Goal: Task Accomplishment & Management: Manage account settings

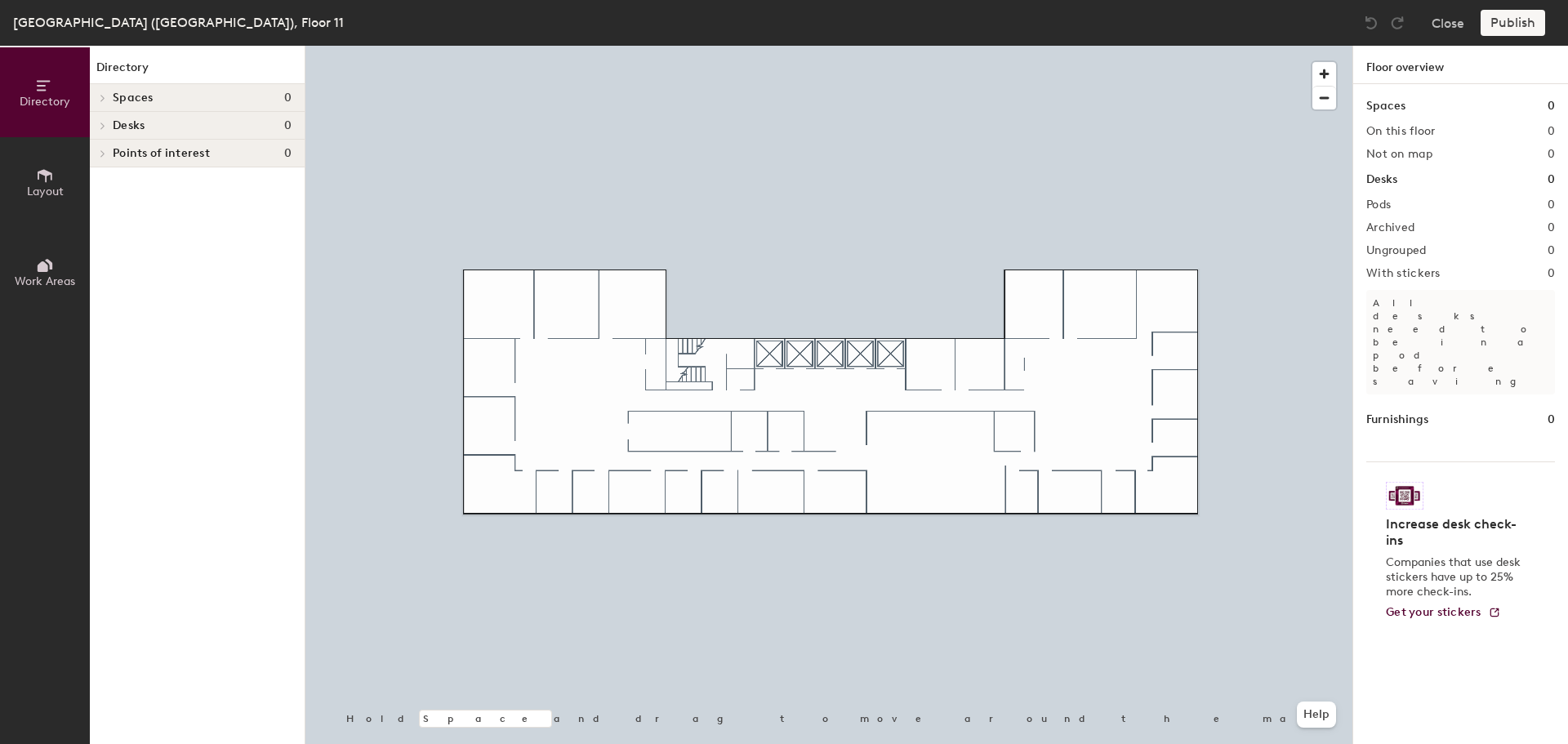
click at [42, 171] on icon at bounding box center [45, 175] width 15 height 13
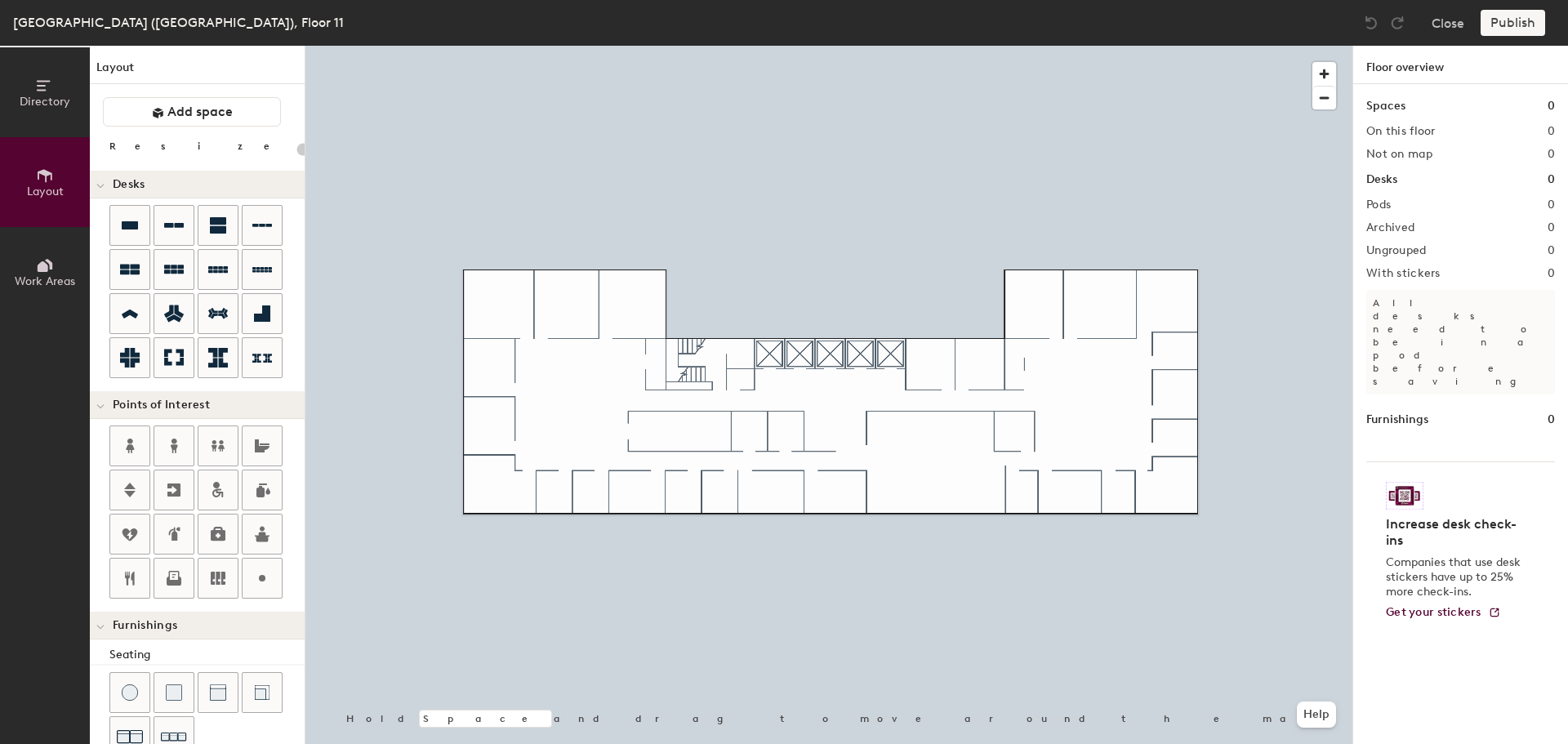
click at [121, 489] on icon at bounding box center [130, 490] width 19 height 19
click at [126, 444] on icon at bounding box center [130, 446] width 19 height 19
click at [172, 447] on icon at bounding box center [174, 446] width 7 height 15
click at [256, 316] on icon at bounding box center [262, 314] width 16 height 16
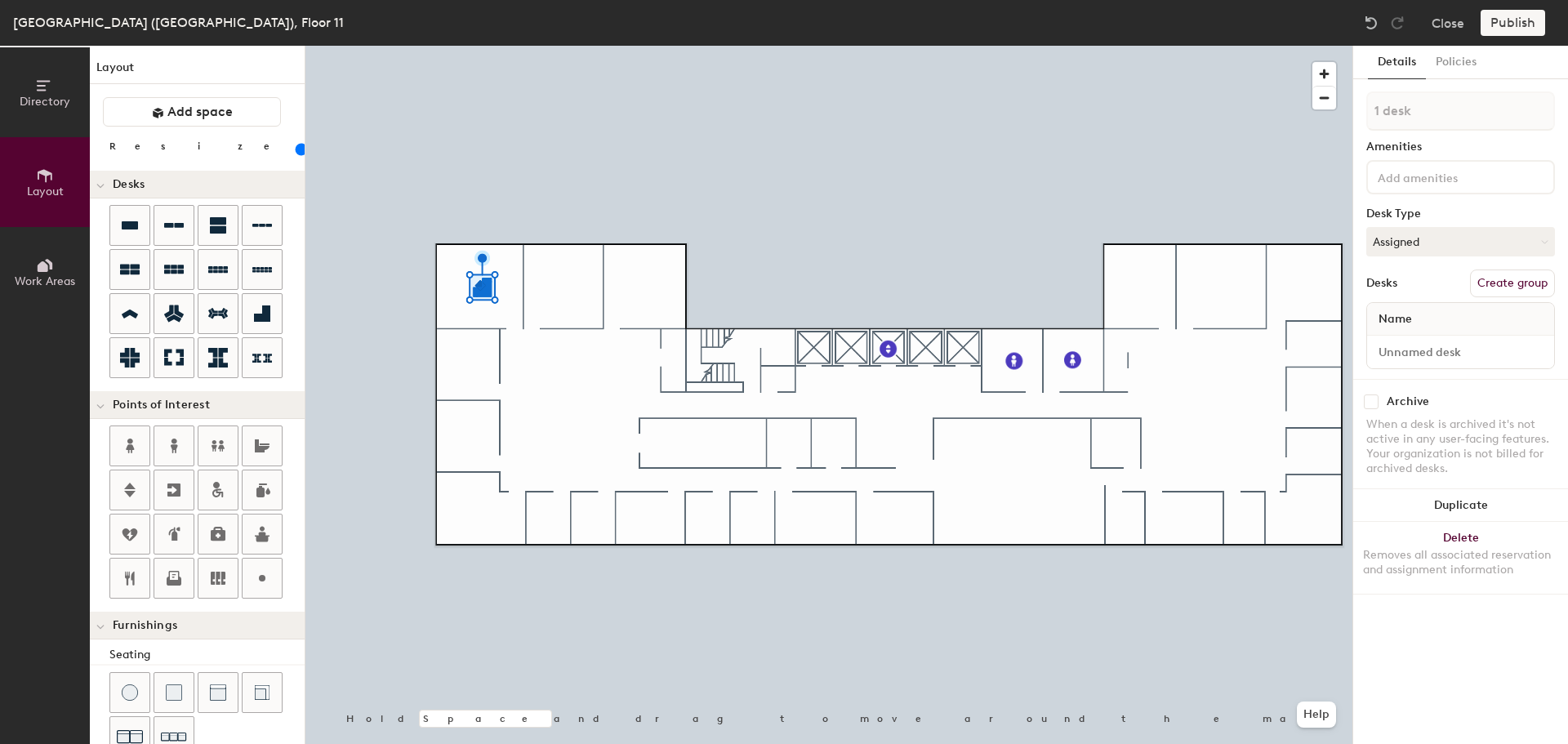
click at [1490, 543] on button "Delete Removes all associated reservation and assignment information" at bounding box center [1460, 558] width 215 height 72
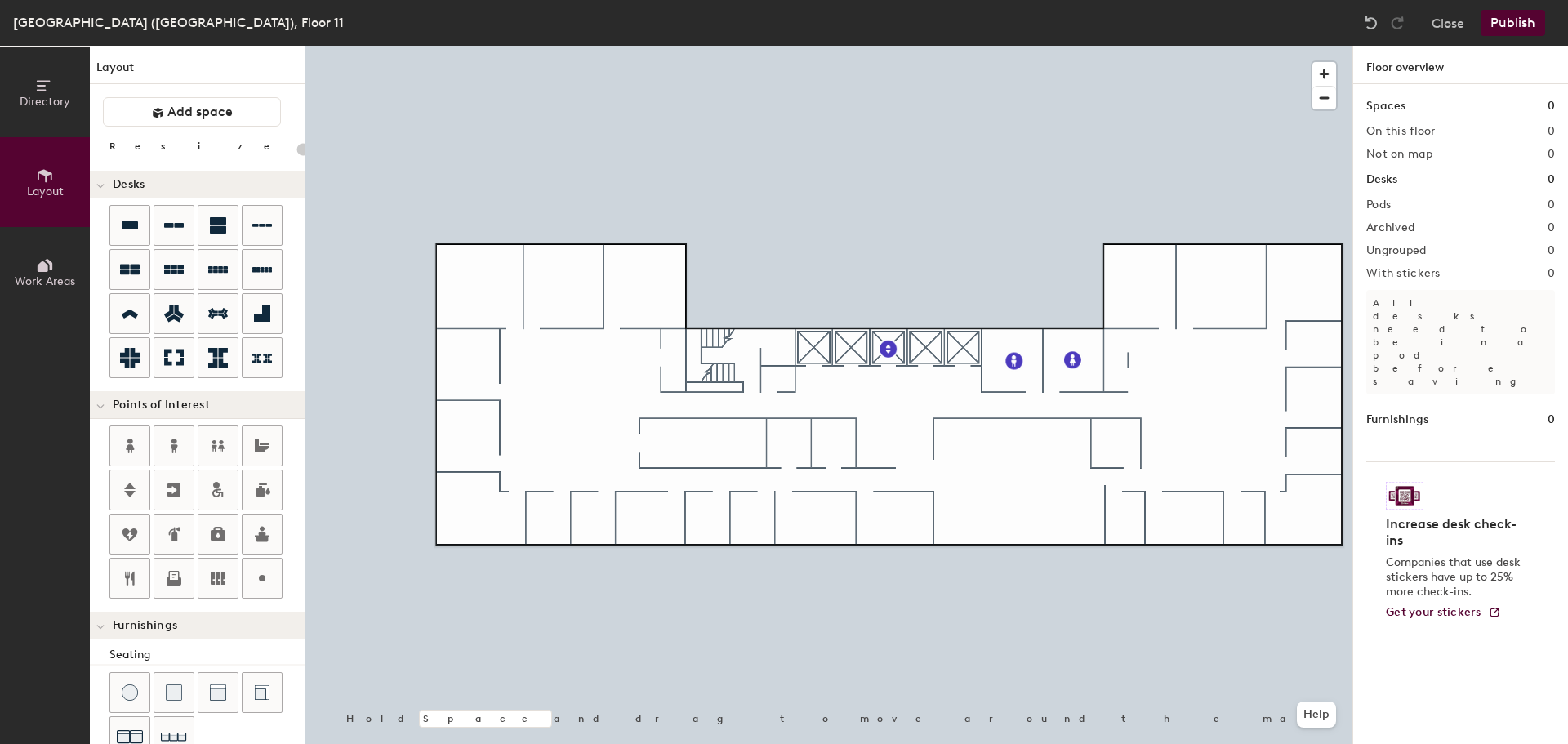
click at [130, 310] on icon at bounding box center [130, 314] width 16 height 9
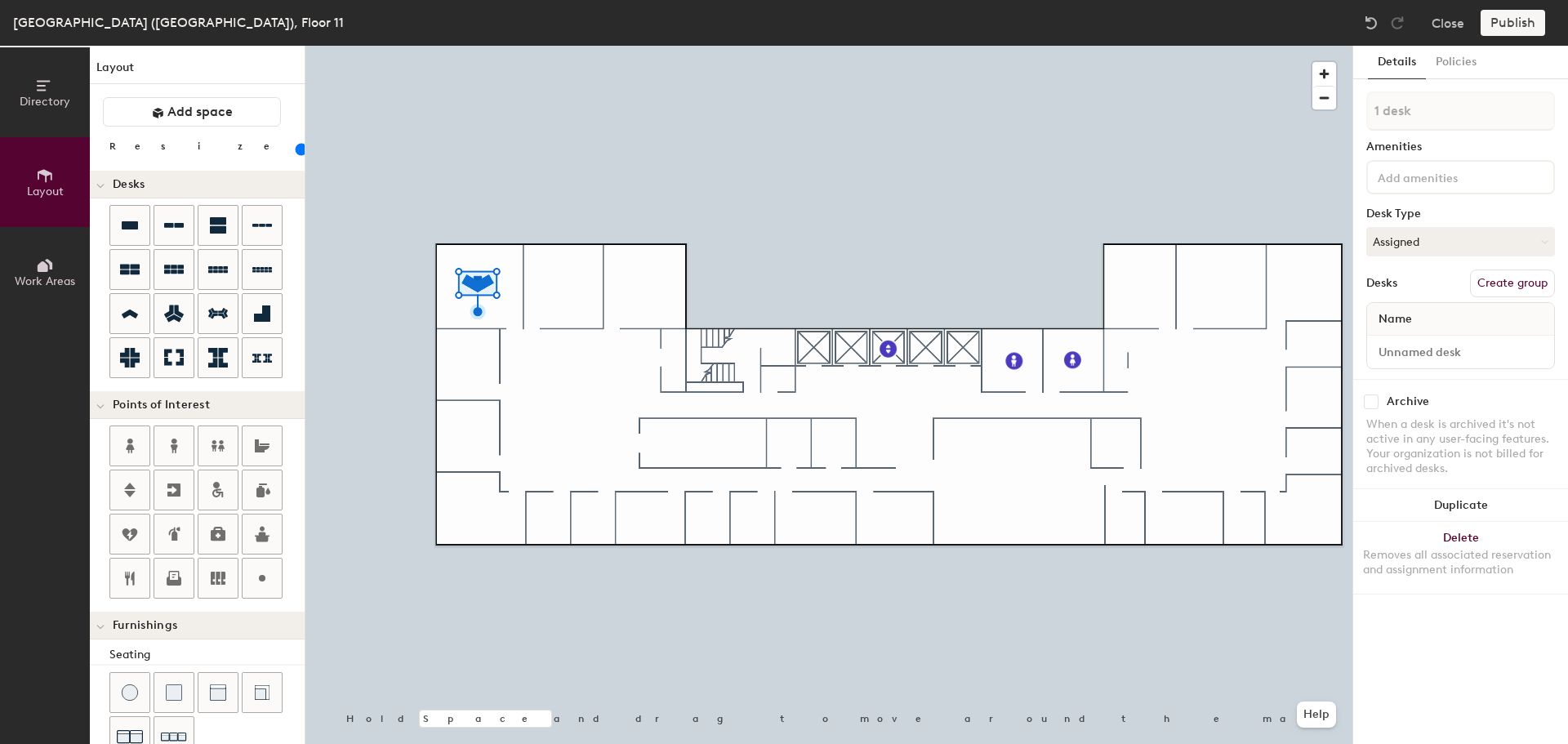
click at [1472, 504] on button "Duplicate" at bounding box center [1460, 505] width 215 height 33
click at [1489, 505] on button "Duplicate" at bounding box center [1460, 505] width 215 height 33
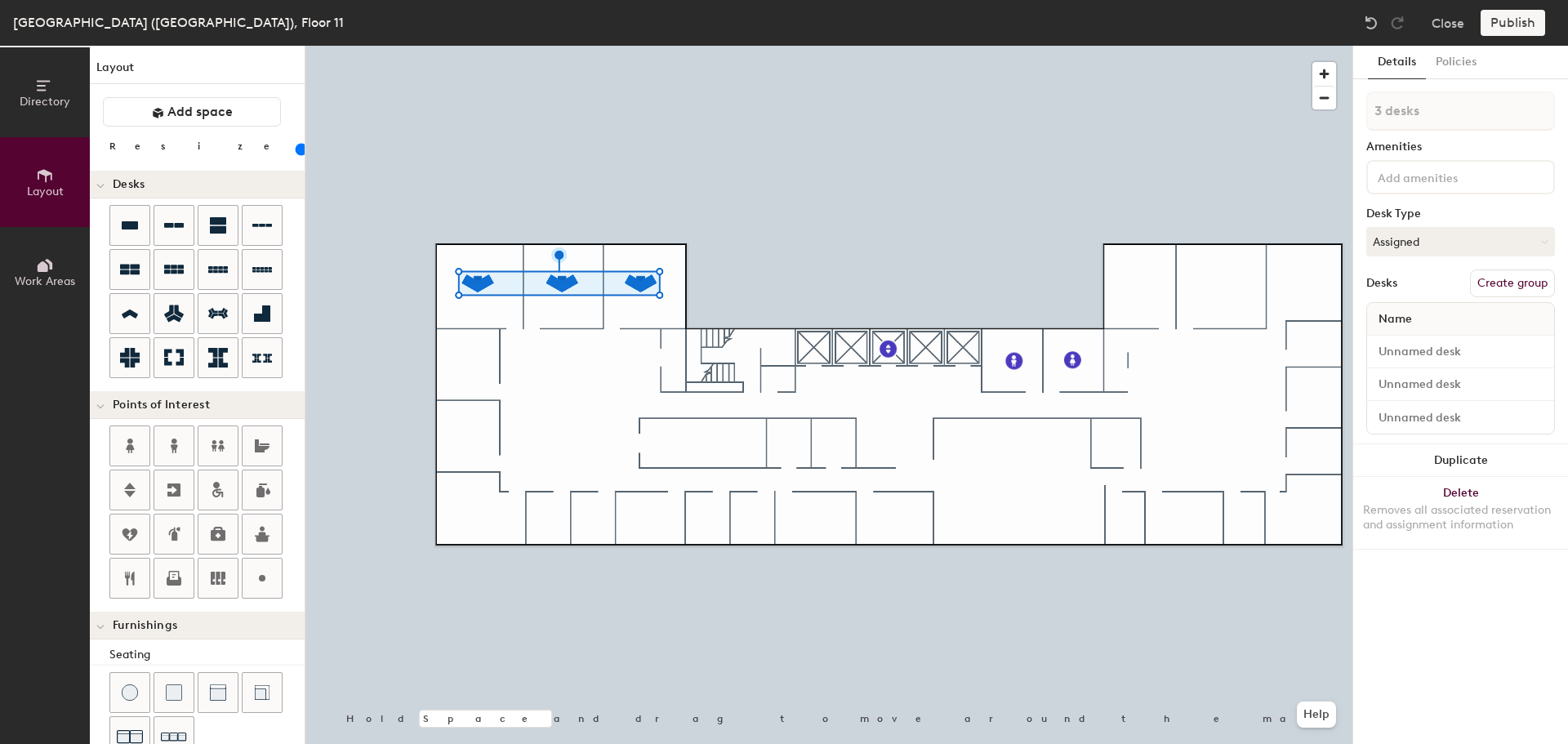
click at [1425, 457] on button "Duplicate" at bounding box center [1460, 460] width 215 height 33
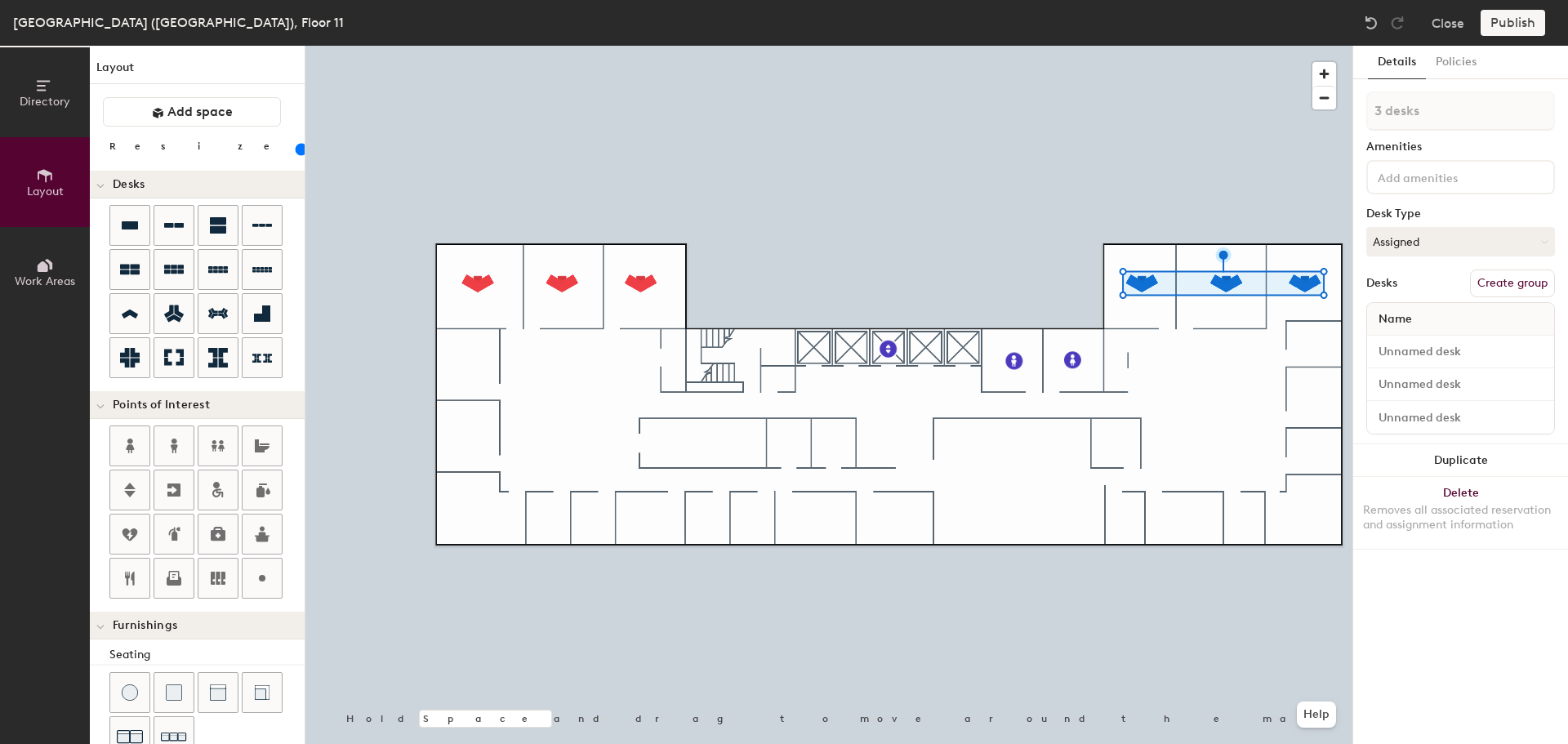
click at [1433, 465] on button "Duplicate" at bounding box center [1460, 460] width 215 height 33
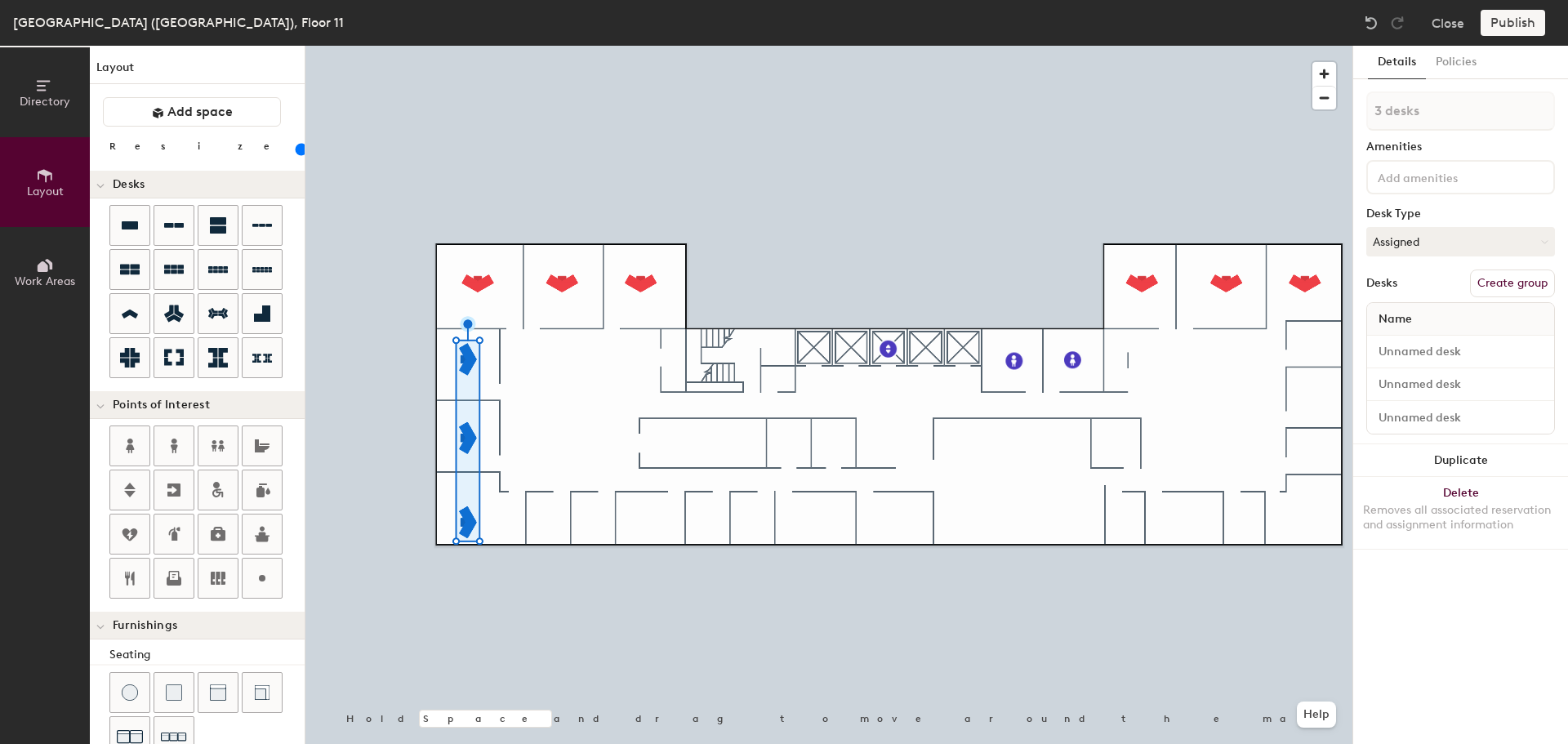
click at [513, 46] on div at bounding box center [829, 46] width 1047 height 0
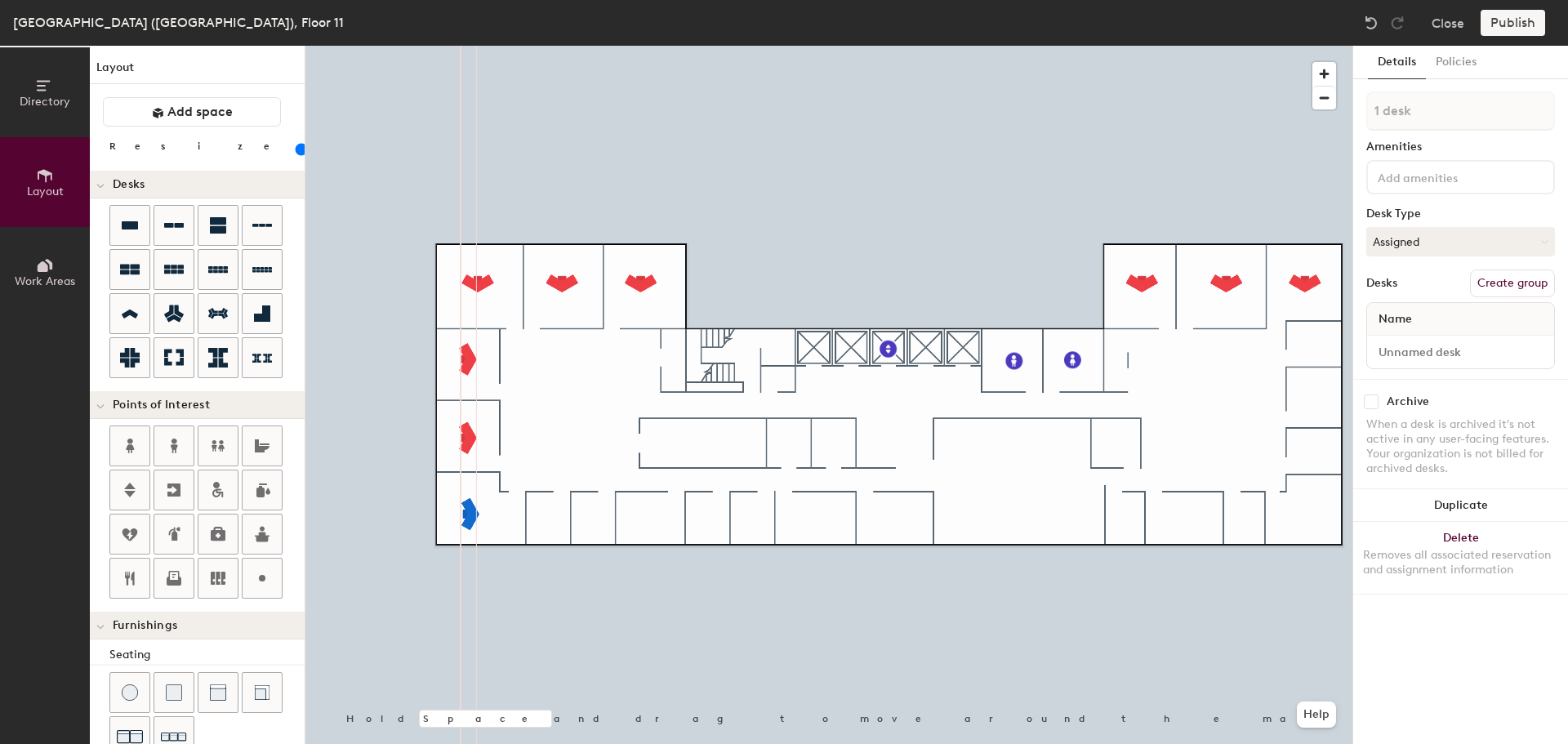
click at [563, 46] on div at bounding box center [829, 46] width 1047 height 0
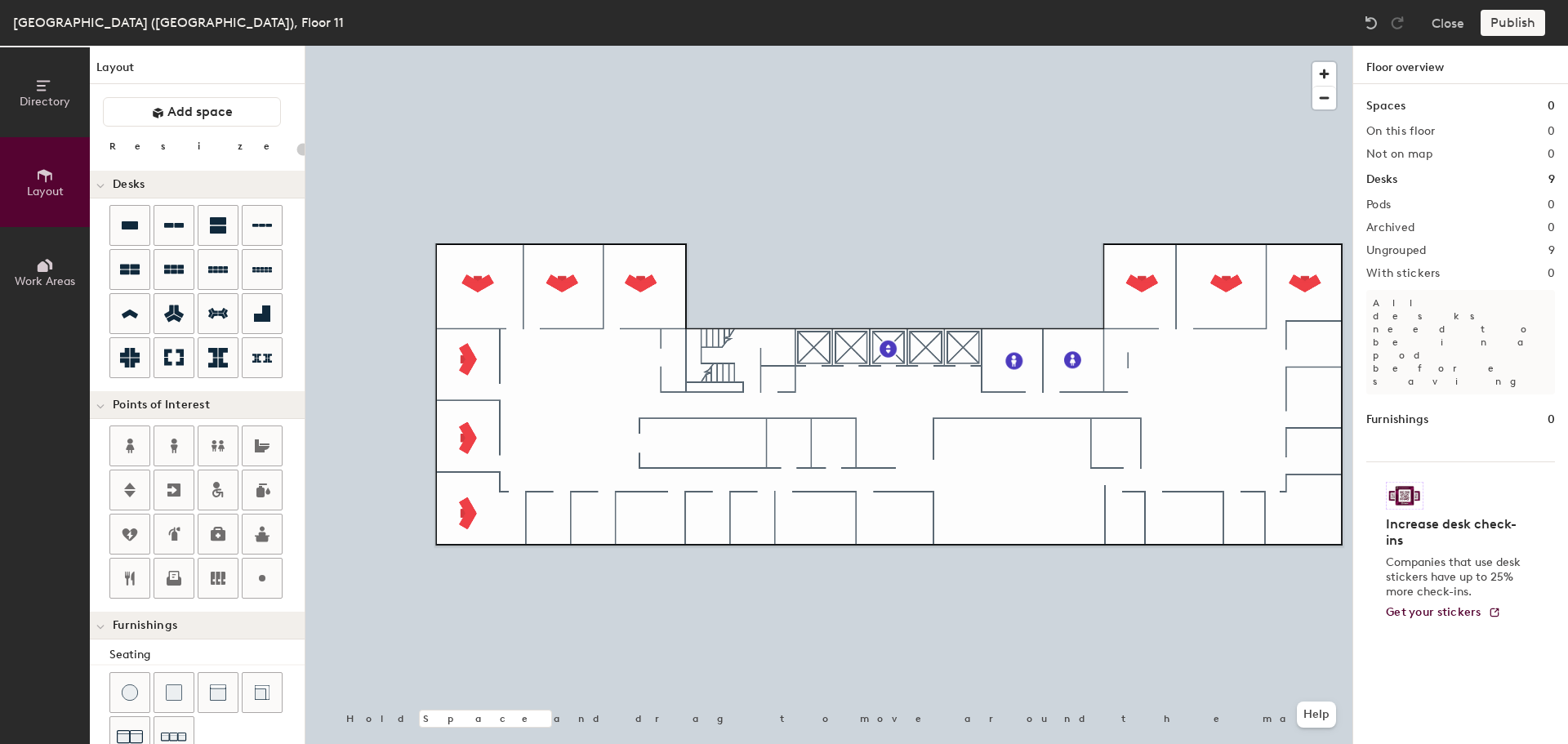
click at [133, 353] on icon at bounding box center [130, 358] width 19 height 19
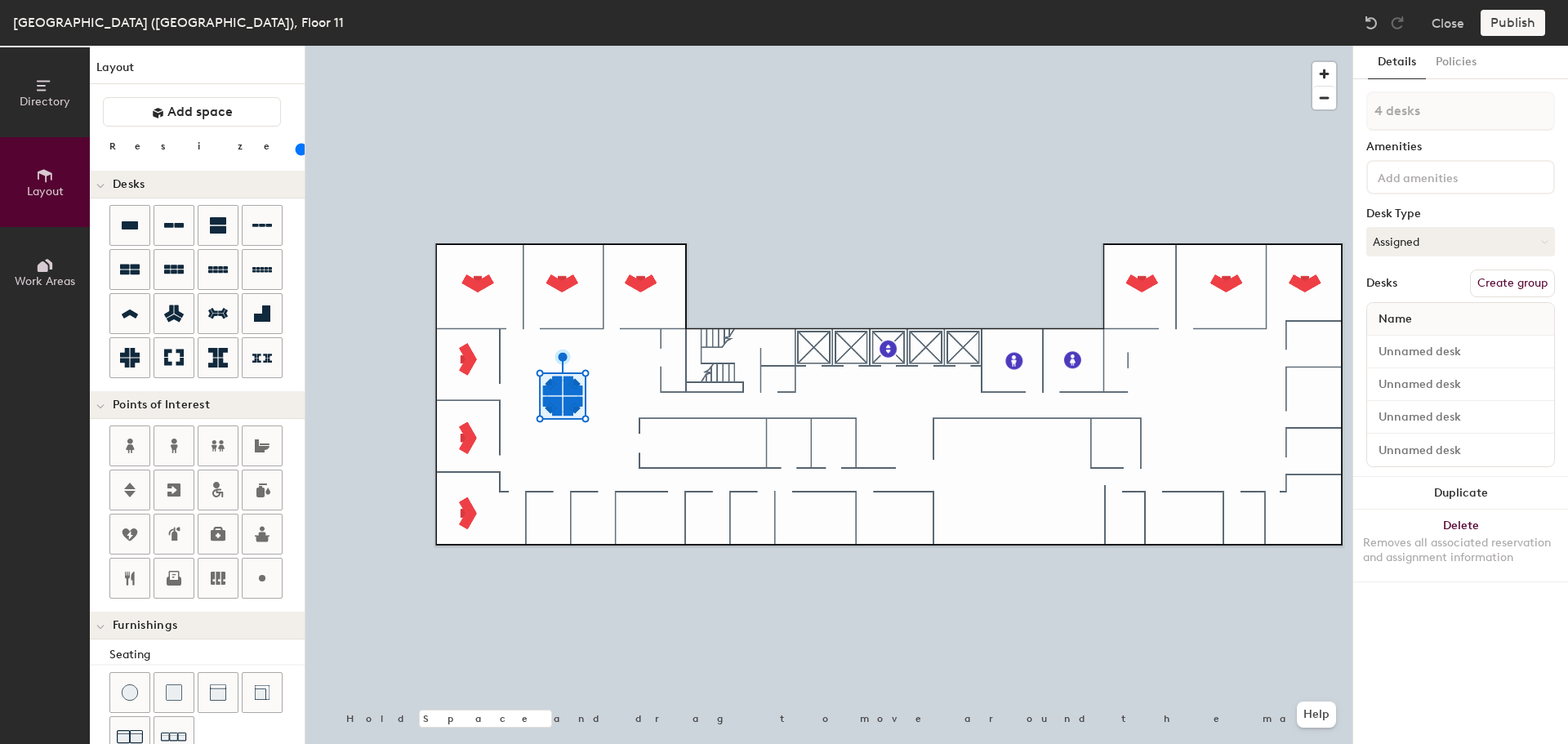
click at [1460, 486] on button "Duplicate" at bounding box center [1460, 493] width 215 height 33
click at [1431, 527] on button "Delete Removes all associated reservation and assignment information" at bounding box center [1460, 545] width 215 height 72
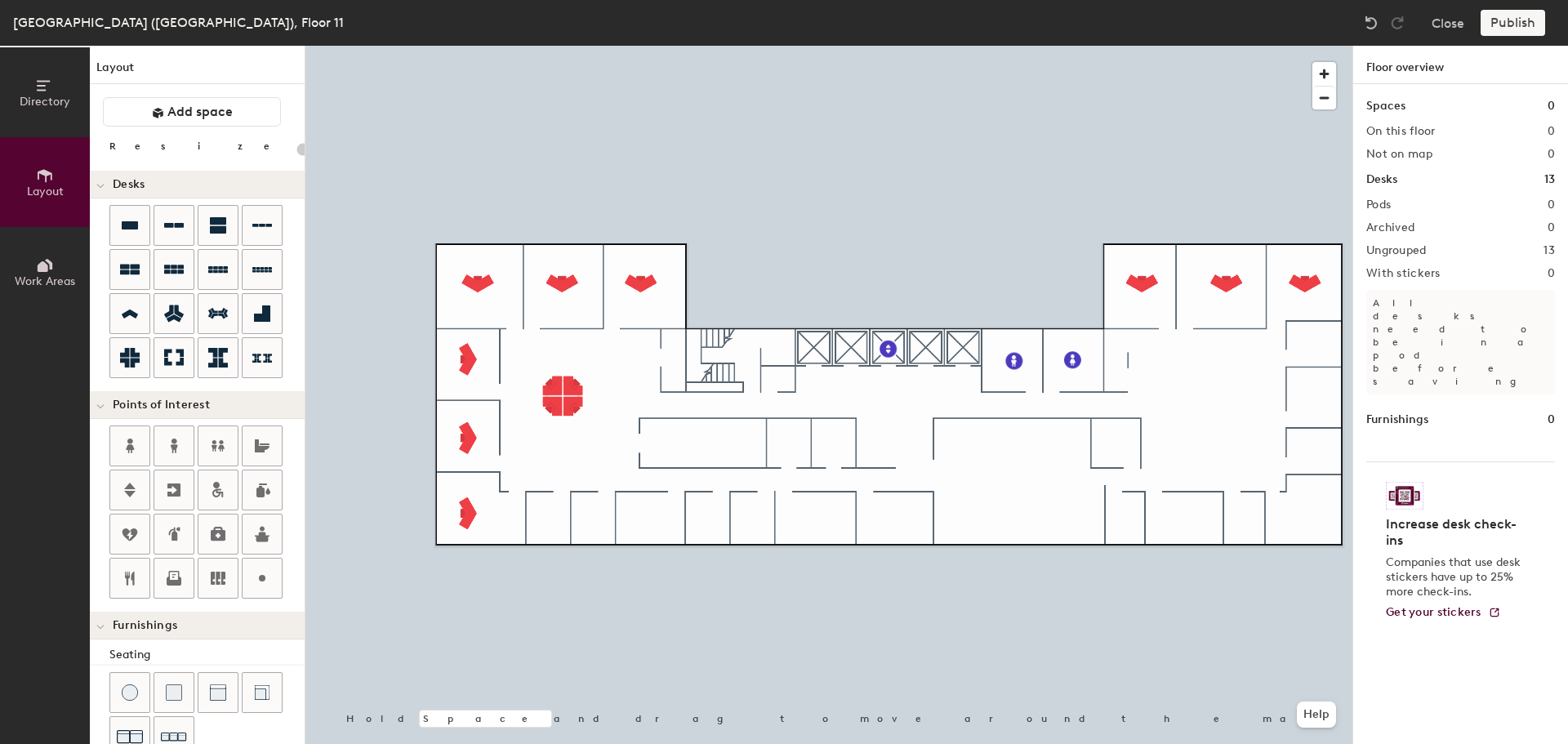
click at [133, 309] on icon at bounding box center [130, 314] width 19 height 19
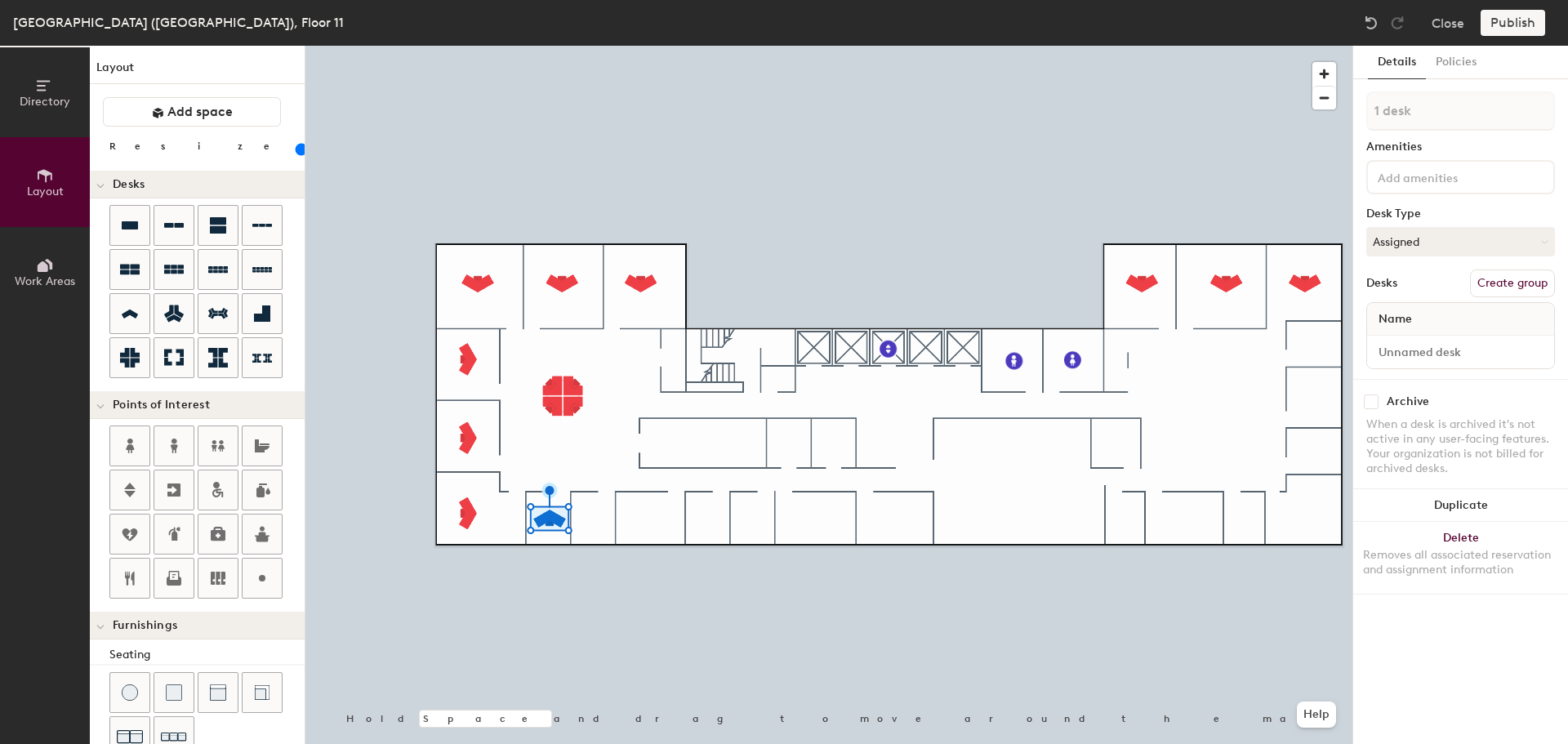
click at [1447, 497] on button "Duplicate" at bounding box center [1460, 505] width 215 height 33
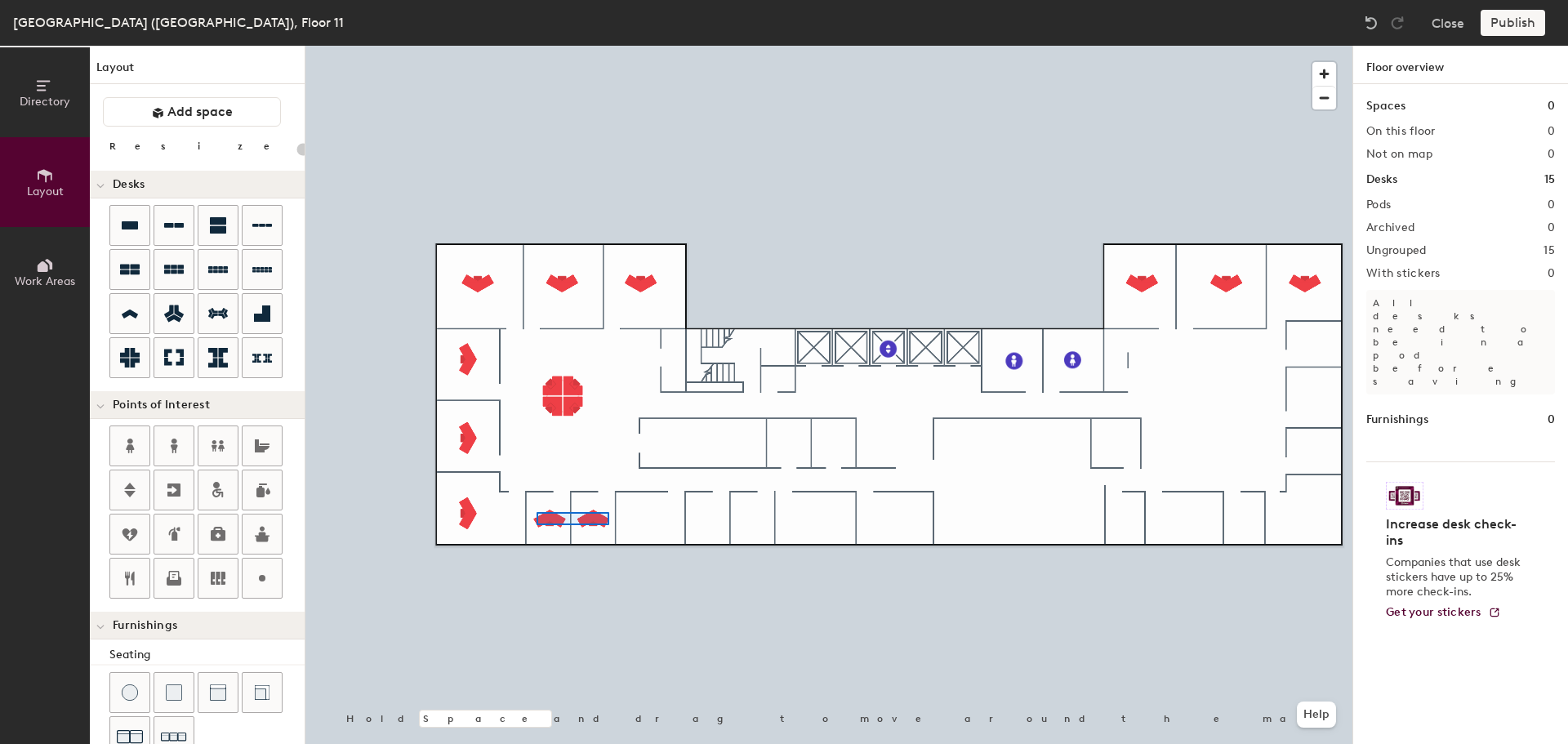
type input "100"
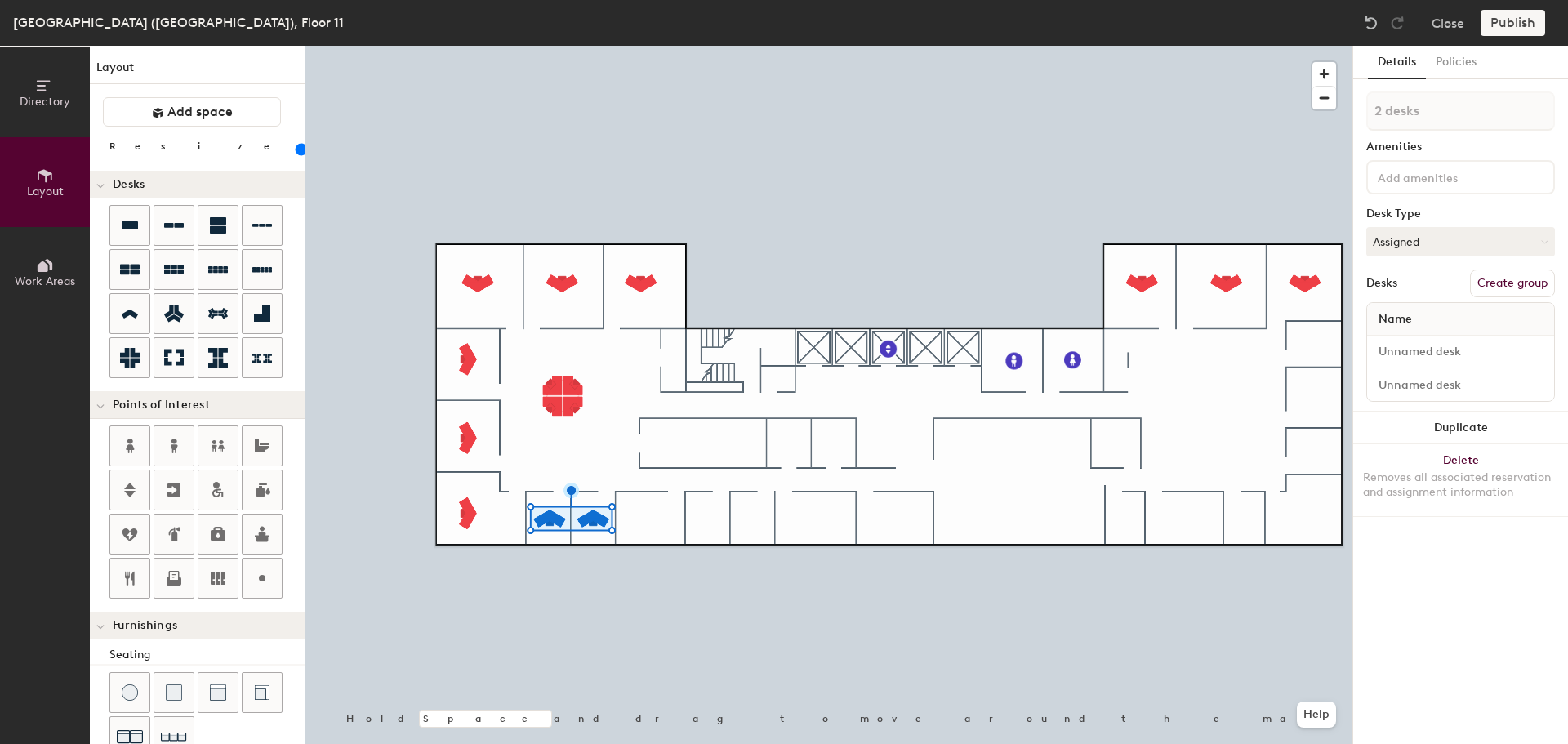
drag, startPoint x: 1480, startPoint y: 430, endPoint x: 1392, endPoint y: 444, distance: 89.1
click at [1480, 429] on button "Duplicate" at bounding box center [1460, 428] width 215 height 33
type input "1 desk"
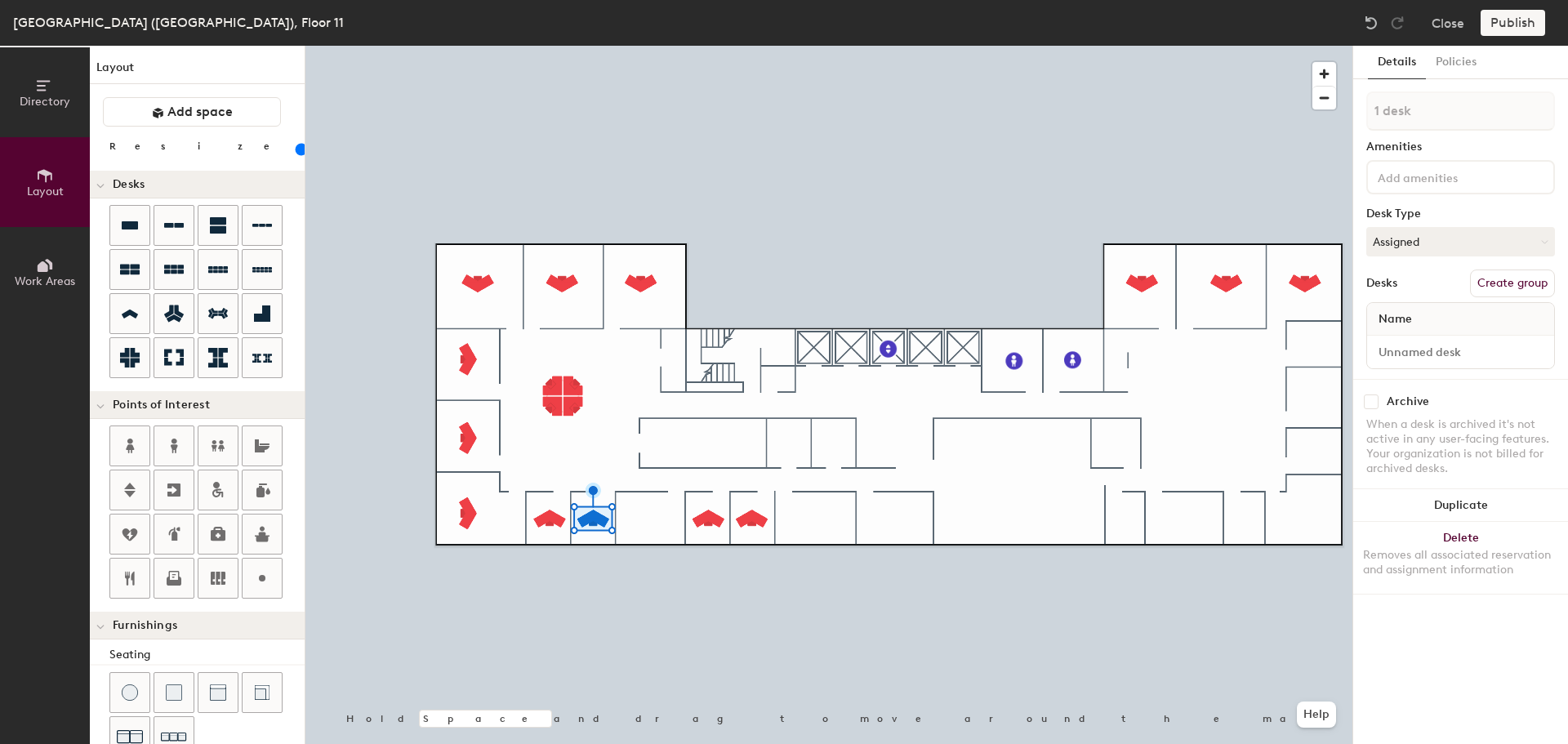
click at [1419, 503] on button "Duplicate" at bounding box center [1460, 505] width 215 height 33
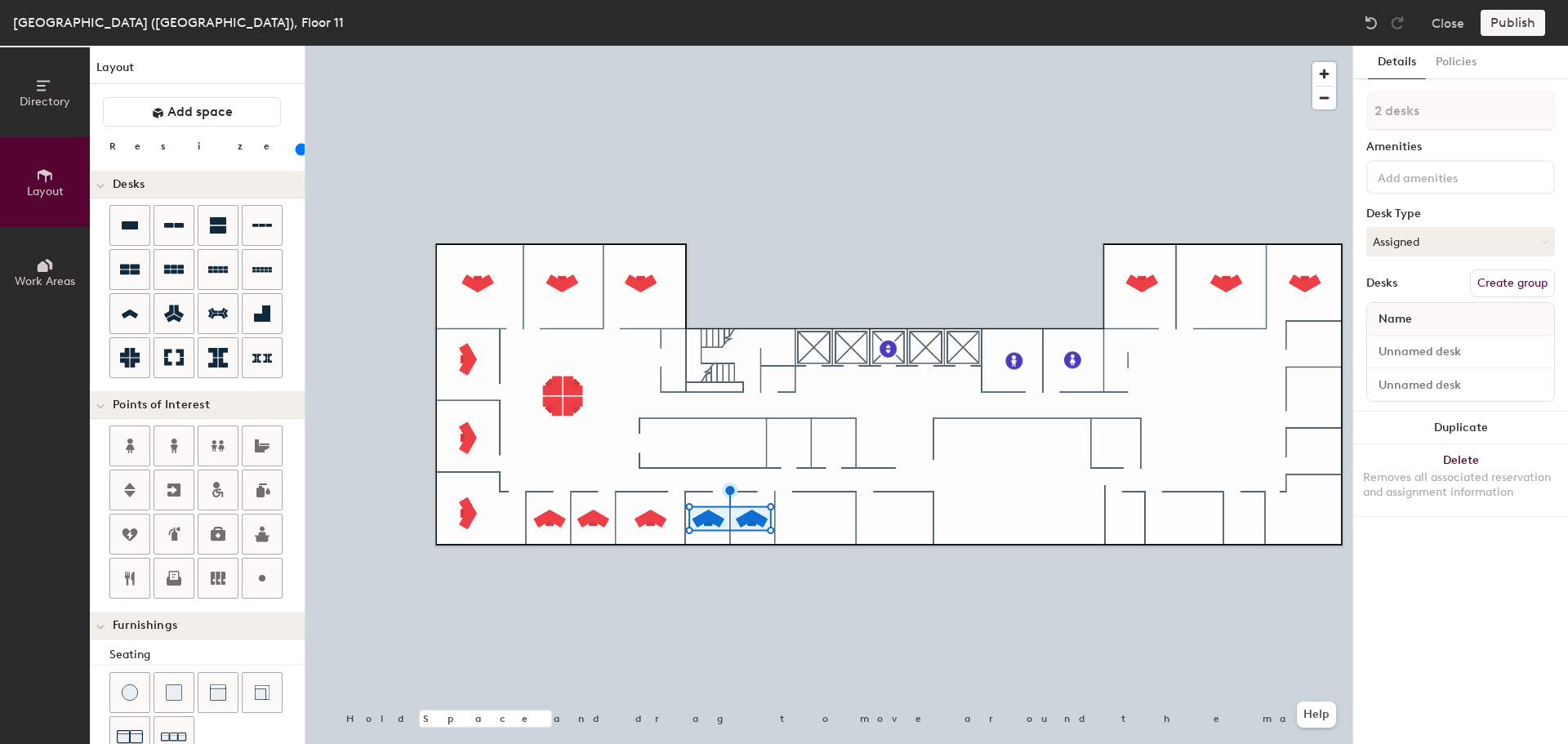
click at [1413, 430] on button "Duplicate" at bounding box center [1460, 428] width 215 height 33
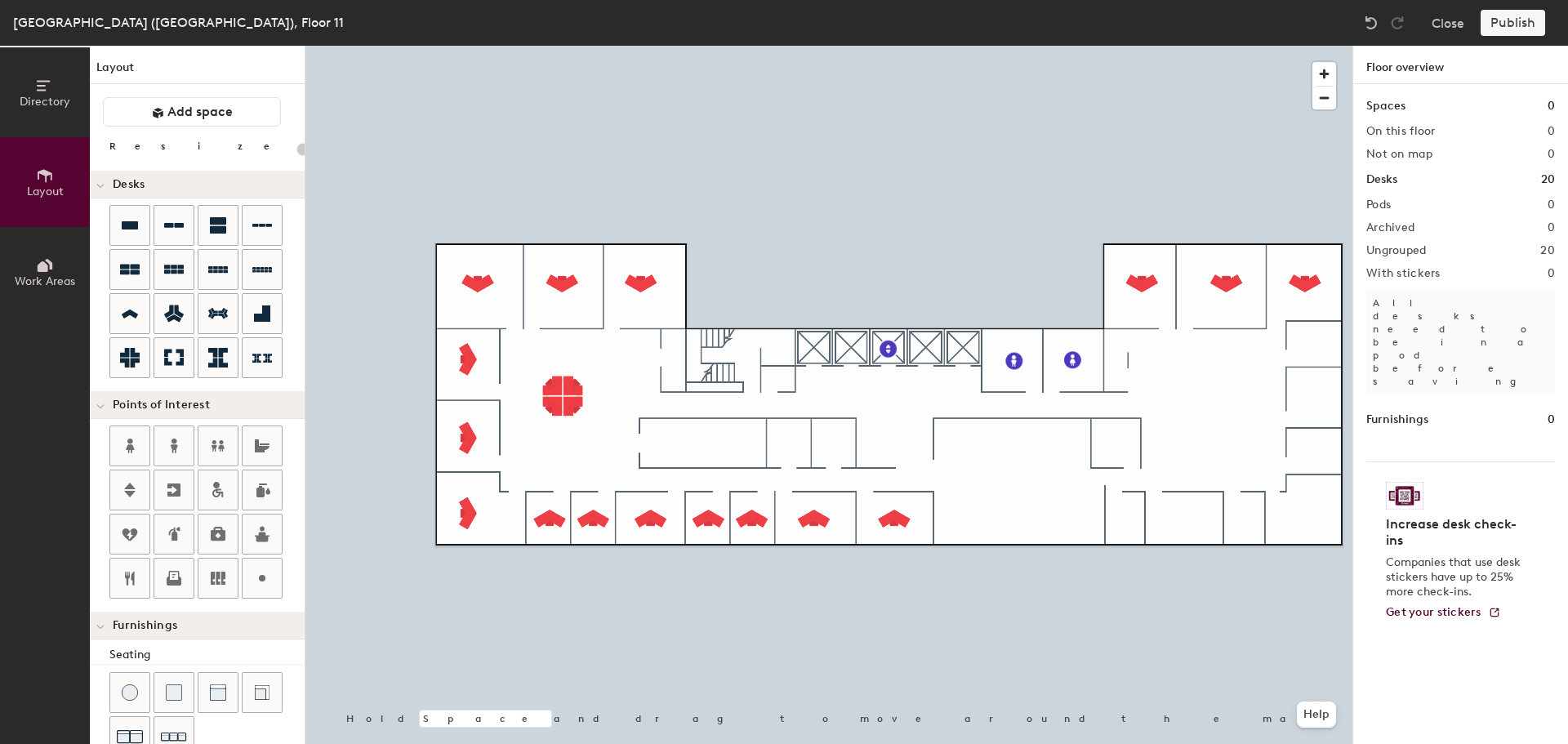
type input "100"
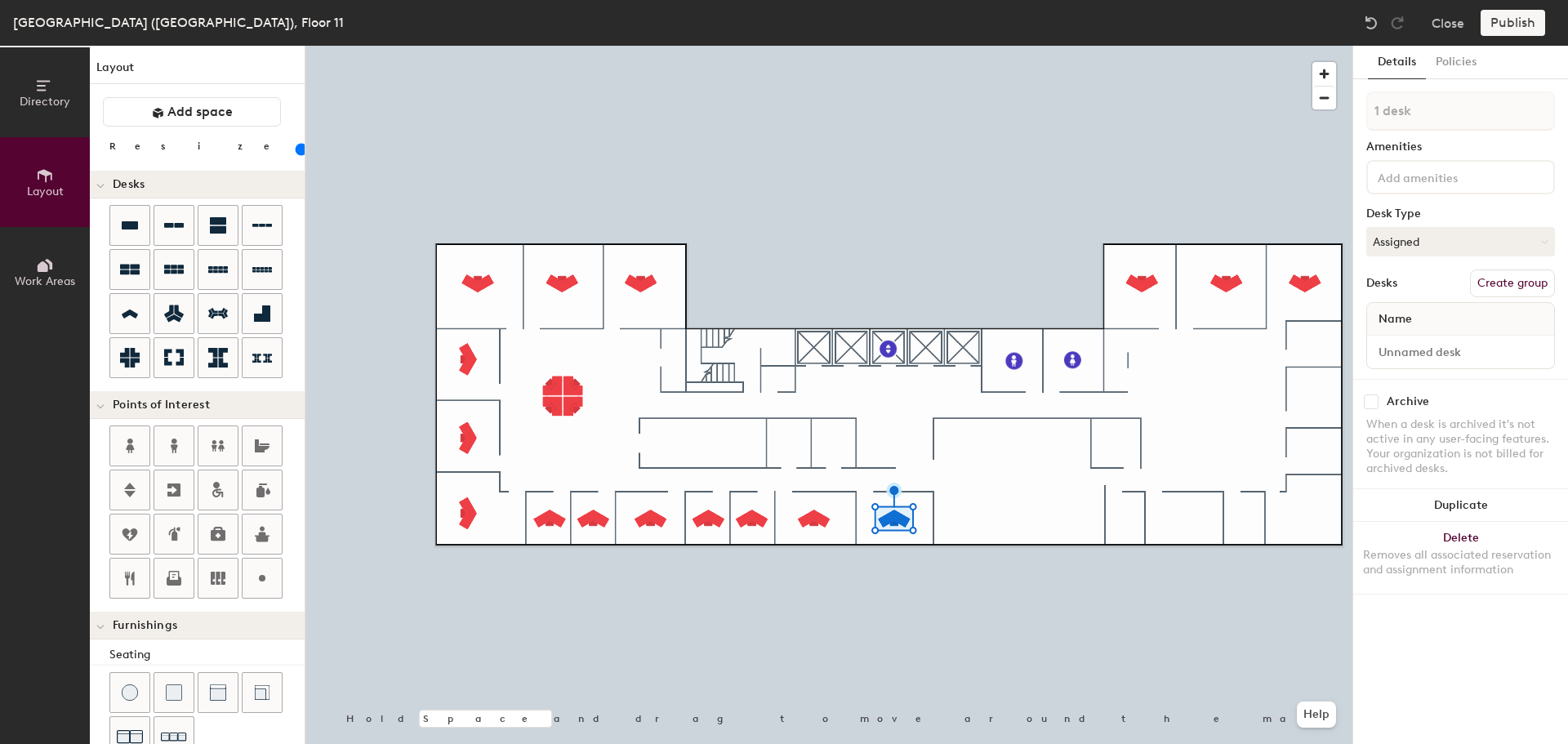
click at [1457, 505] on button "Duplicate" at bounding box center [1460, 505] width 215 height 33
click at [1417, 502] on button "Duplicate" at bounding box center [1460, 505] width 215 height 33
click at [1447, 511] on button "Duplicate" at bounding box center [1460, 505] width 215 height 33
click at [1447, 510] on button "Duplicate" at bounding box center [1460, 505] width 215 height 33
click at [1482, 500] on button "Duplicate" at bounding box center [1460, 505] width 215 height 33
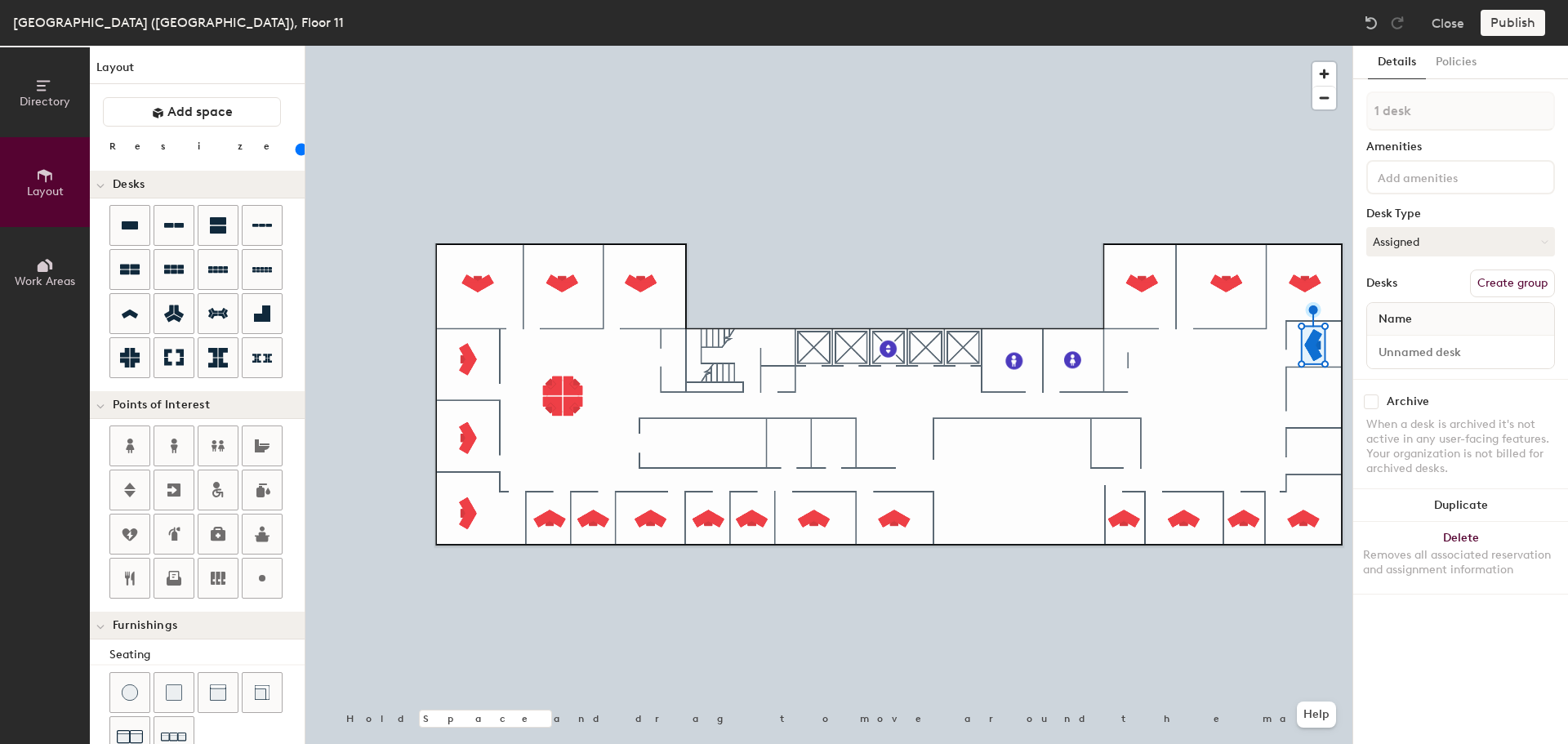
click at [1442, 498] on button "Duplicate" at bounding box center [1460, 505] width 215 height 33
click at [1449, 494] on button "Duplicate" at bounding box center [1460, 505] width 215 height 33
type input "4 desks"
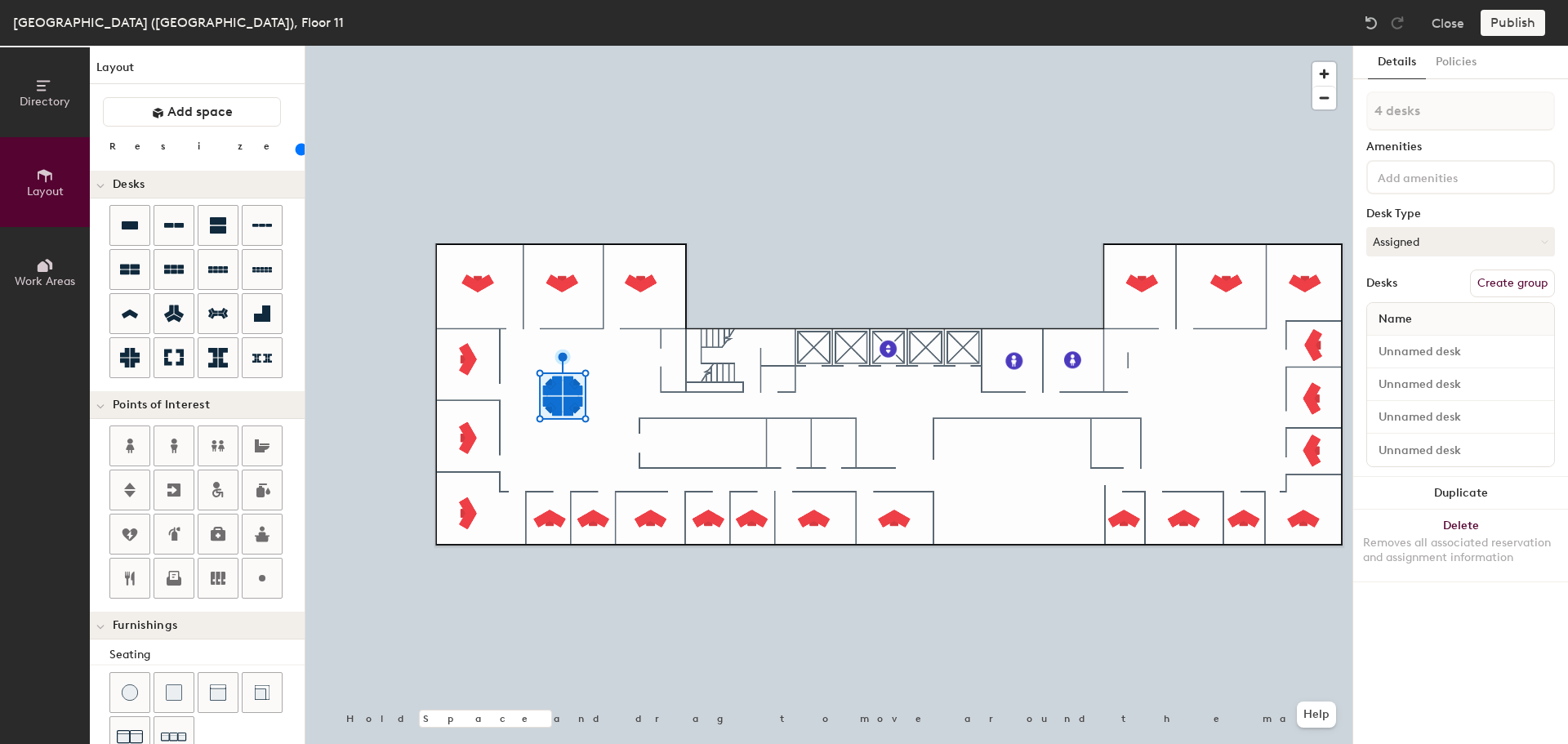
click at [1436, 492] on button "Duplicate" at bounding box center [1460, 493] width 215 height 33
click at [168, 577] on icon at bounding box center [174, 579] width 19 height 19
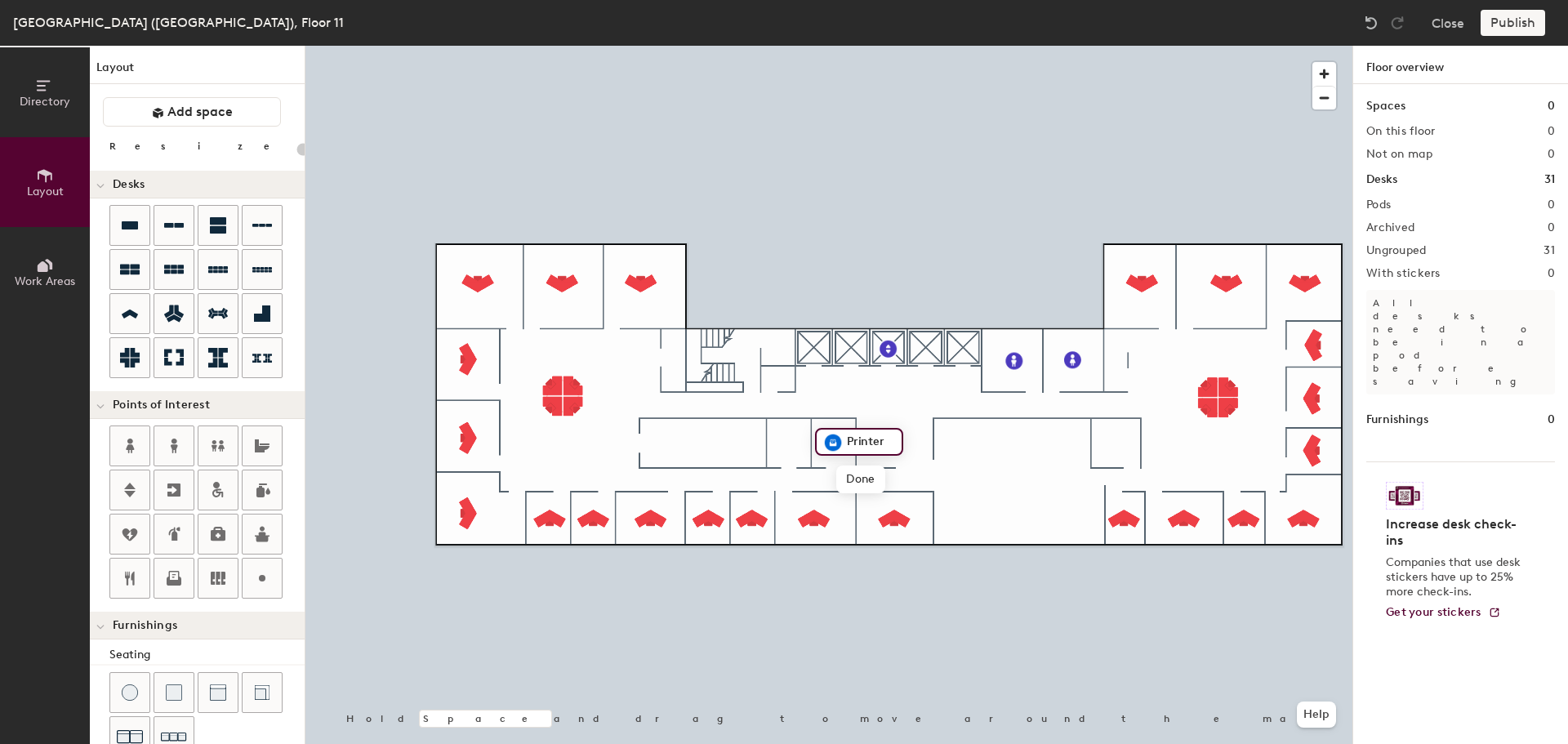
type input "20"
type input "11-027 Copy Rm"
click at [125, 573] on icon at bounding box center [129, 579] width 10 height 14
type input "20"
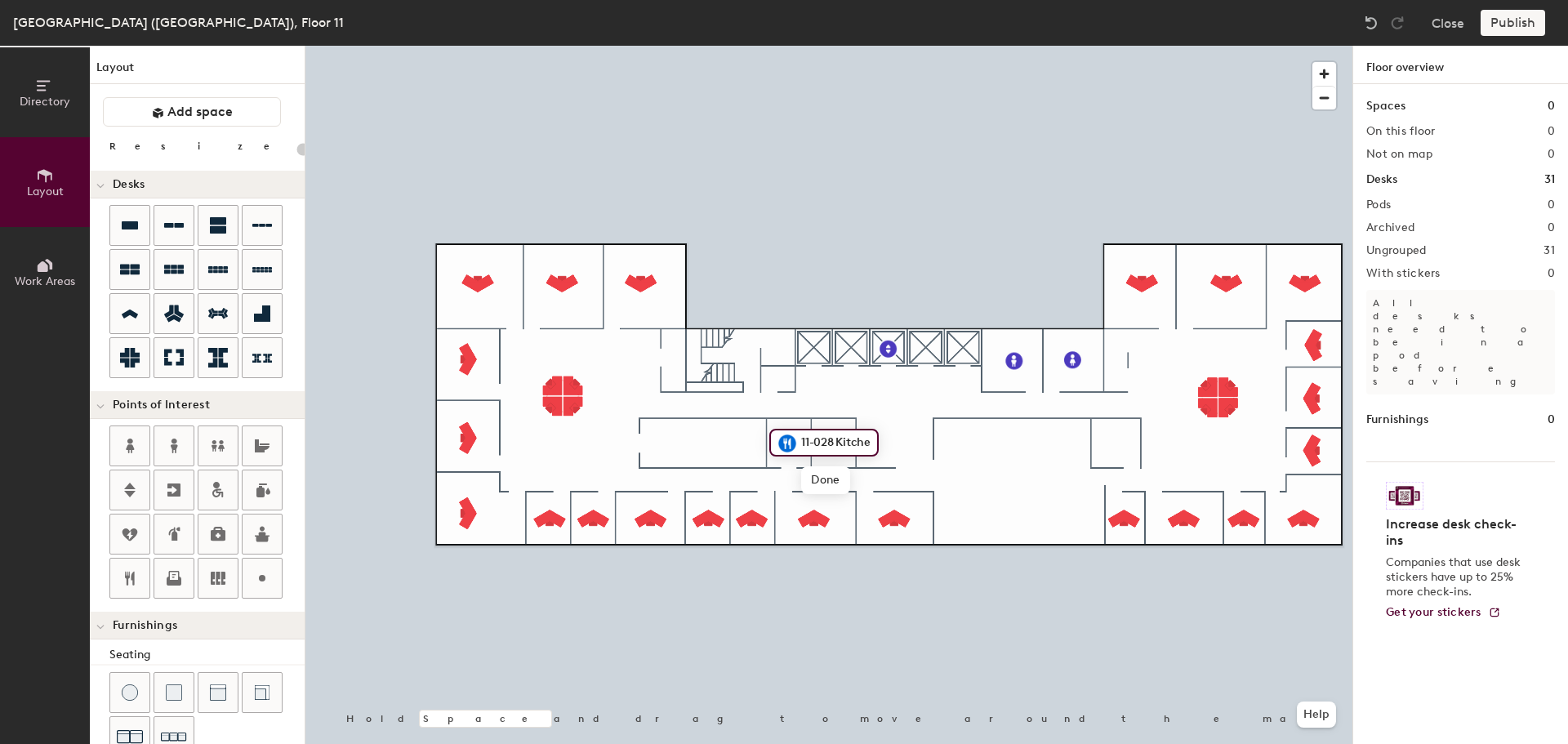
type input "11-028 Kitchen"
click at [213, 574] on icon at bounding box center [218, 578] width 15 height 13
type input "20"
type input "11-029 File Rm"
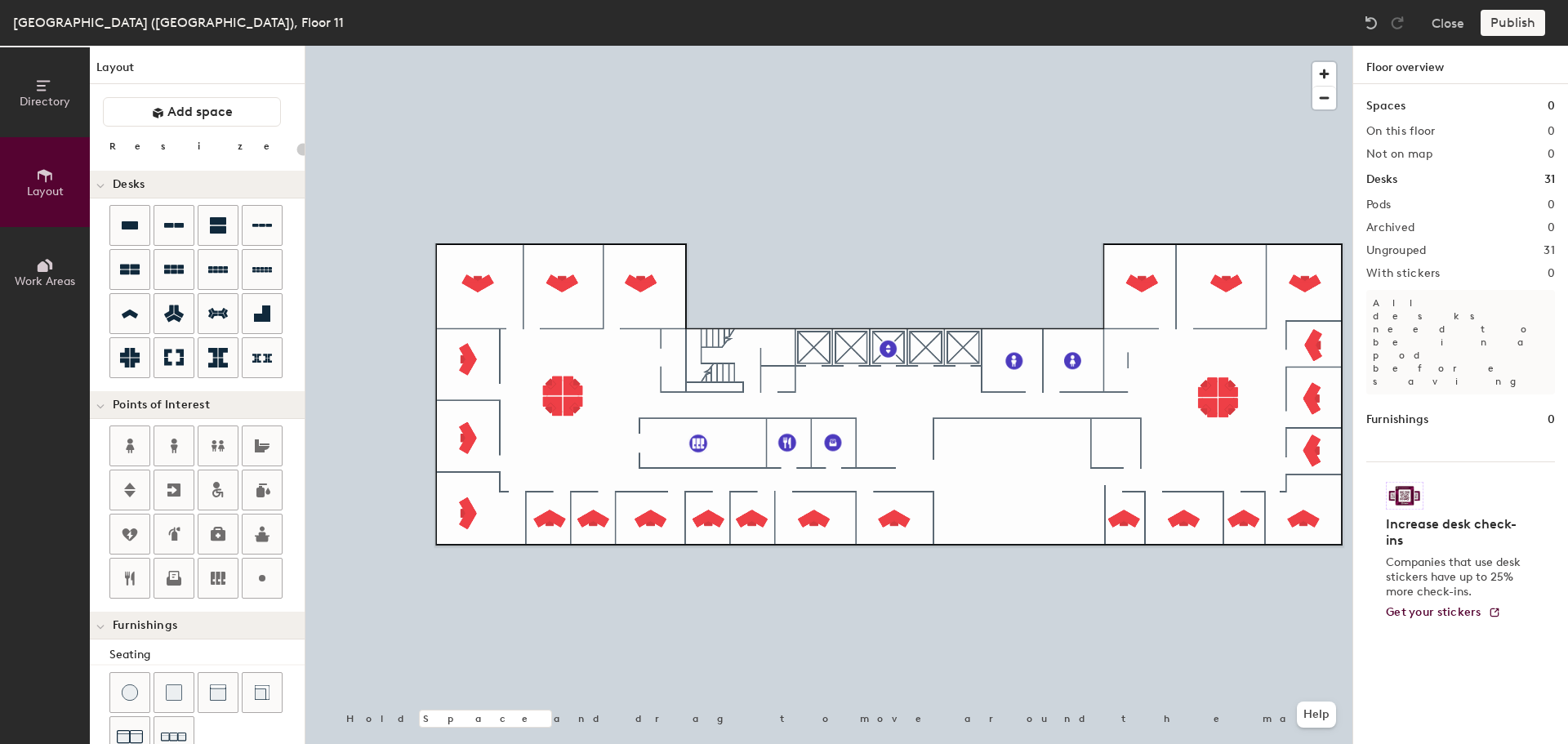
type input "100"
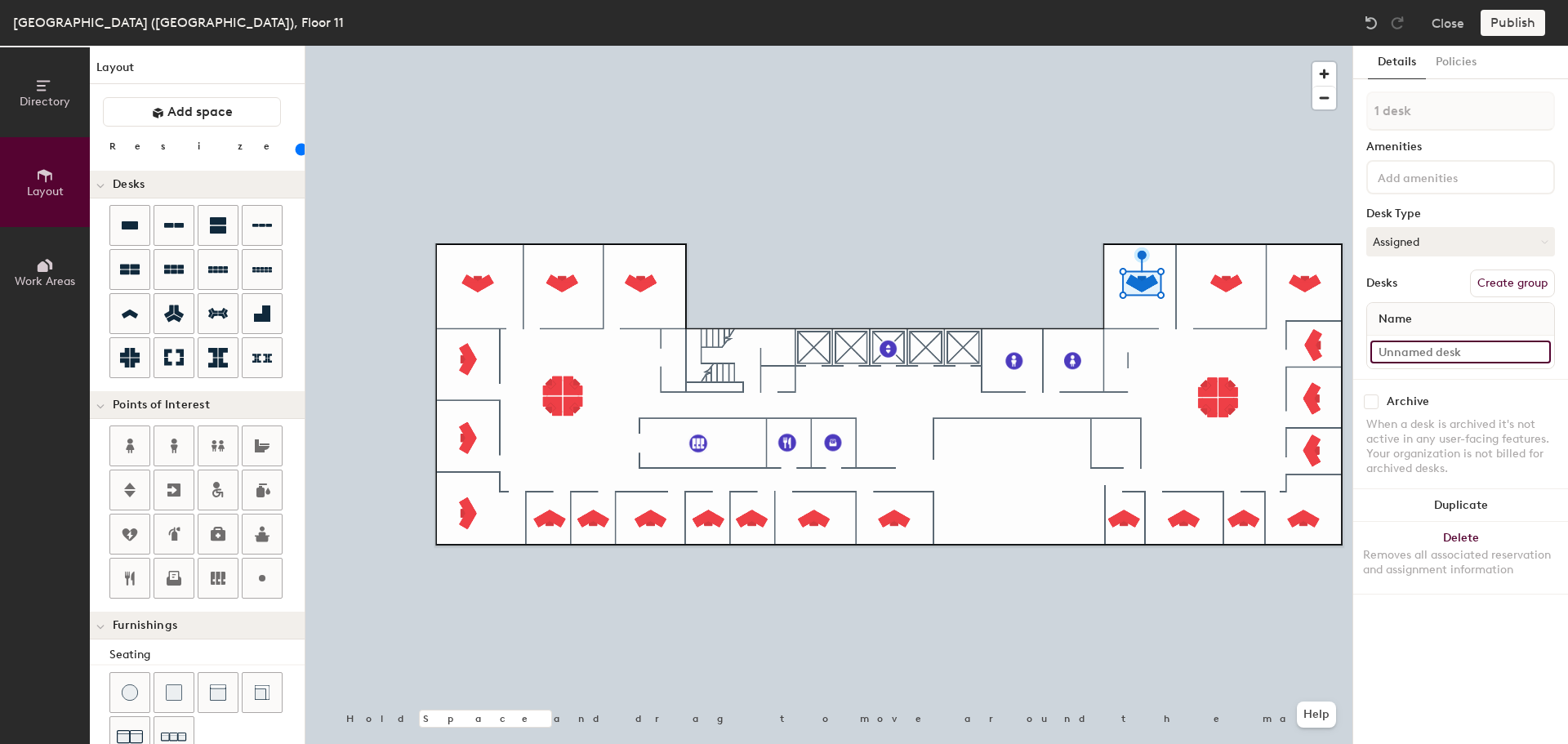
click at [1407, 353] on input at bounding box center [1461, 353] width 180 height 23
type input "11-001"
click at [1413, 357] on input at bounding box center [1461, 353] width 180 height 23
type input "11-002"
click at [1307, 46] on div at bounding box center [829, 46] width 1047 height 0
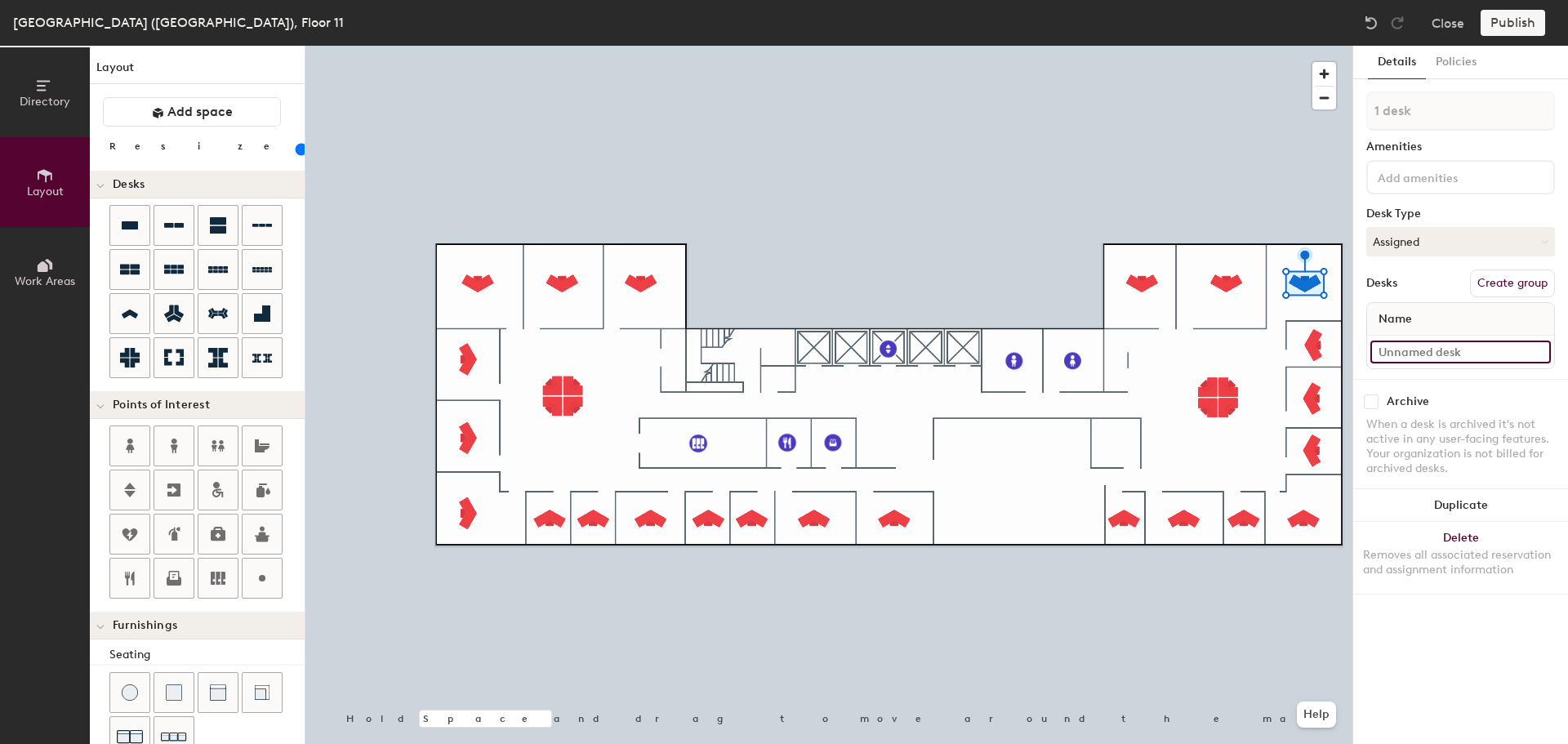
click at [1405, 352] on input at bounding box center [1461, 353] width 180 height 23
type input "11-003"
click at [1314, 46] on div at bounding box center [829, 46] width 1047 height 0
click at [1413, 336] on div at bounding box center [1461, 352] width 187 height 33
click at [1414, 346] on input at bounding box center [1461, 353] width 180 height 23
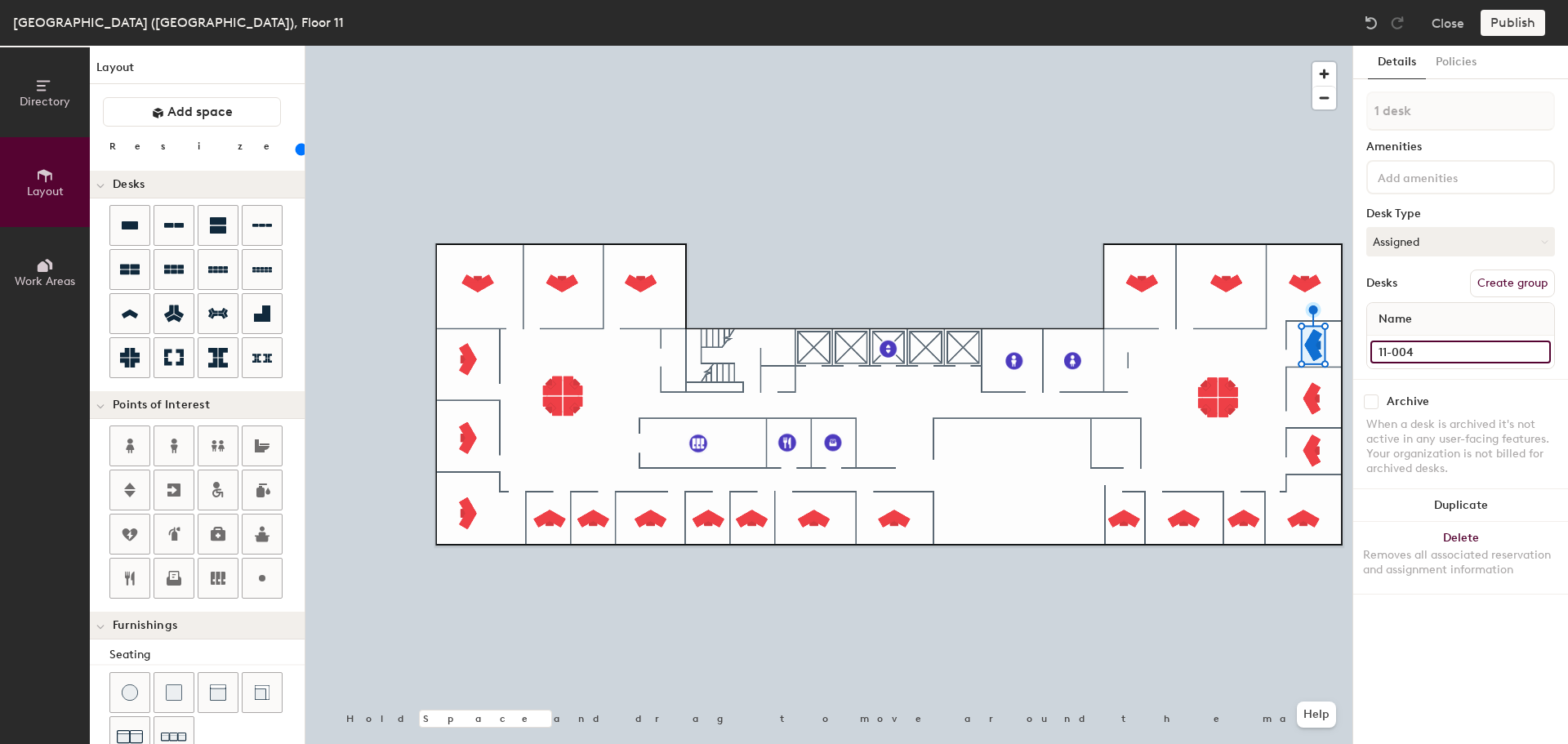
type input "11-004"
click at [1398, 350] on input at bounding box center [1461, 353] width 180 height 23
type input "11-005"
click at [1428, 354] on input at bounding box center [1461, 353] width 180 height 23
type input "11-006"
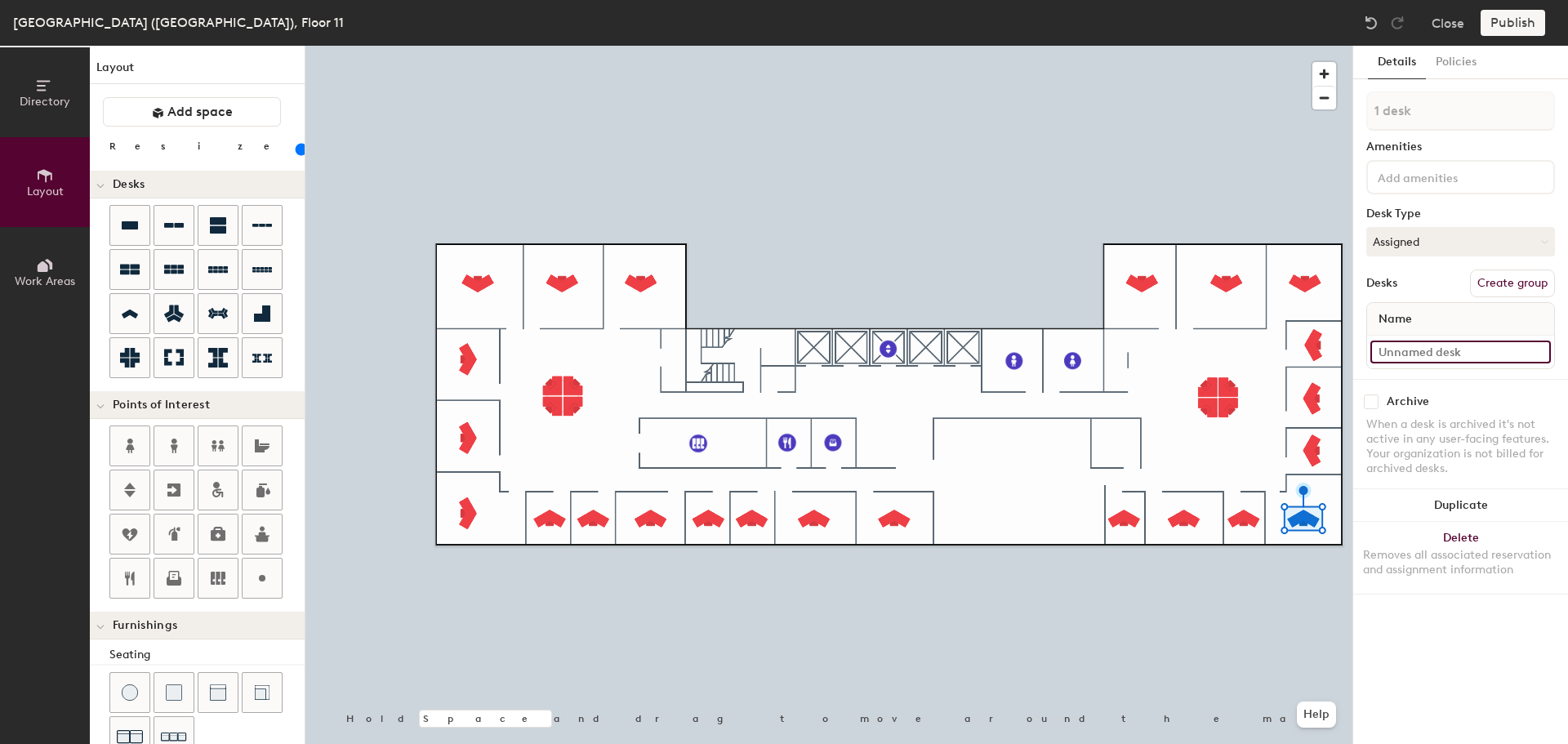
click at [1427, 353] on input at bounding box center [1461, 353] width 180 height 23
type input "11-007"
click at [1250, 46] on div at bounding box center [829, 46] width 1047 height 0
click at [1419, 358] on input at bounding box center [1461, 353] width 180 height 23
type input "11-008"
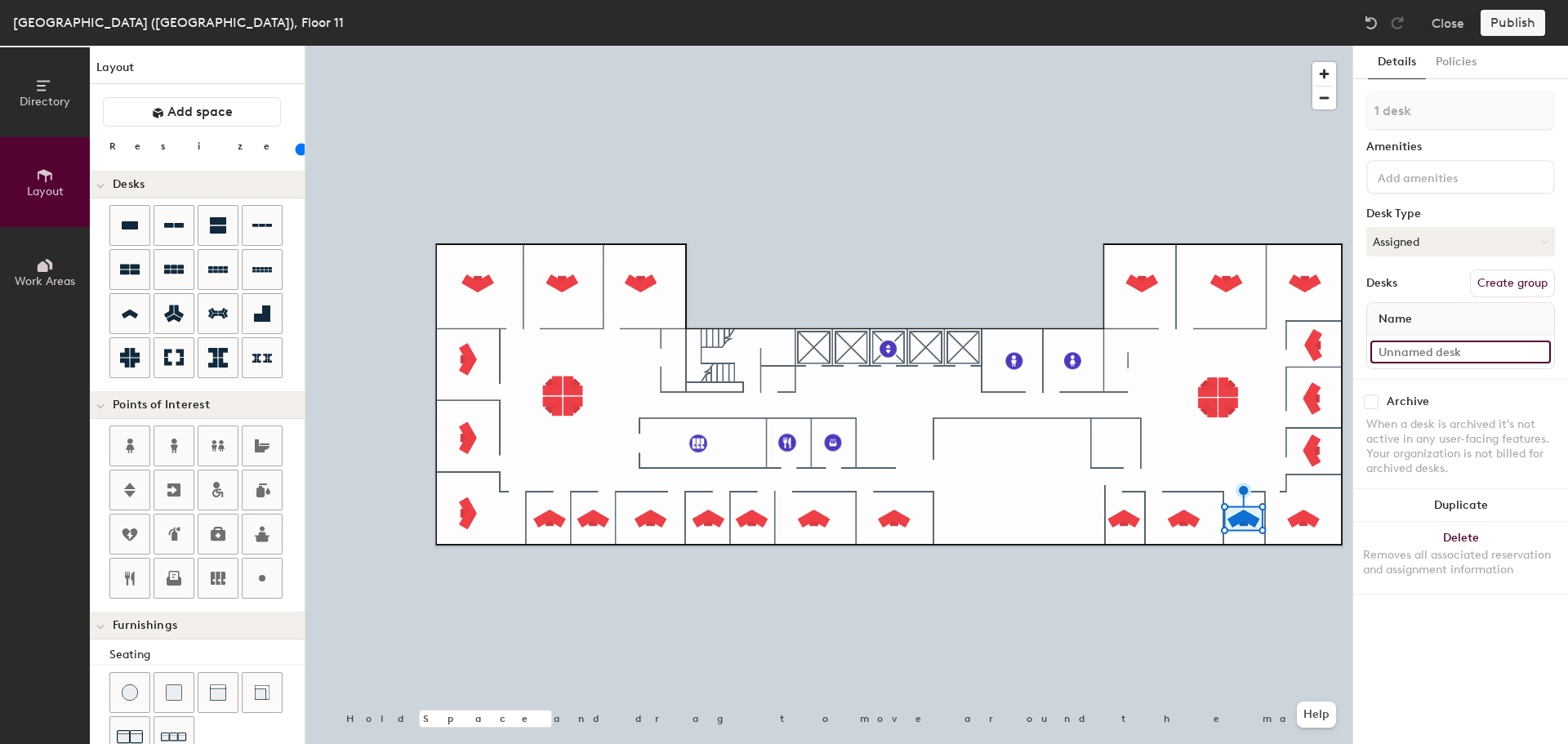
click at [1425, 353] on input at bounding box center [1461, 353] width 180 height 23
type input "0"
type input "11-009"
click at [1409, 345] on input at bounding box center [1461, 353] width 180 height 23
type input "11-010"
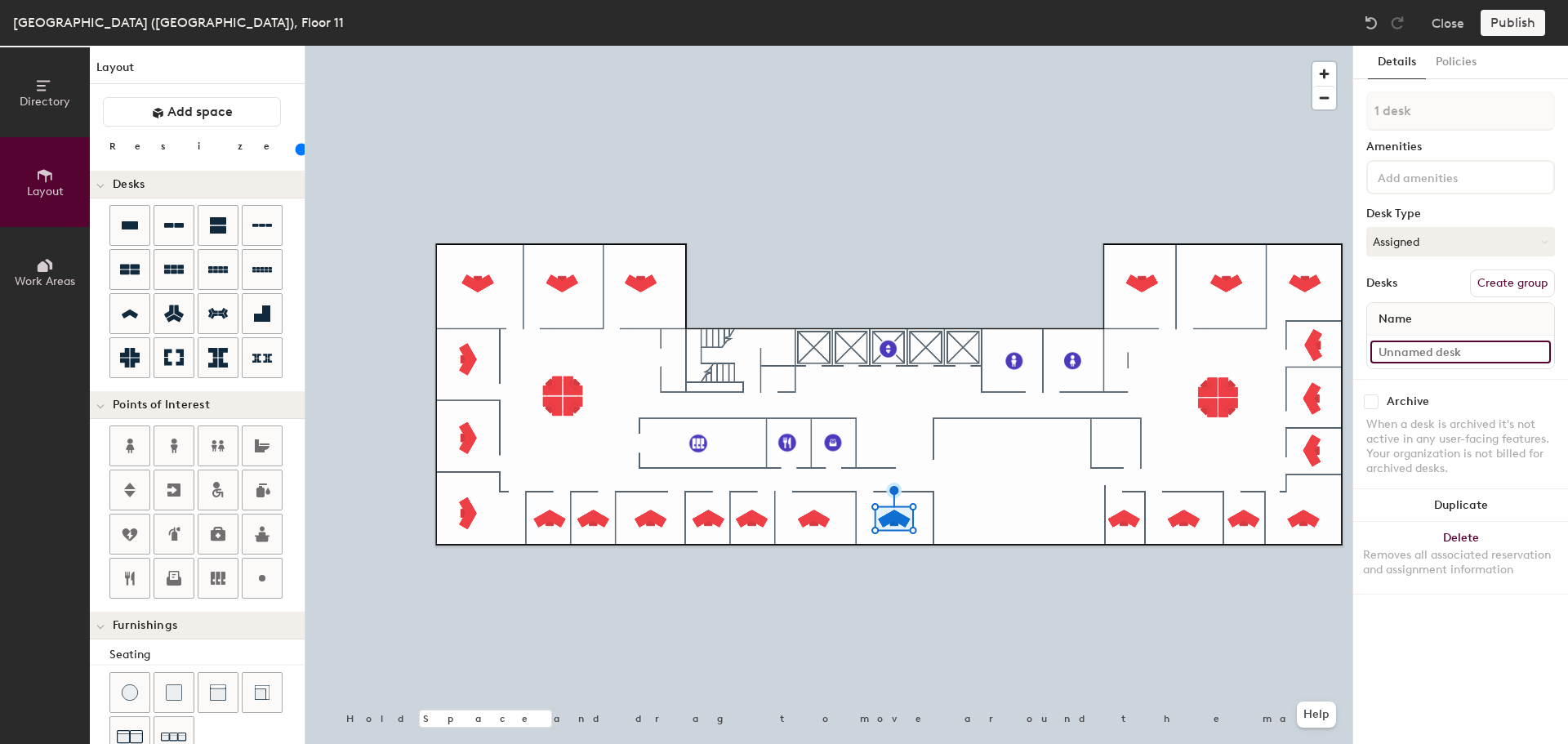
click at [1443, 351] on input at bounding box center [1461, 353] width 180 height 23
type input "11-012"
click at [1443, 362] on input at bounding box center [1461, 353] width 180 height 23
type input "11-013"
click at [1404, 349] on input at bounding box center [1461, 353] width 180 height 23
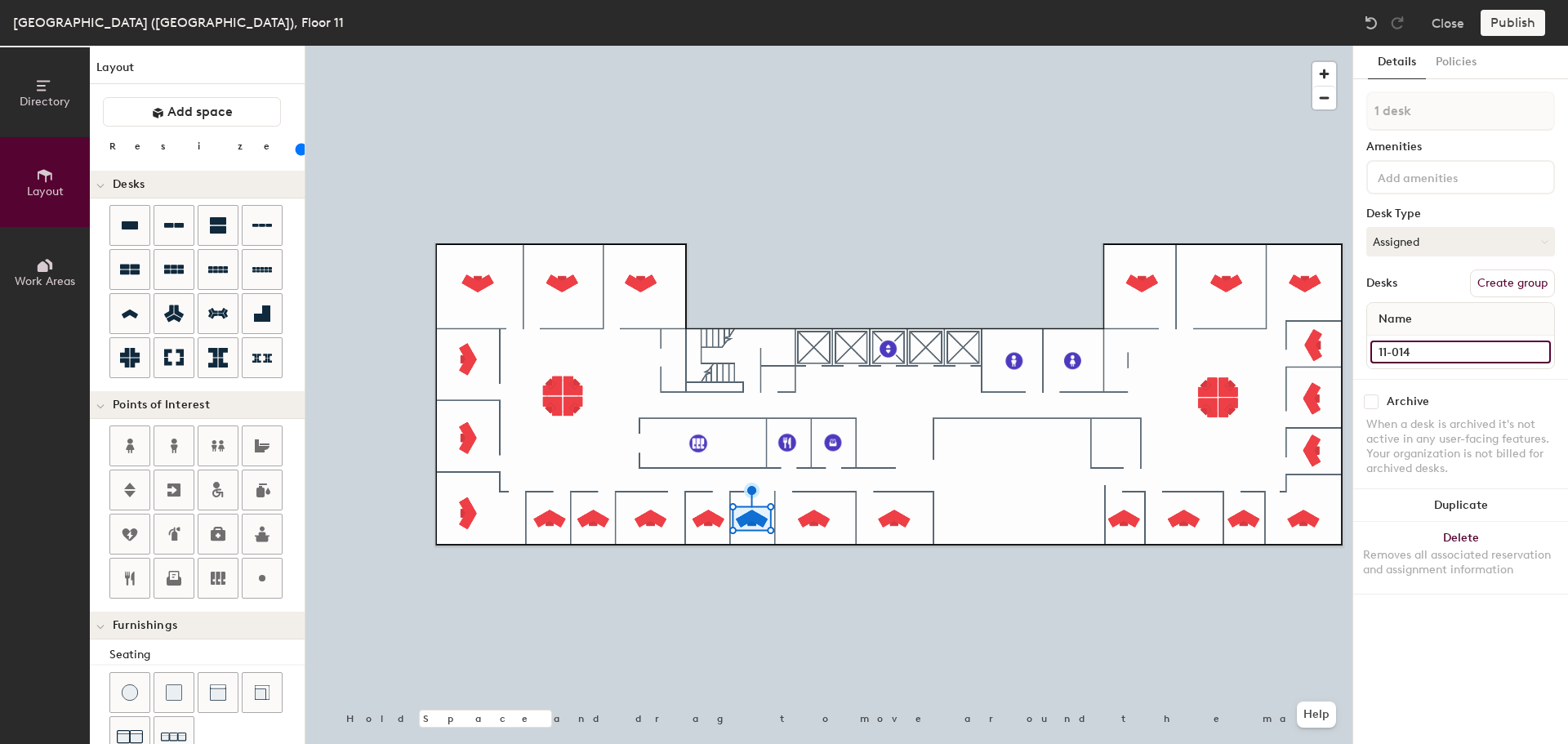
type input "11-014"
click at [1416, 361] on input at bounding box center [1461, 353] width 180 height 23
type input "11-015"
click at [1422, 351] on input at bounding box center [1461, 353] width 180 height 23
type input "11-016"
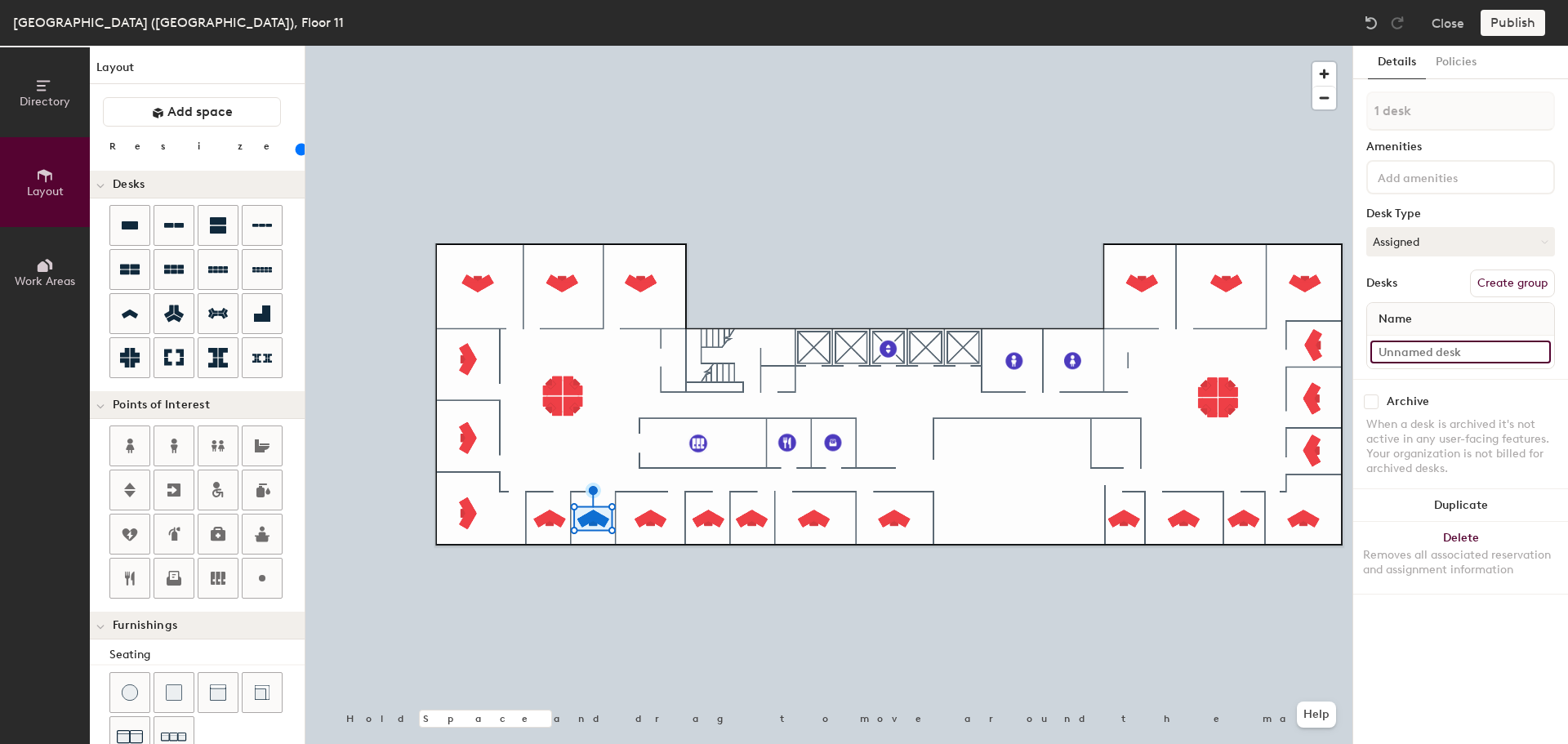
click at [1443, 354] on input at bounding box center [1461, 353] width 180 height 23
type input "11-017"
click at [1439, 341] on input at bounding box center [1461, 353] width 180 height 23
type input "11-018"
click at [1420, 352] on input at bounding box center [1461, 353] width 180 height 23
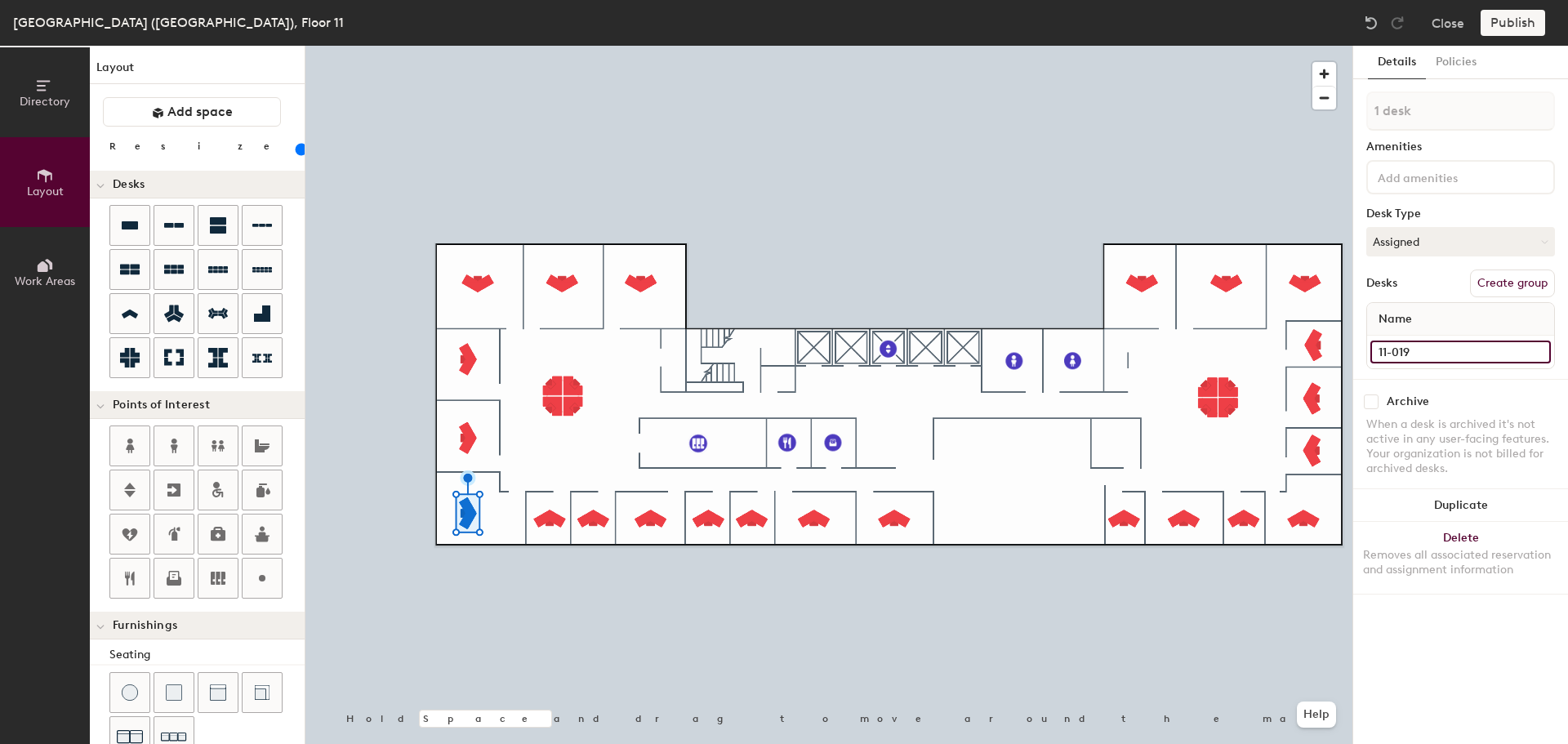
type input "11-019"
click at [1422, 353] on input at bounding box center [1461, 353] width 180 height 23
type input "11-020"
click at [1446, 342] on input at bounding box center [1461, 353] width 180 height 23
type input "11-021"
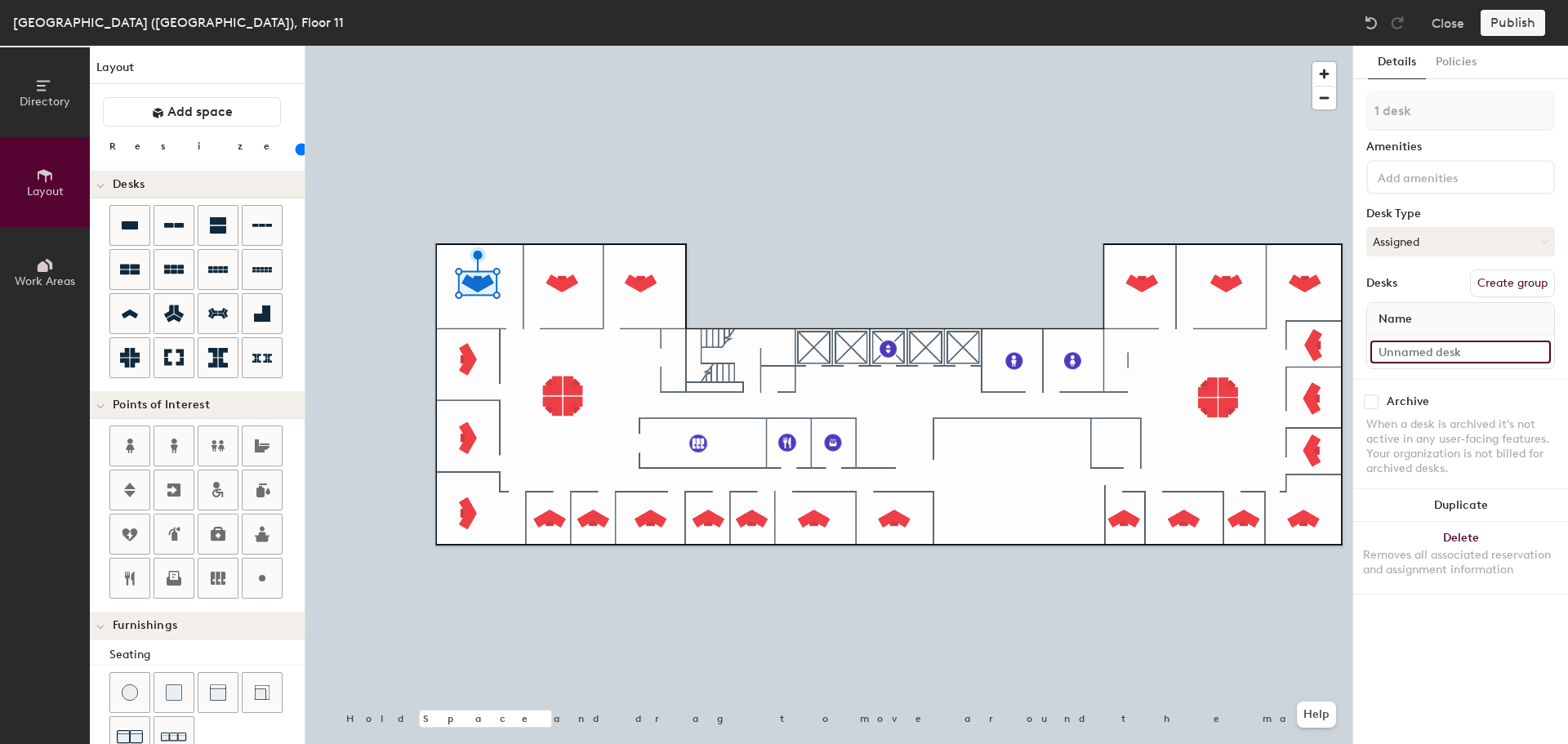
click at [1405, 351] on input at bounding box center [1461, 353] width 180 height 23
type input "11-022"
click at [1429, 357] on input at bounding box center [1461, 353] width 180 height 23
type input "11-023"
click at [1430, 356] on input at bounding box center [1461, 353] width 180 height 23
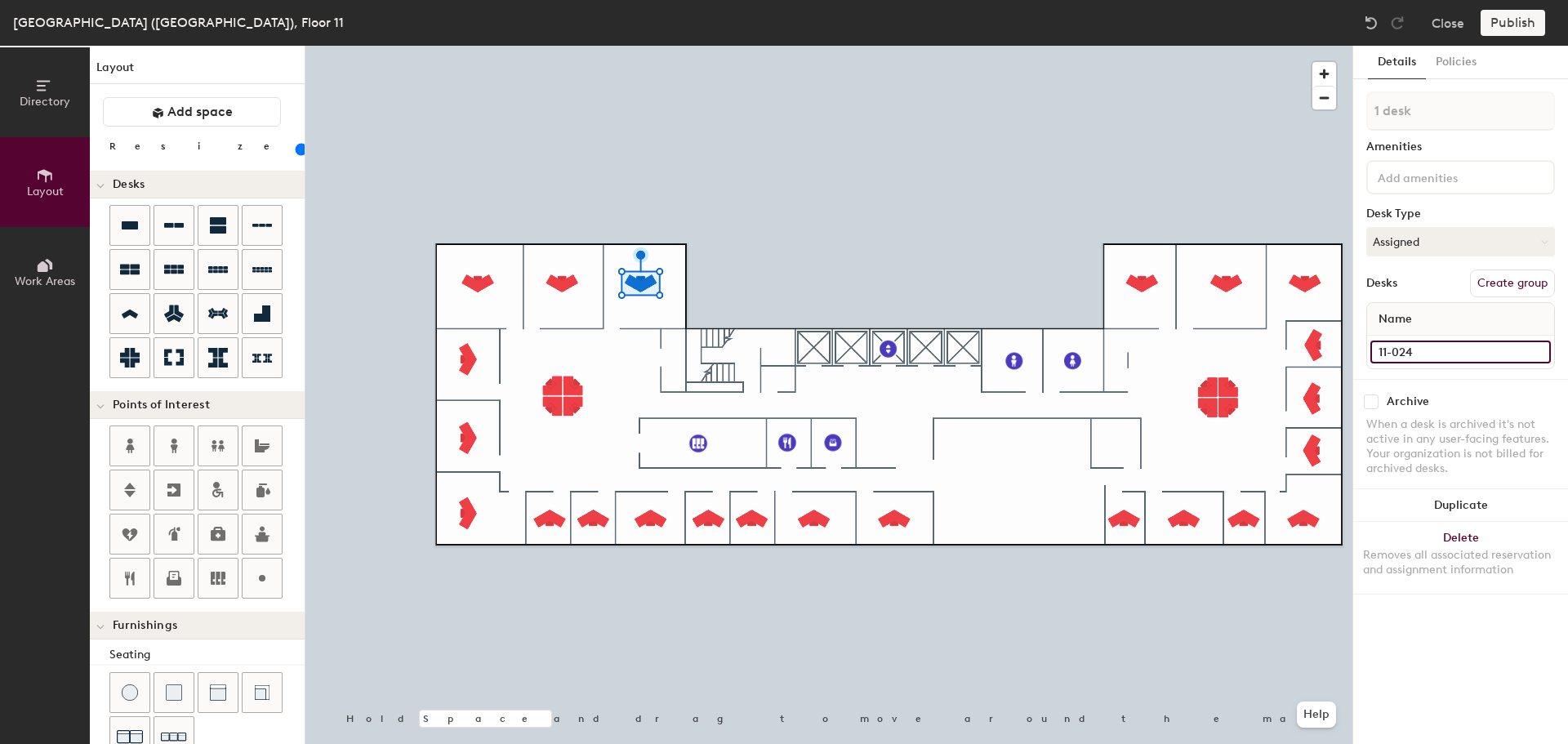
type input "11-024"
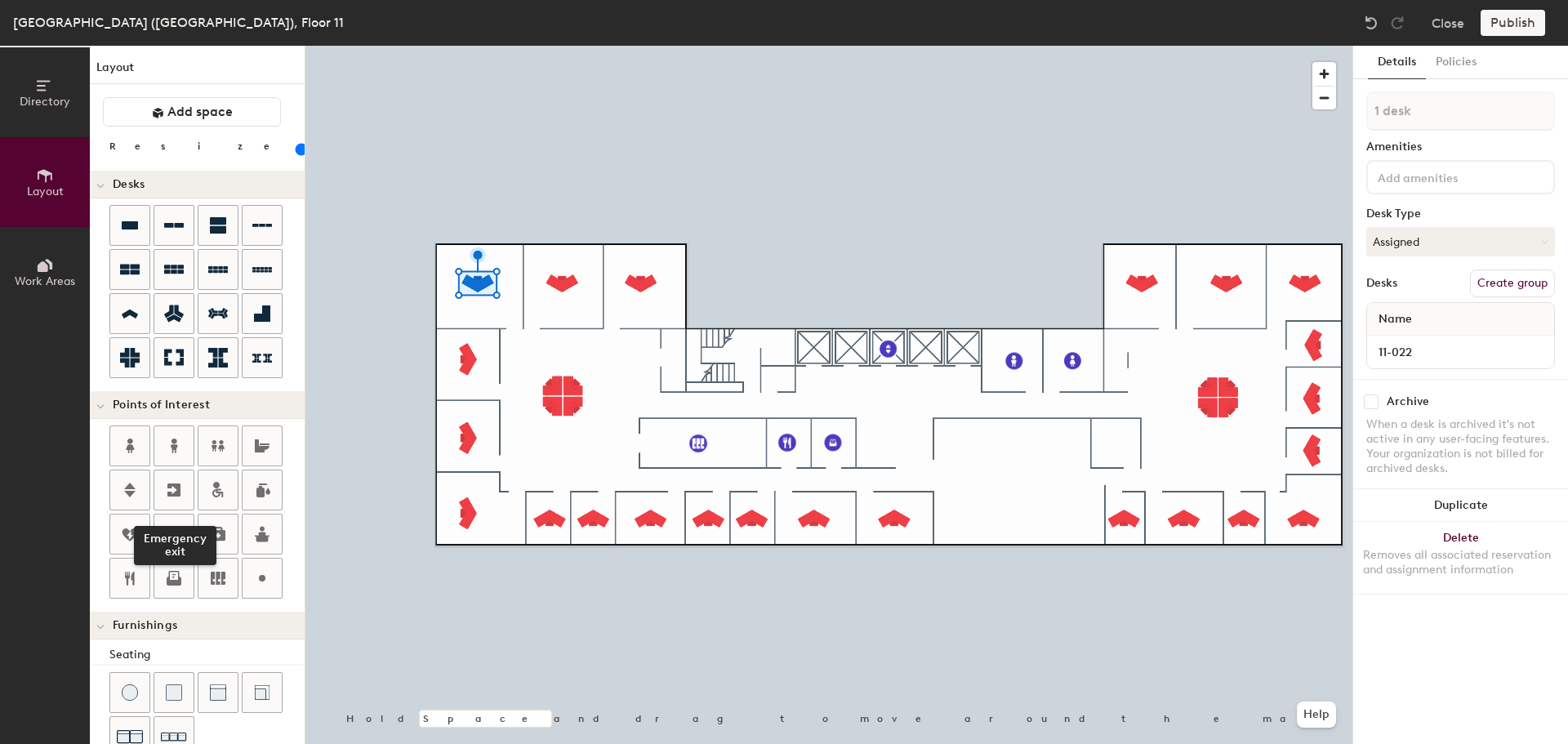
click at [169, 489] on icon at bounding box center [174, 490] width 13 height 13
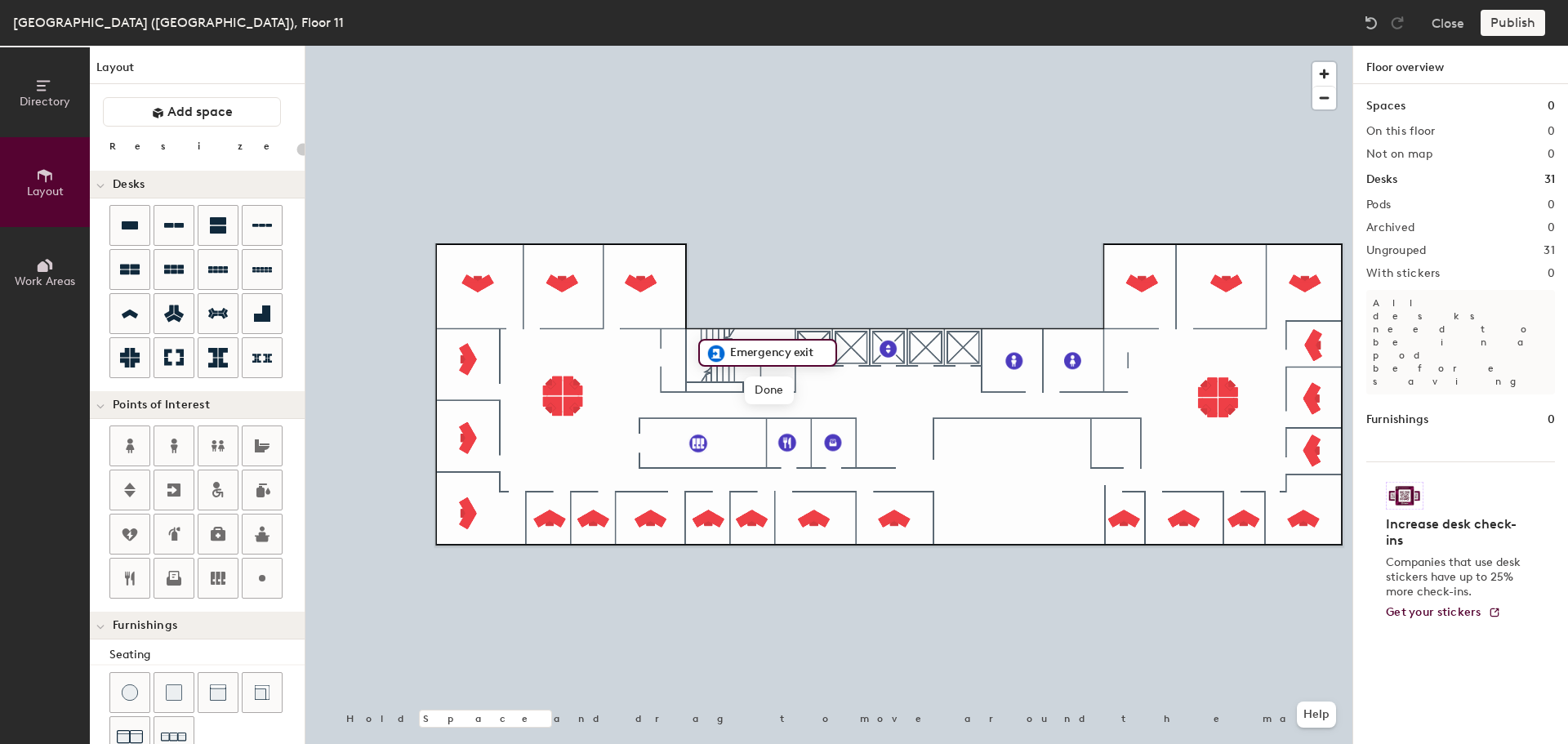
type input "20"
type input "Stairs"
click at [769, 46] on div at bounding box center [829, 46] width 1047 height 0
type input "100"
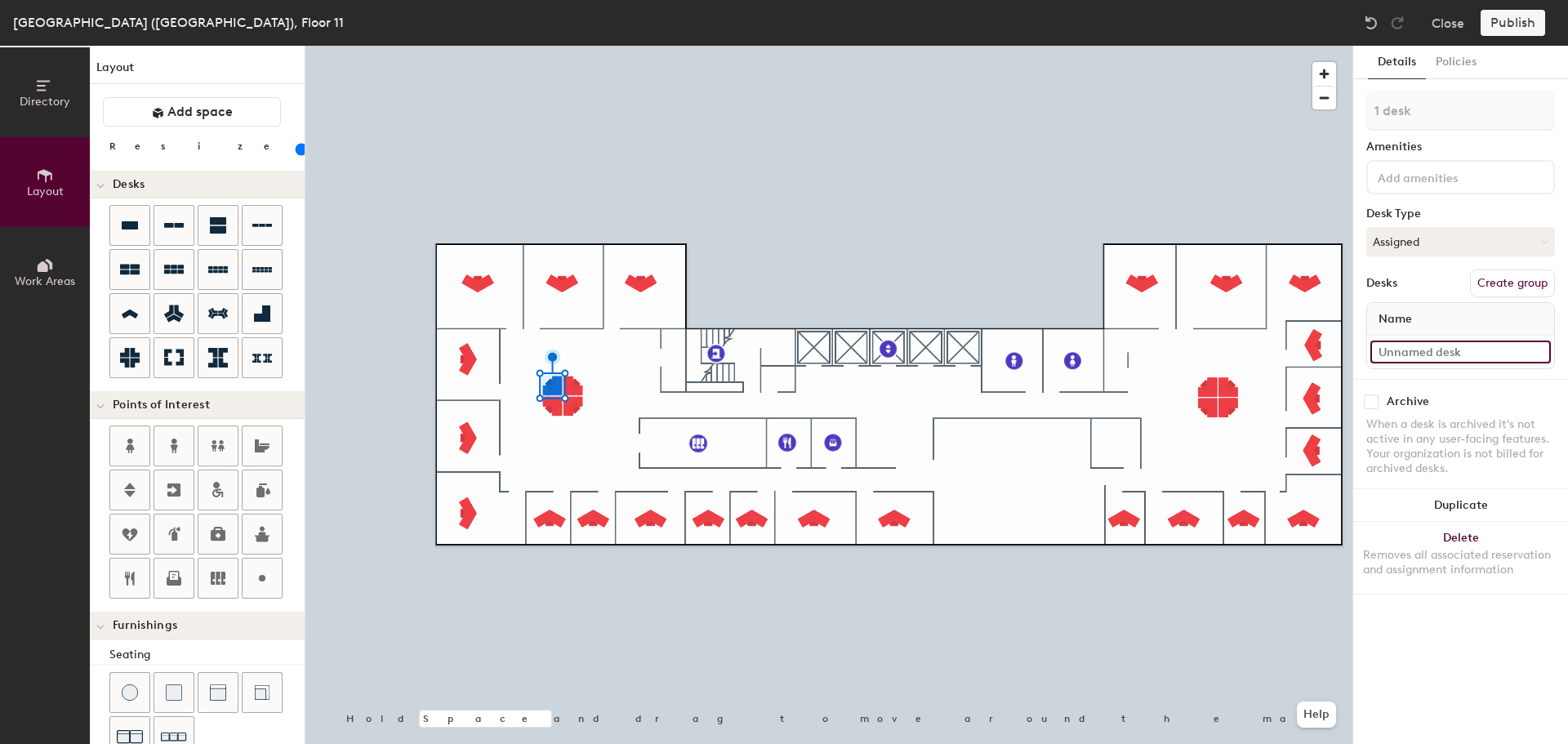
click at [1451, 353] on input at bounding box center [1461, 353] width 180 height 23
type input "1-032"
click at [1387, 365] on div at bounding box center [1461, 352] width 187 height 33
click at [1394, 357] on input at bounding box center [1461, 353] width 180 height 23
type input "1-033"
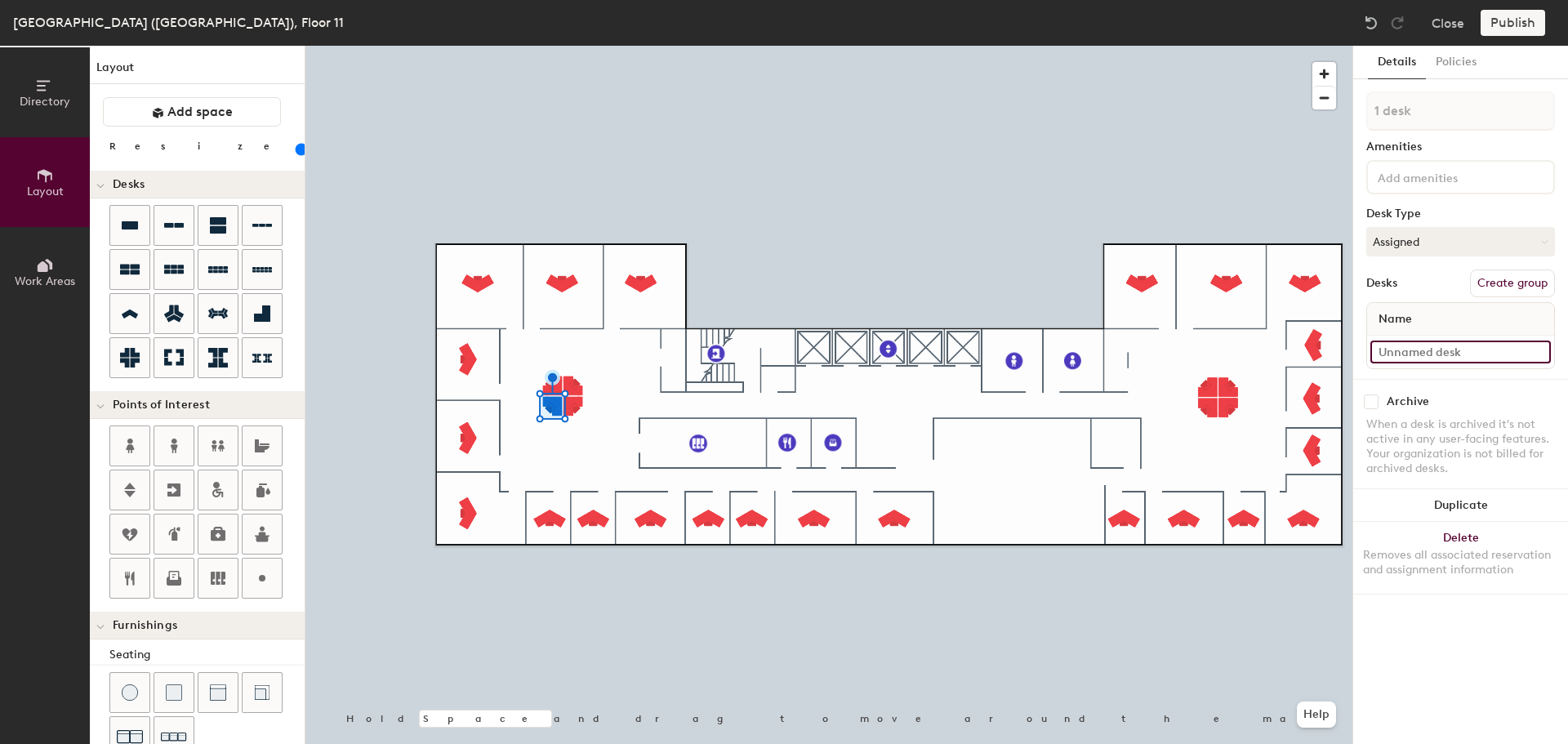
click at [1458, 350] on input at bounding box center [1461, 353] width 180 height 23
type input "11-031"
click at [1446, 352] on input at bounding box center [1461, 353] width 180 height 23
type input "11-030"
click at [1425, 344] on input at bounding box center [1461, 353] width 180 height 23
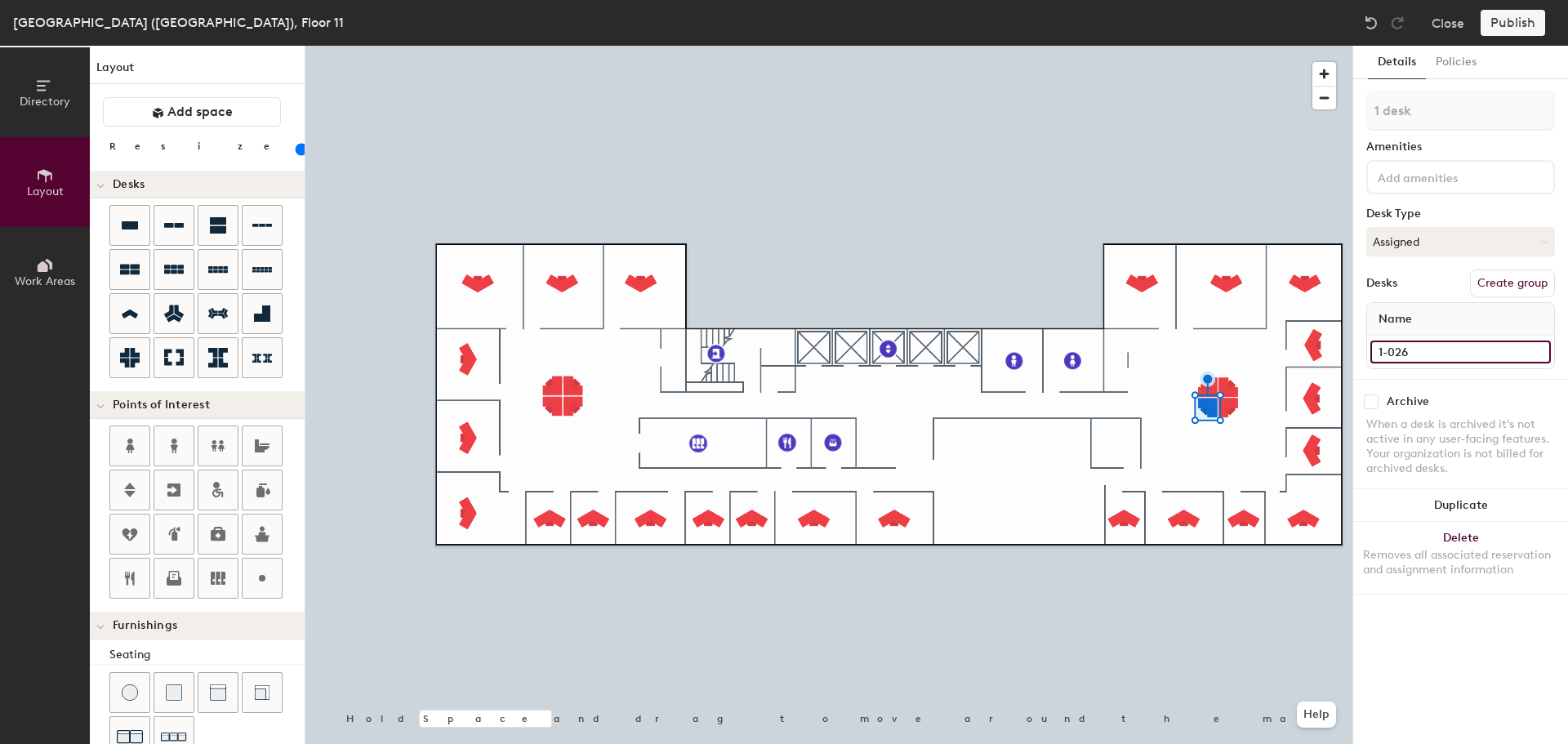
type input "1-026"
click at [1450, 357] on input at bounding box center [1461, 353] width 180 height 23
type input "11-025"
click at [1425, 359] on input at bounding box center [1461, 353] width 180 height 23
type input "11-034"
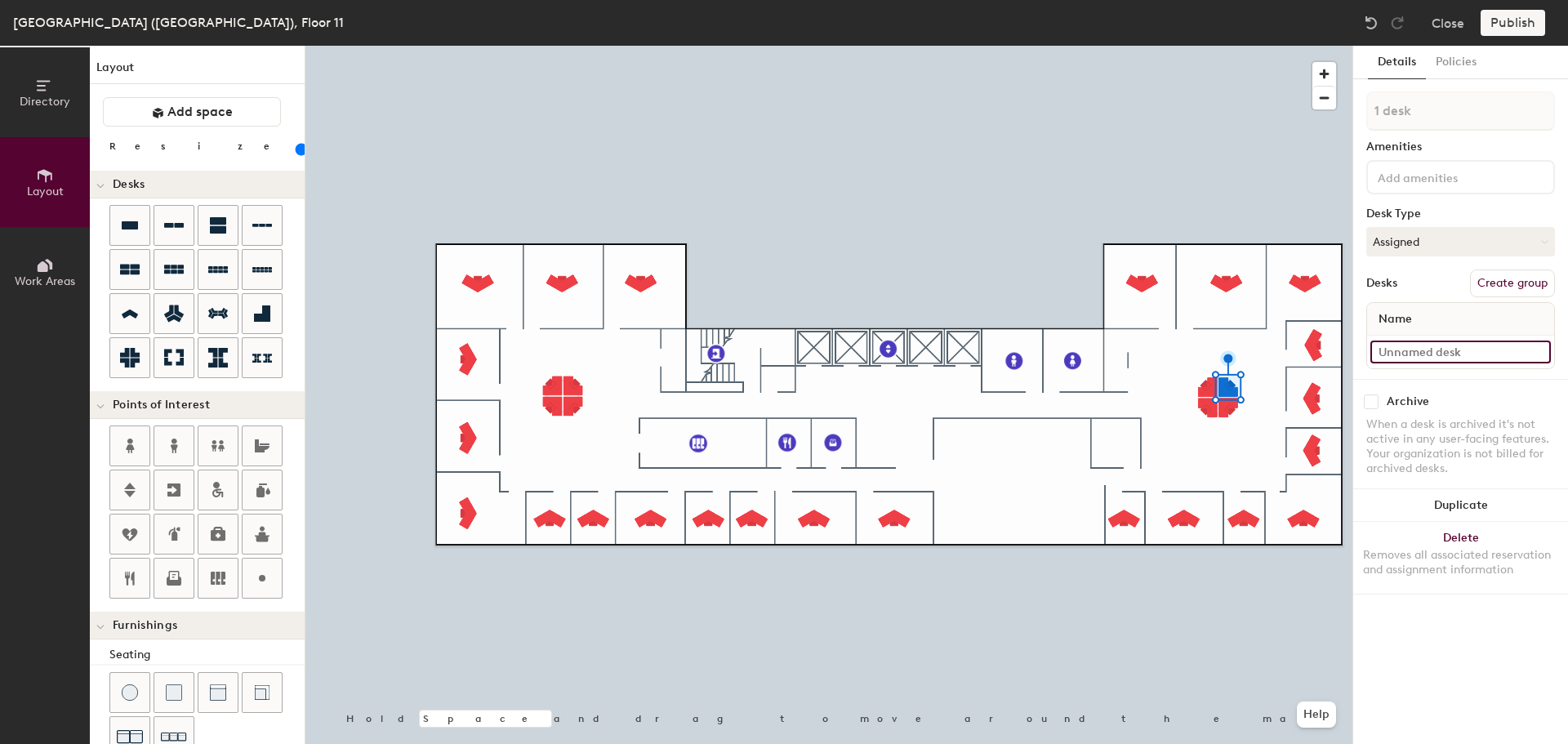
click at [1431, 353] on input at bounding box center [1461, 353] width 180 height 23
type input "11-035"
click at [155, 111] on icon at bounding box center [158, 113] width 11 height 11
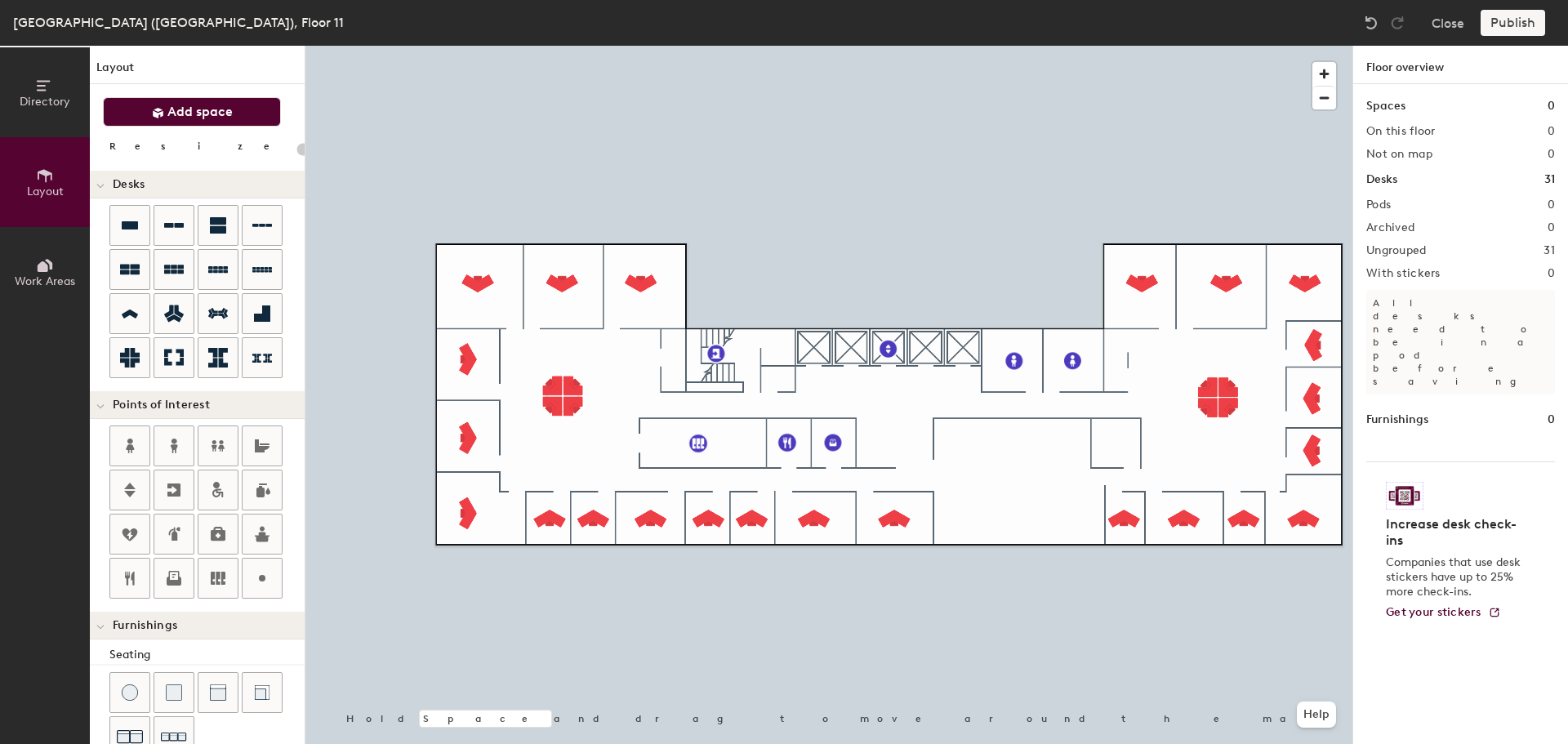
type input "20"
click at [42, 276] on span "Work Areas" at bounding box center [45, 282] width 60 height 14
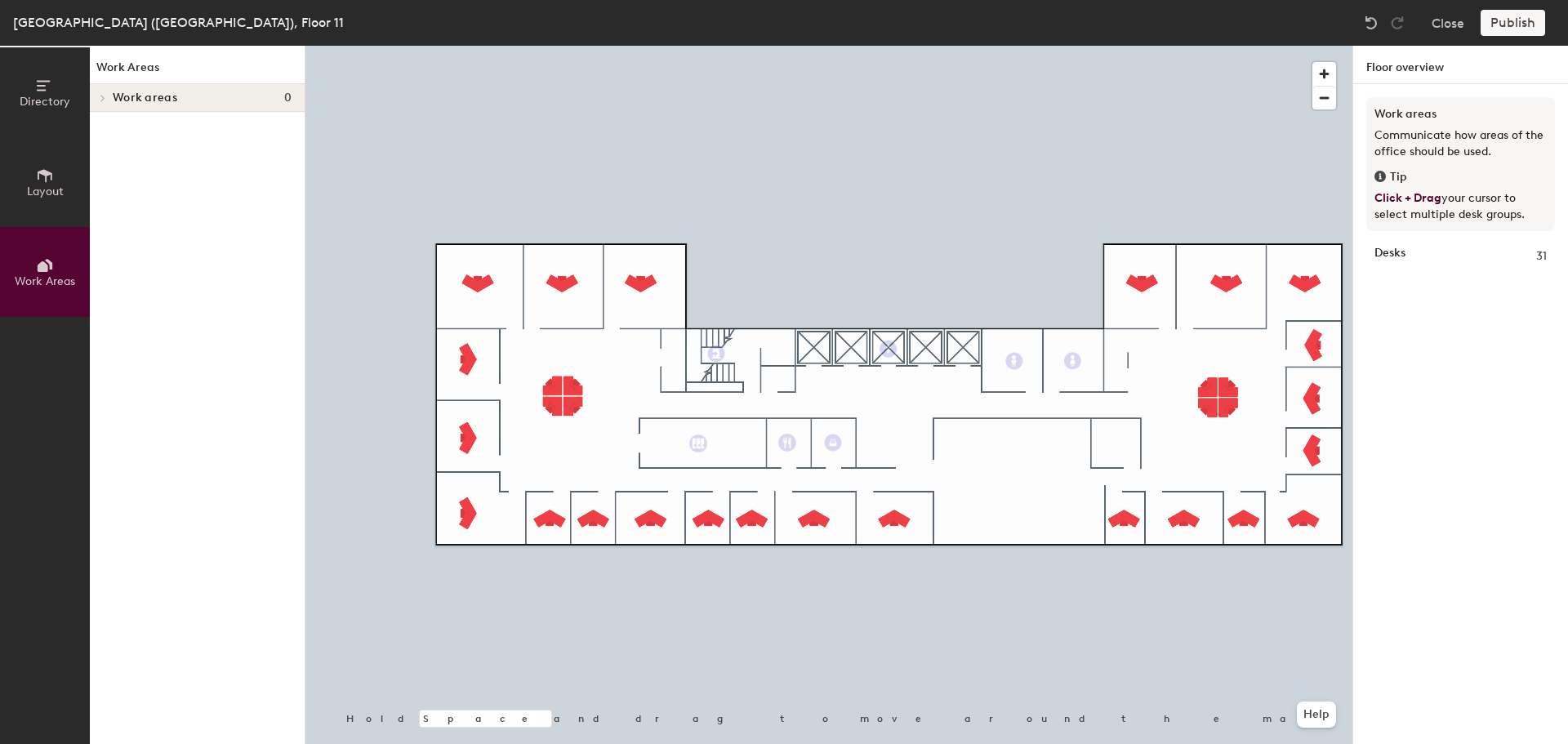
click at [42, 182] on icon at bounding box center [45, 176] width 18 height 18
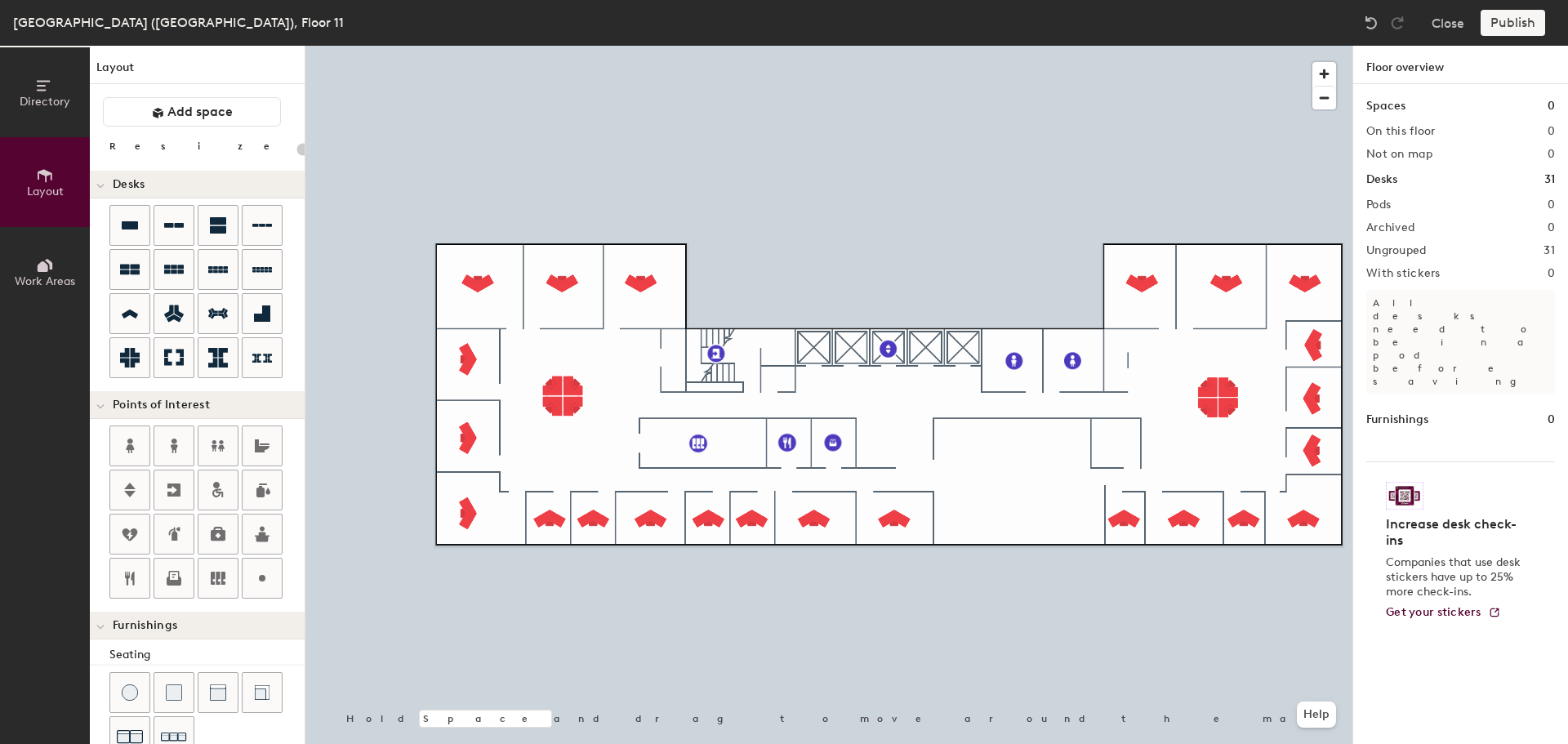
click at [43, 90] on icon at bounding box center [43, 86] width 13 height 11
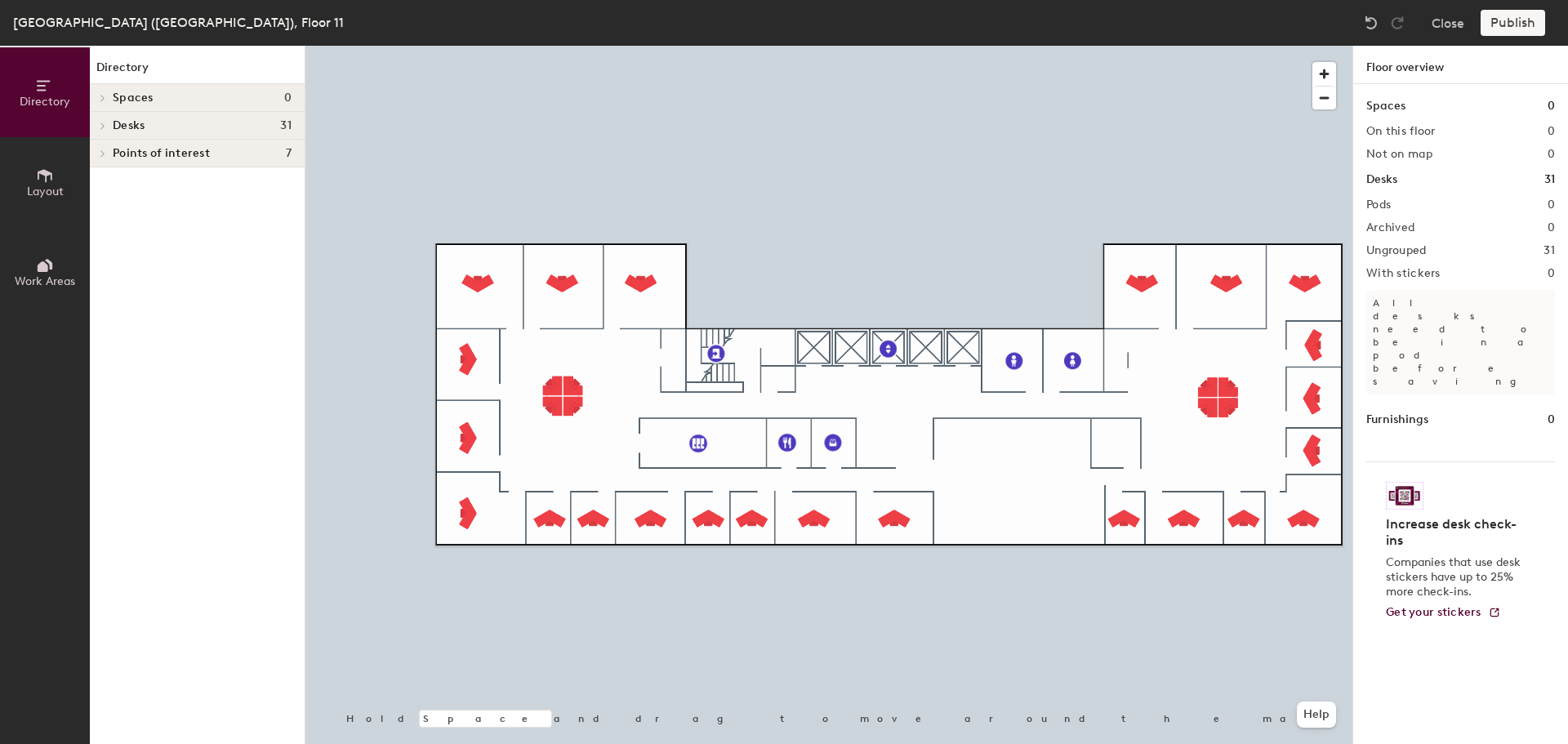
click at [38, 190] on span "Layout" at bounding box center [46, 192] width 37 height 14
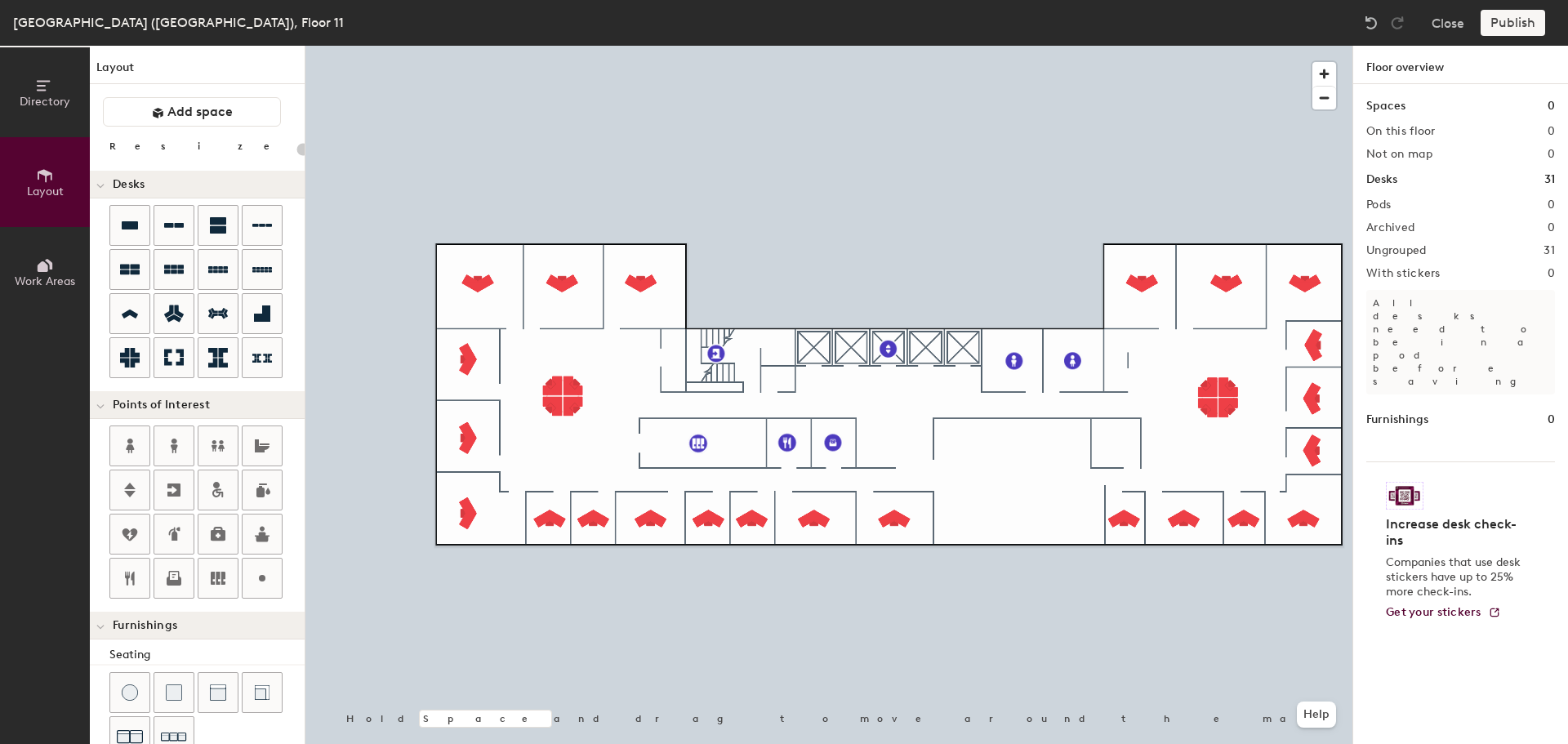
click at [193, 109] on span "Add space" at bounding box center [201, 111] width 65 height 16
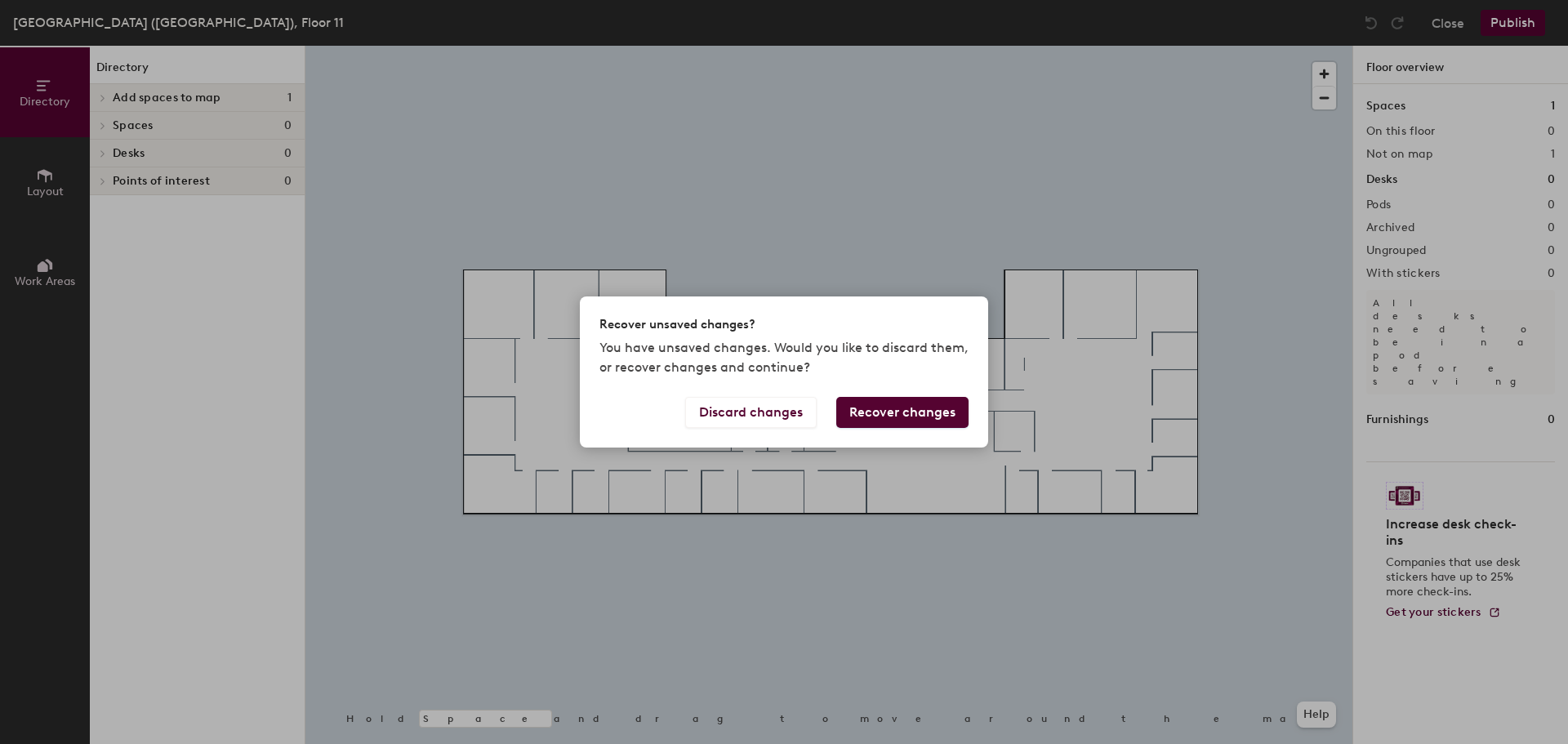
click at [904, 410] on button "Recover changes" at bounding box center [903, 412] width 133 height 31
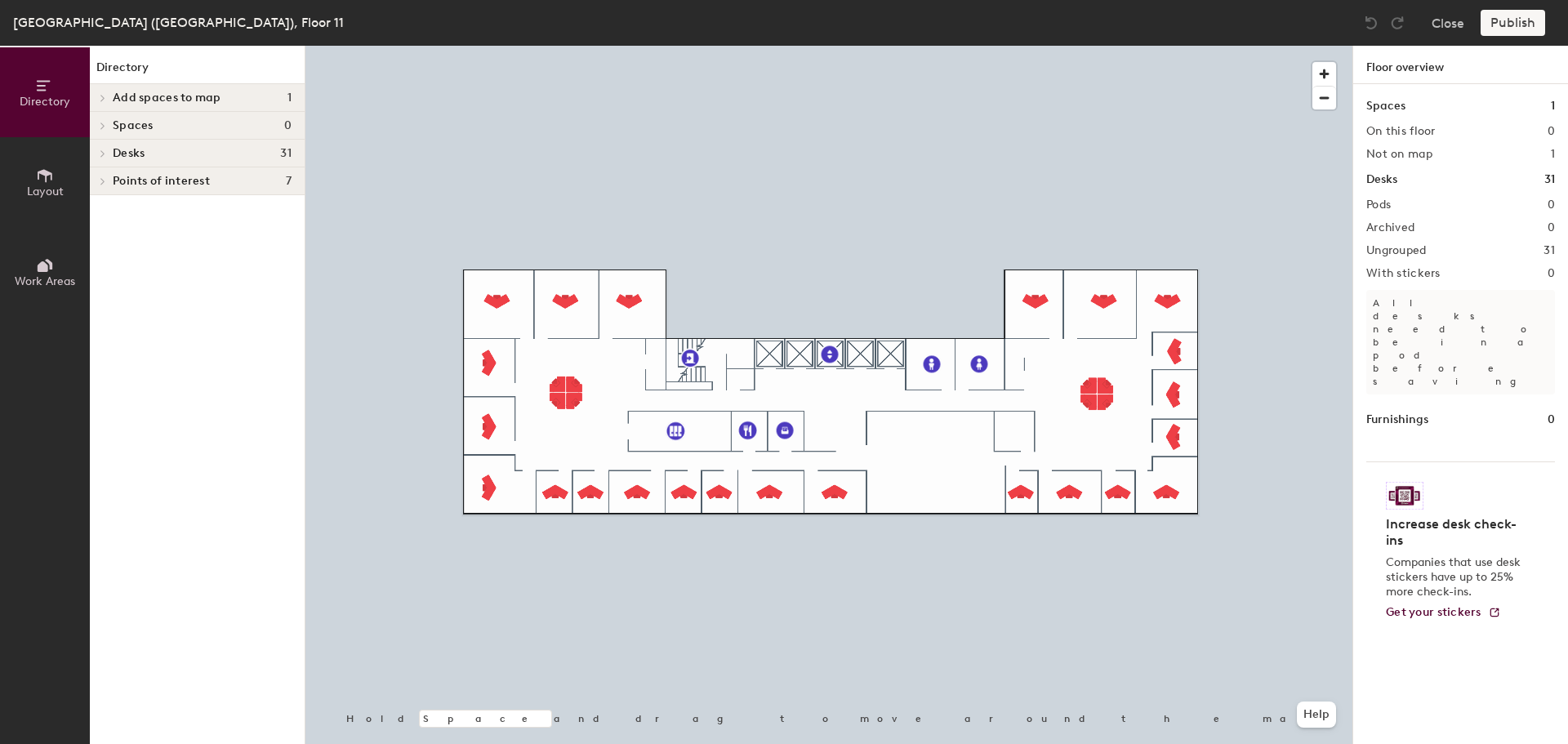
click at [42, 182] on icon at bounding box center [45, 176] width 18 height 18
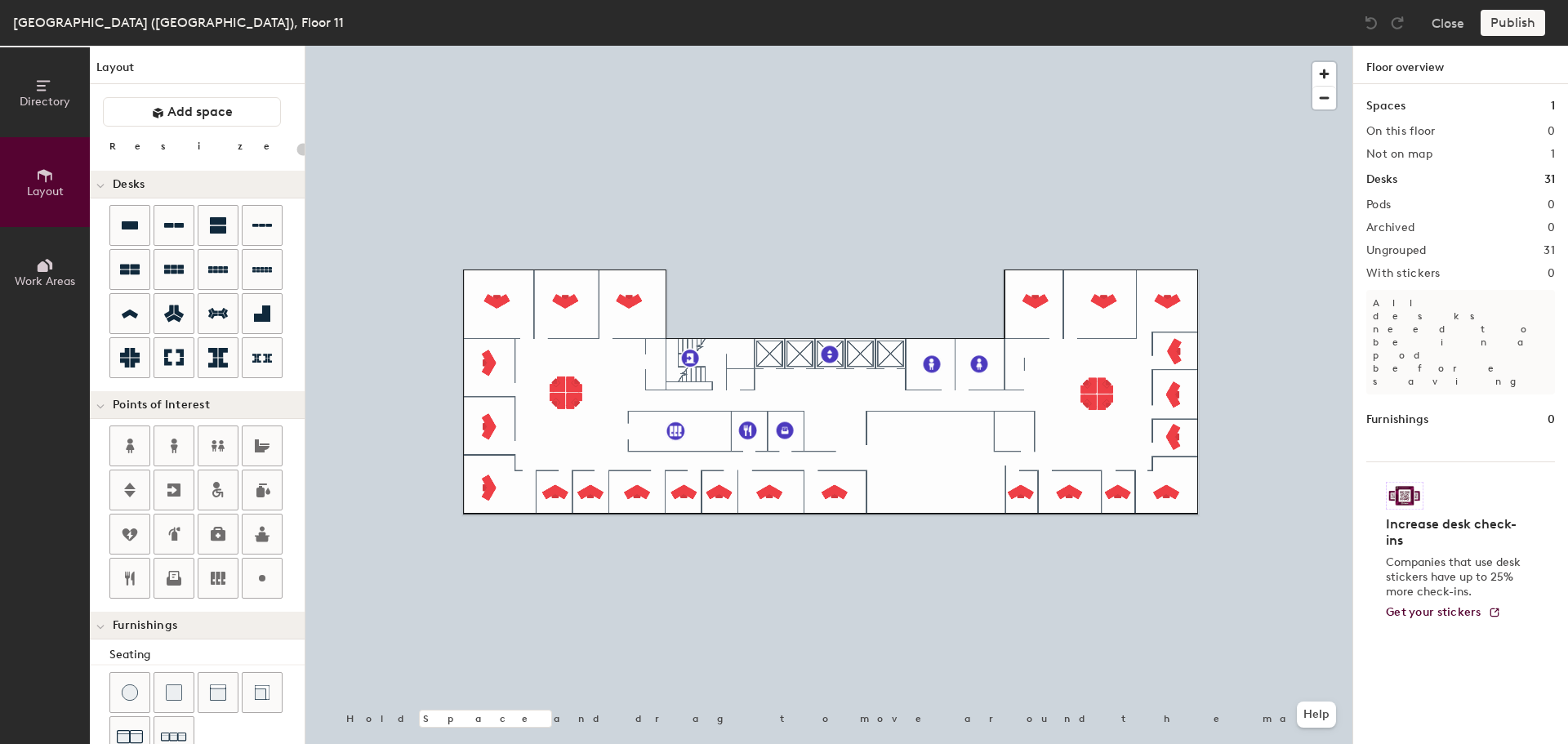
click at [166, 110] on button "Add space" at bounding box center [193, 111] width 178 height 29
click at [40, 178] on icon at bounding box center [45, 176] width 18 height 18
click at [38, 83] on icon at bounding box center [45, 86] width 18 height 18
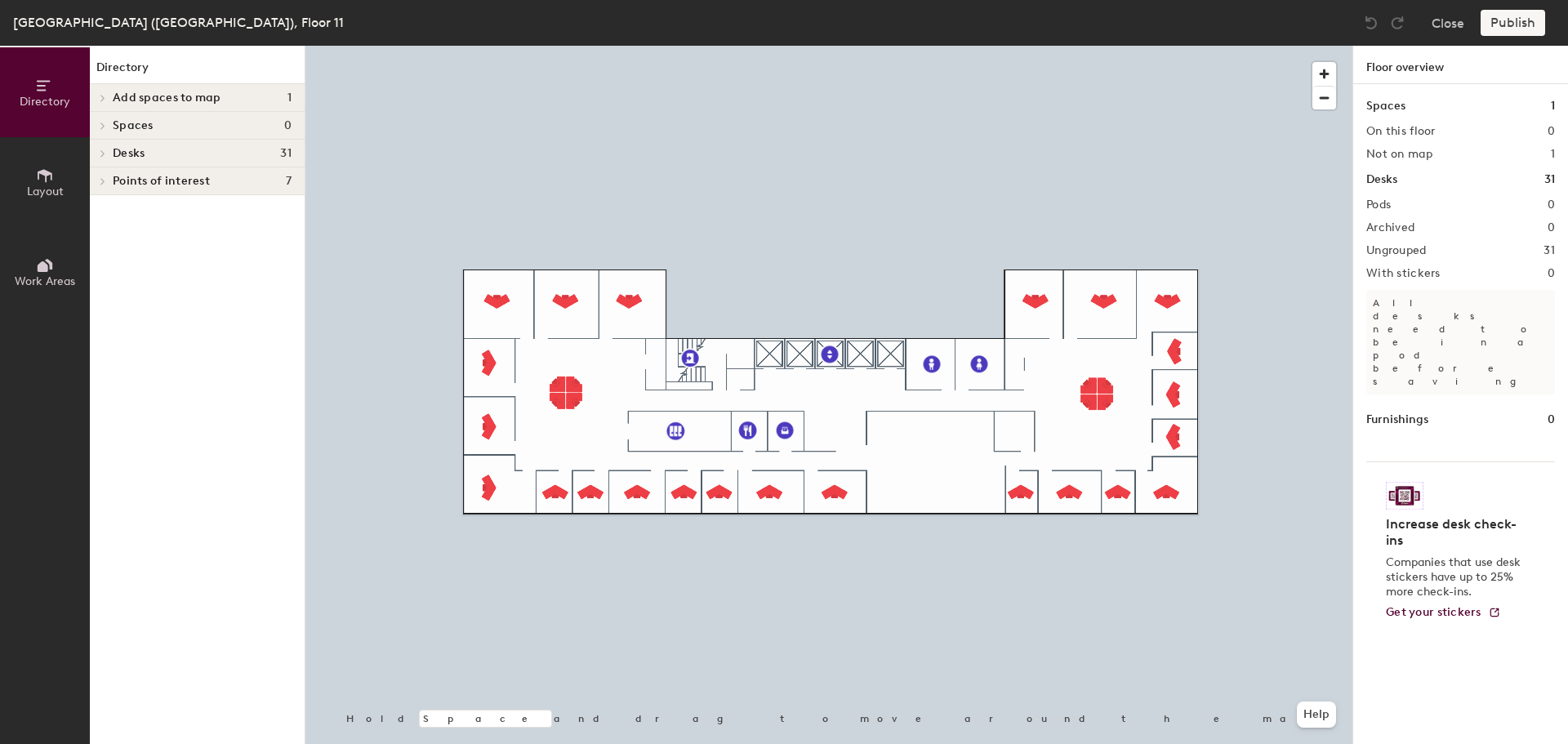
click at [116, 89] on div "Add spaces to map 1" at bounding box center [197, 97] width 215 height 27
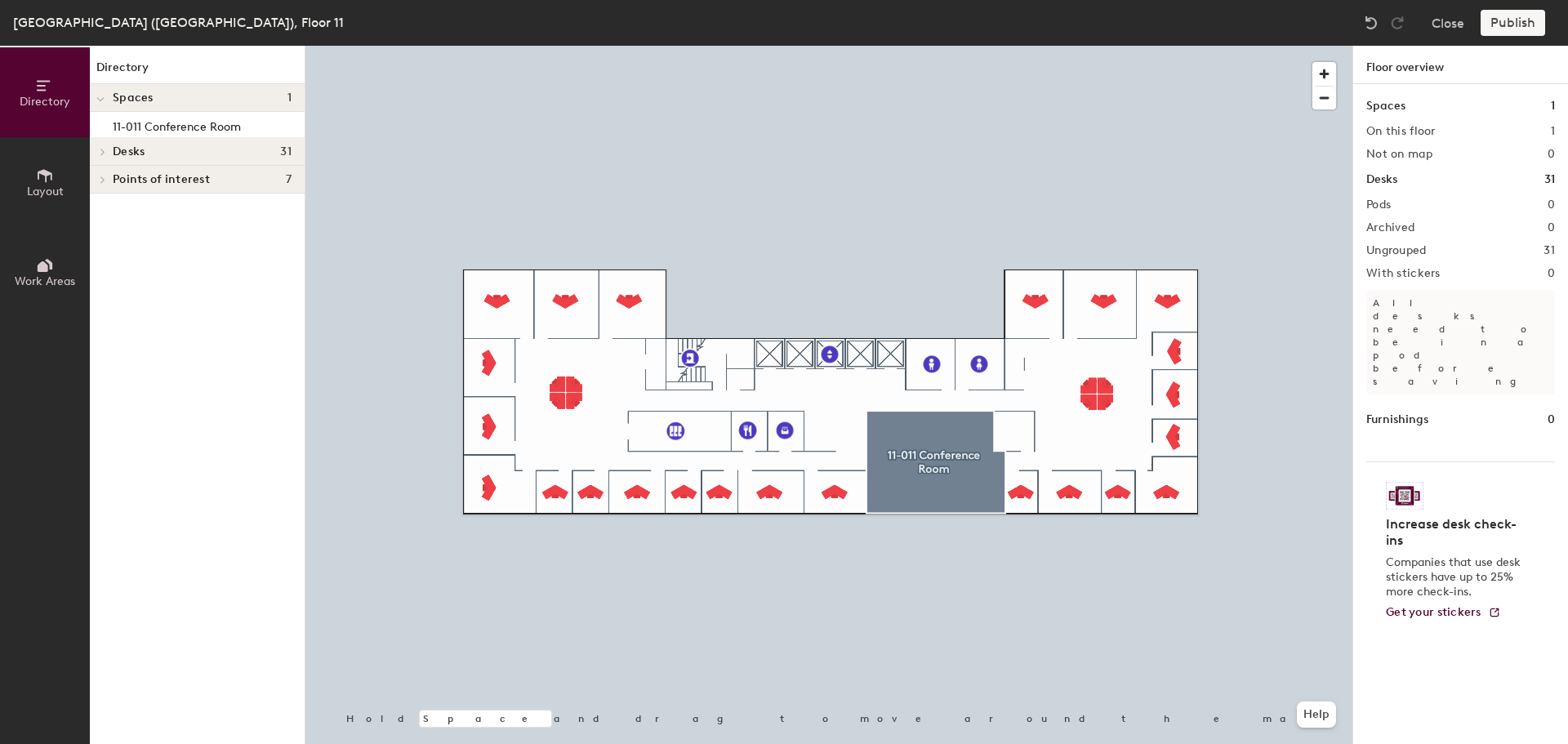
click at [1507, 15] on div "Publish" at bounding box center [1518, 23] width 74 height 27
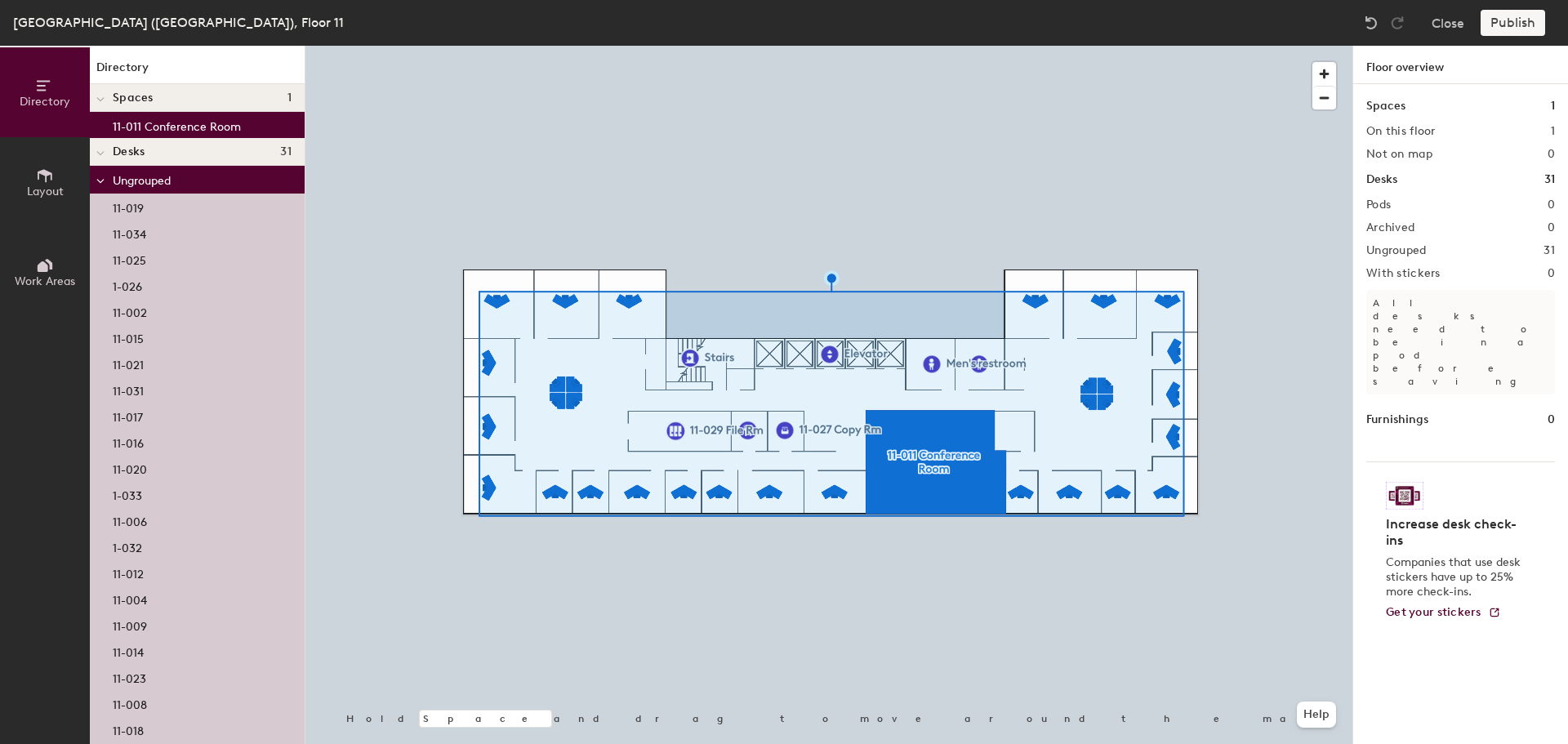
click at [59, 190] on span "Layout" at bounding box center [46, 192] width 37 height 14
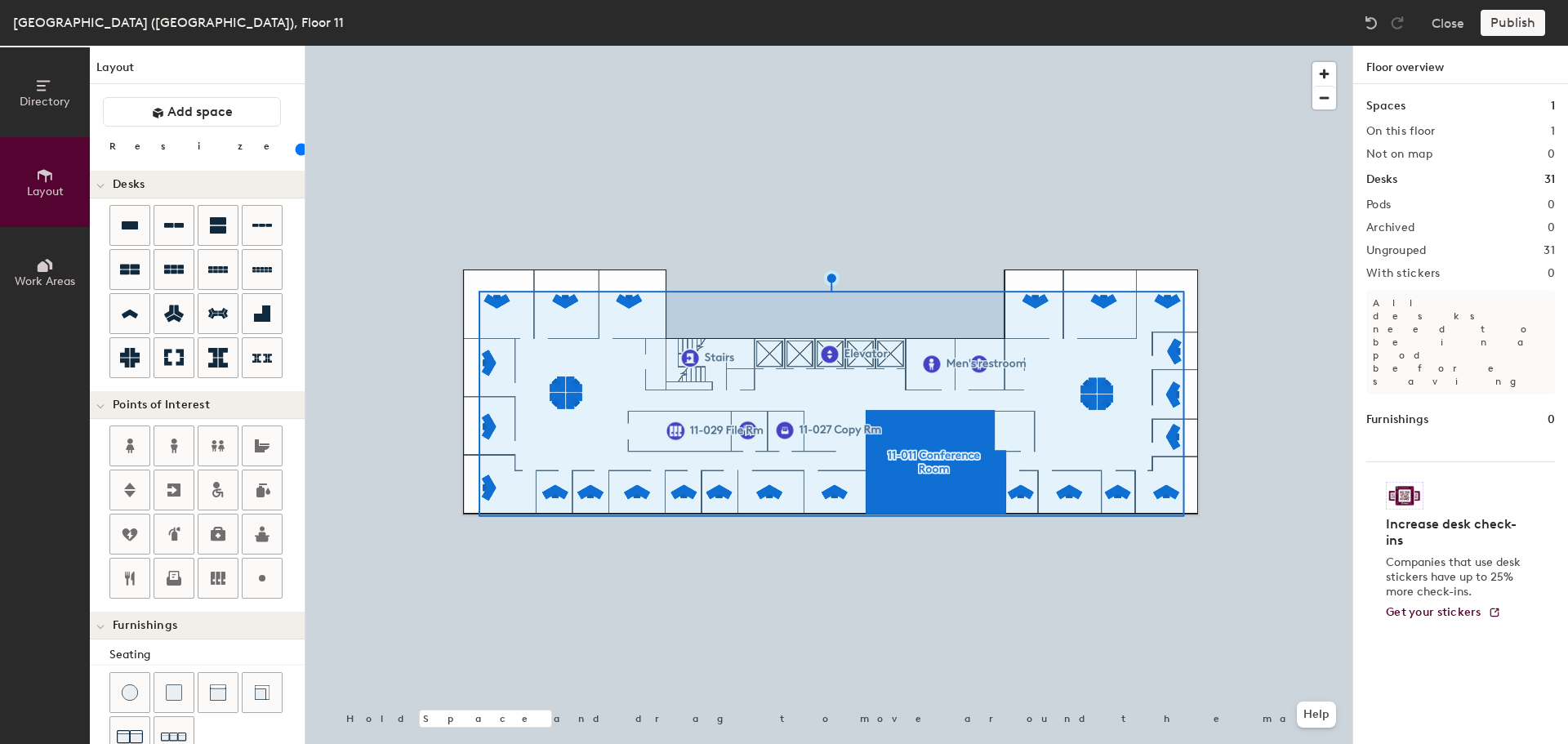
click at [57, 259] on button "Work Areas" at bounding box center [45, 272] width 90 height 90
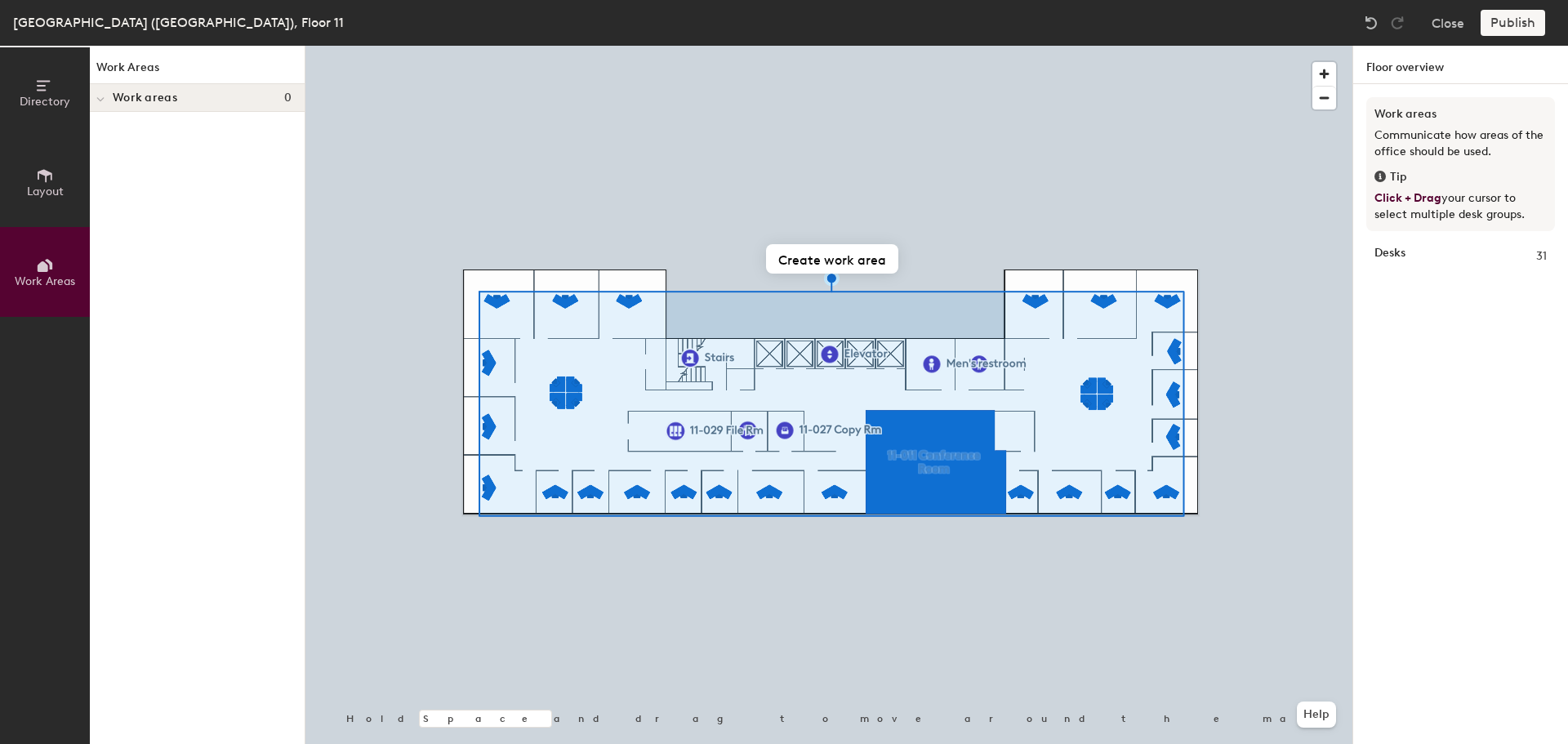
click at [873, 263] on button "Create work area" at bounding box center [832, 258] width 133 height 29
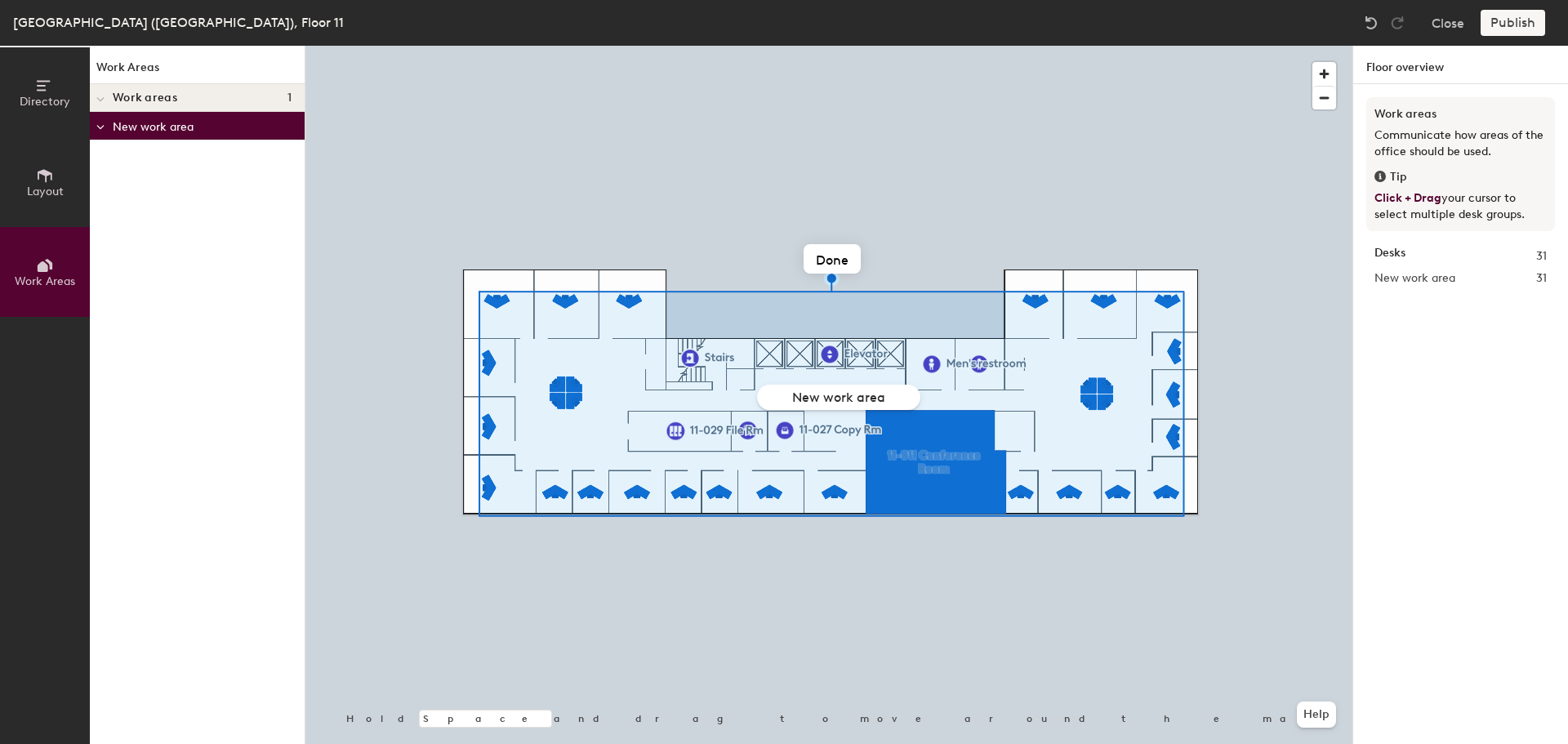
type input "O"
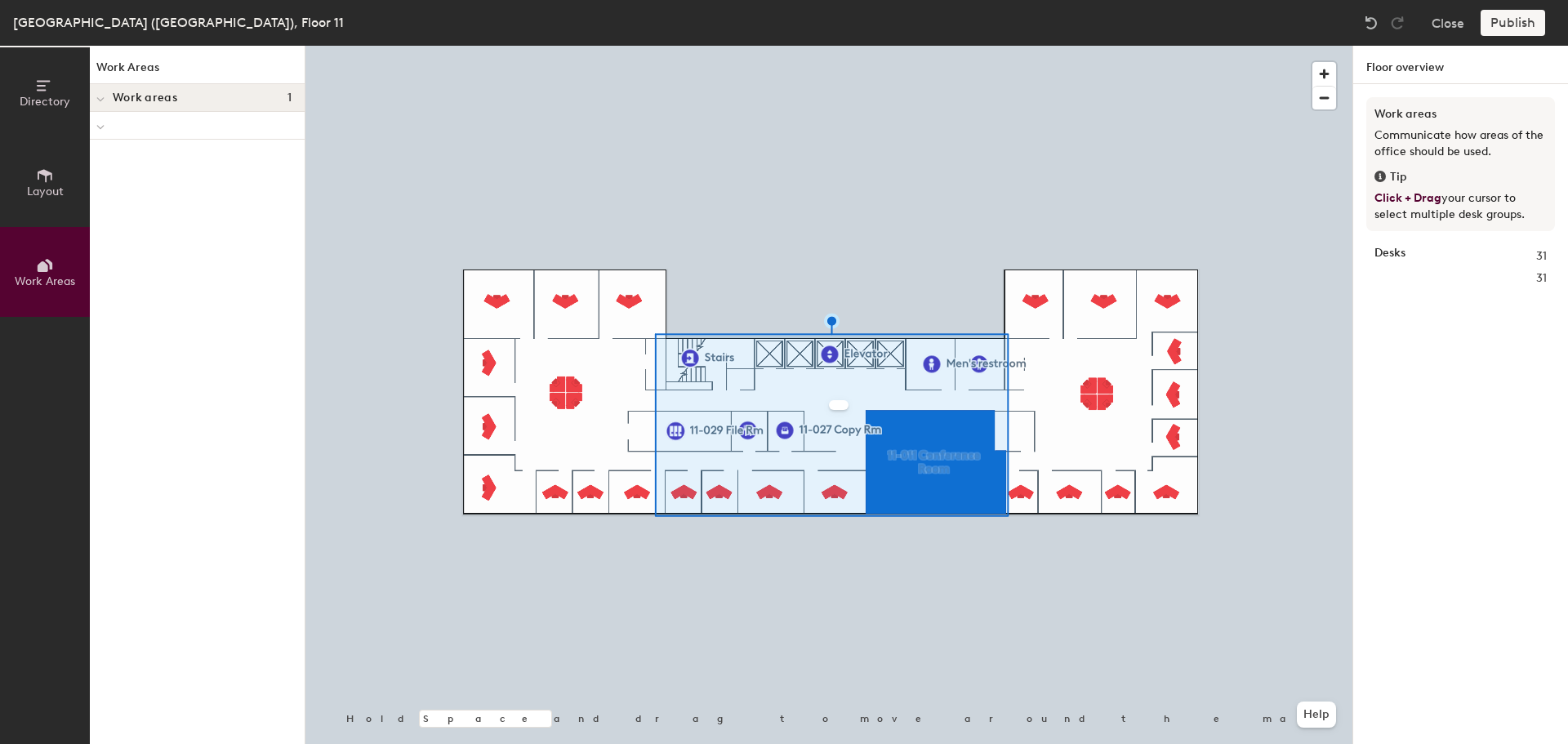
click at [38, 170] on icon at bounding box center [45, 176] width 18 height 18
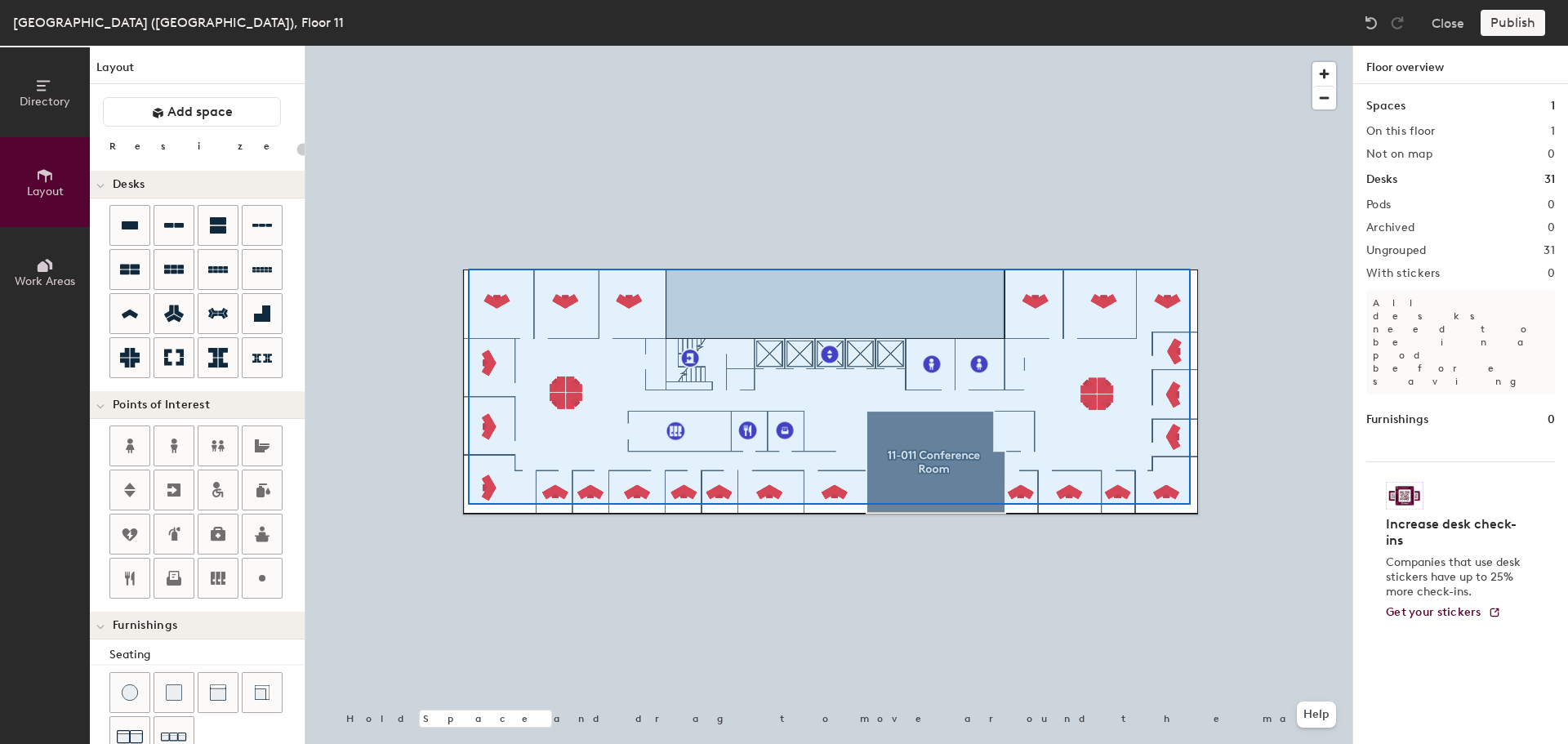
type input "100"
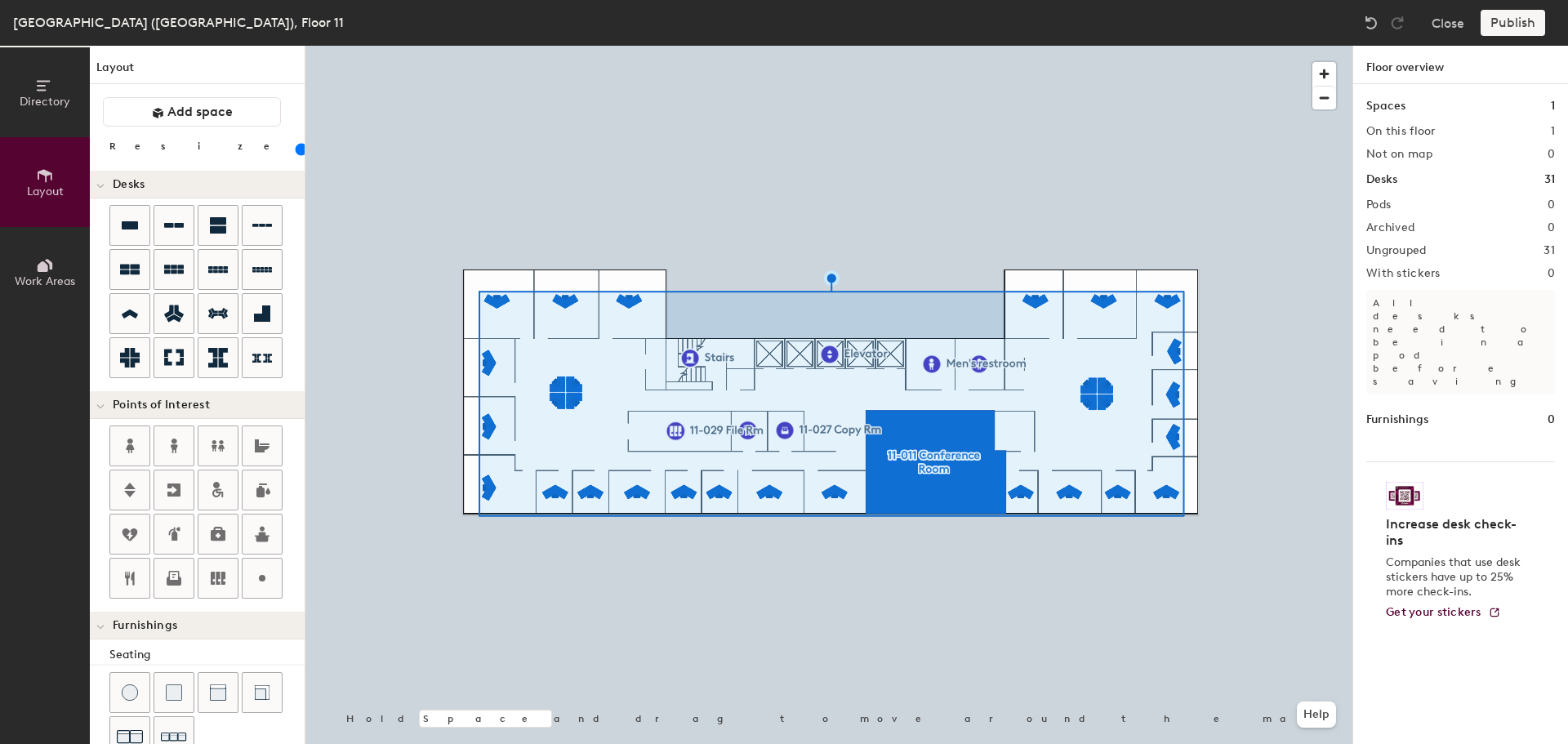
click at [34, 103] on span "Directory" at bounding box center [44, 102] width 50 height 14
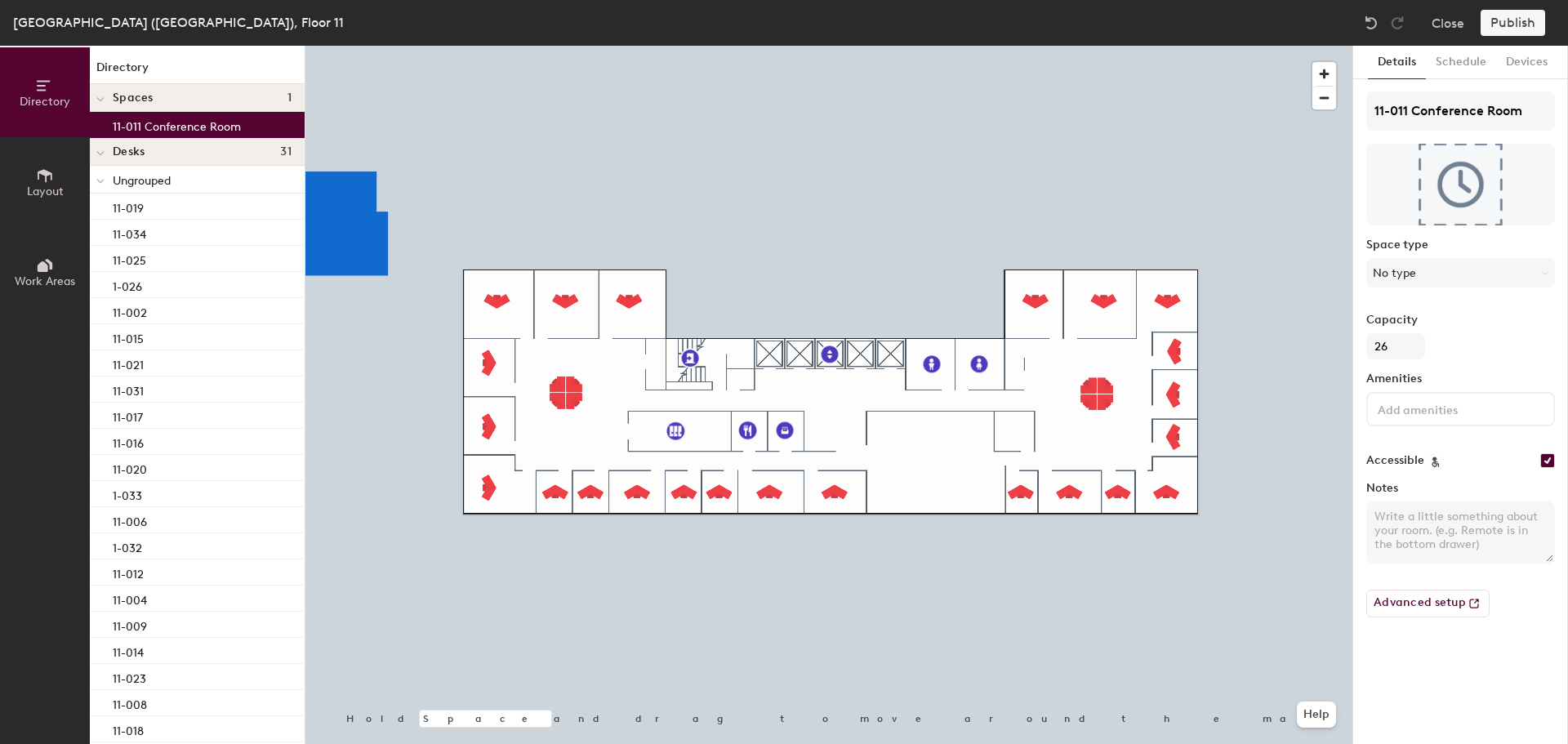
click at [164, 119] on div "Directory Layout Work Areas Directory Spaces 1 11-011 Conference Room Desks 31 …" at bounding box center [784, 395] width 1568 height 699
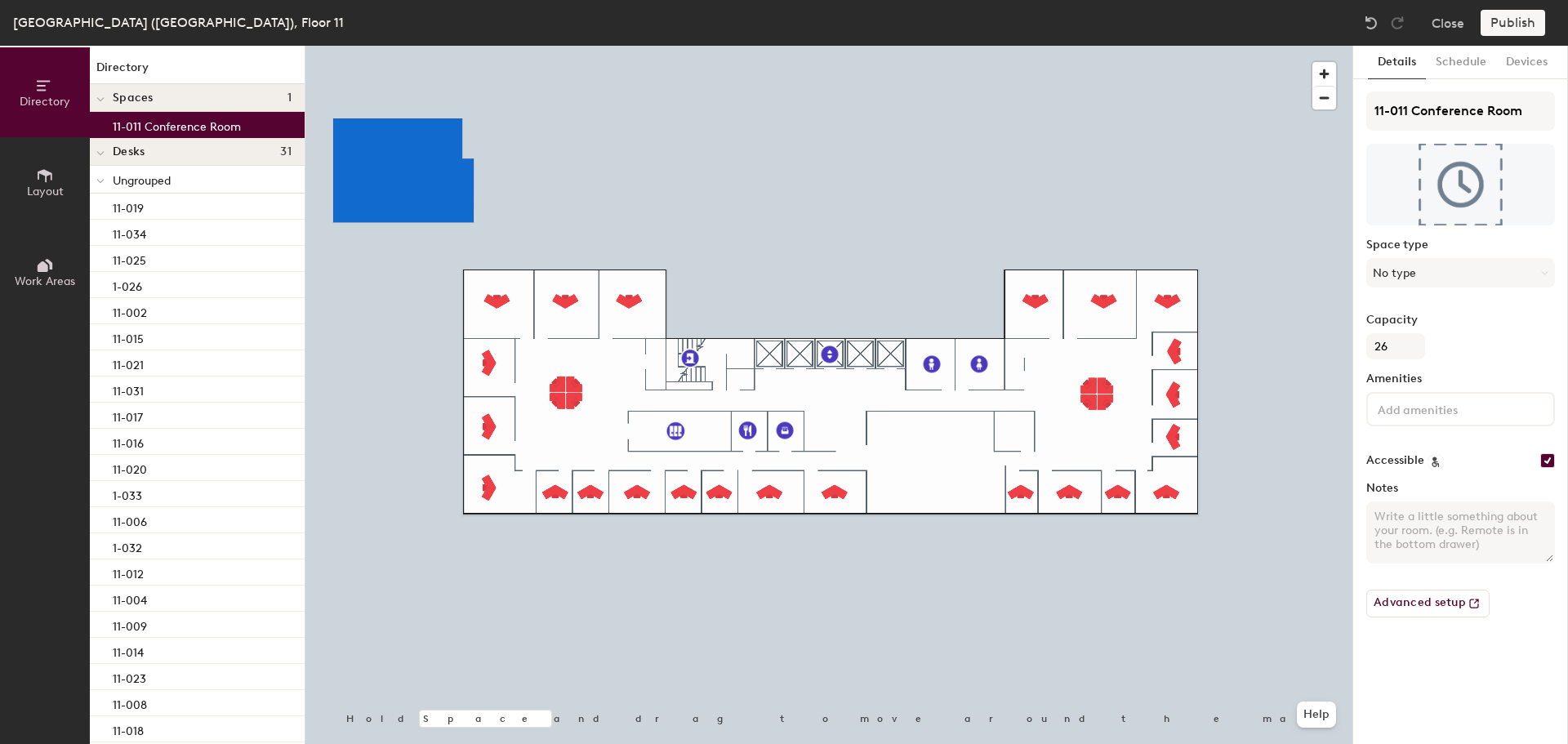
click at [174, 125] on p "11-011 Conference Room" at bounding box center [177, 124] width 128 height 19
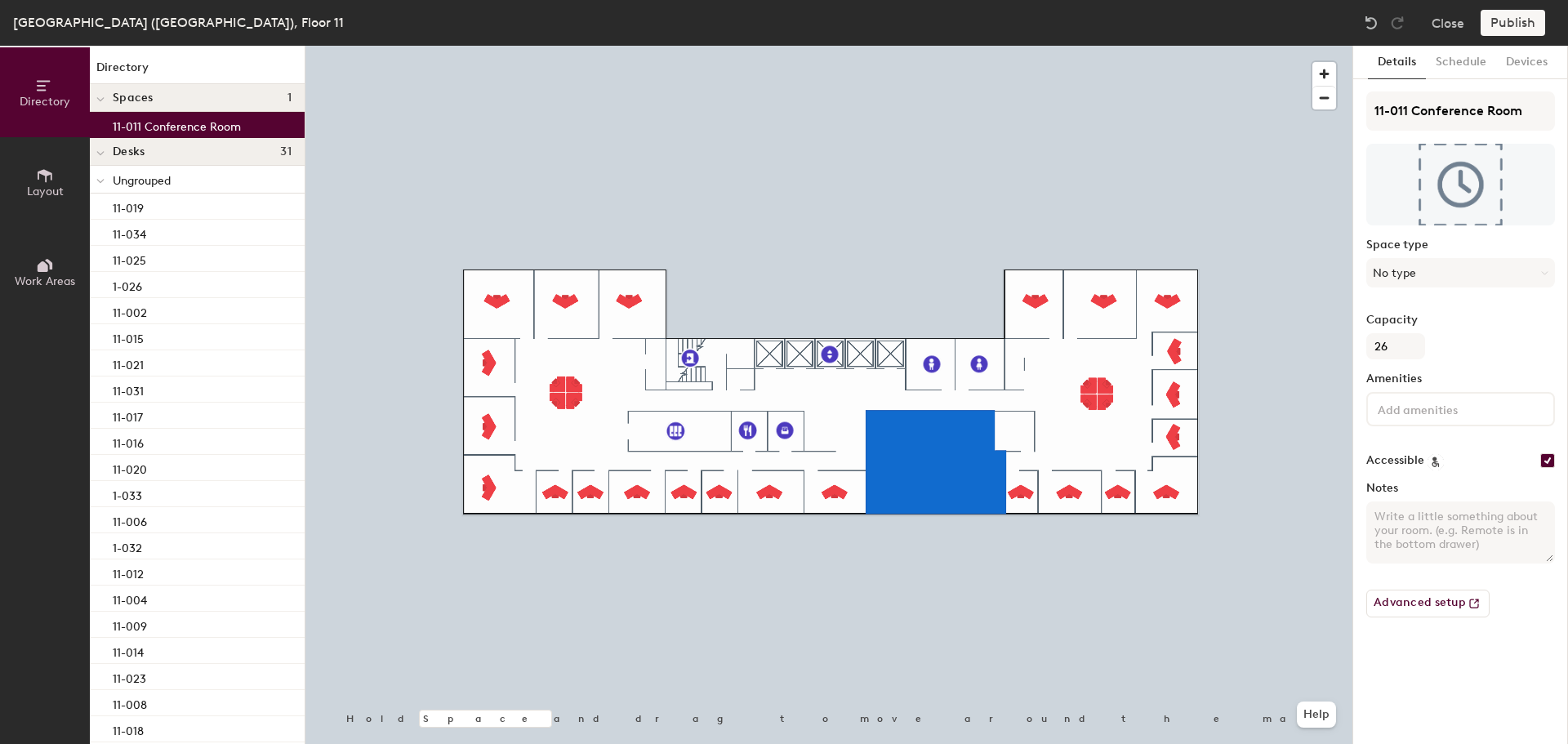
click at [32, 179] on button "Layout" at bounding box center [45, 182] width 90 height 90
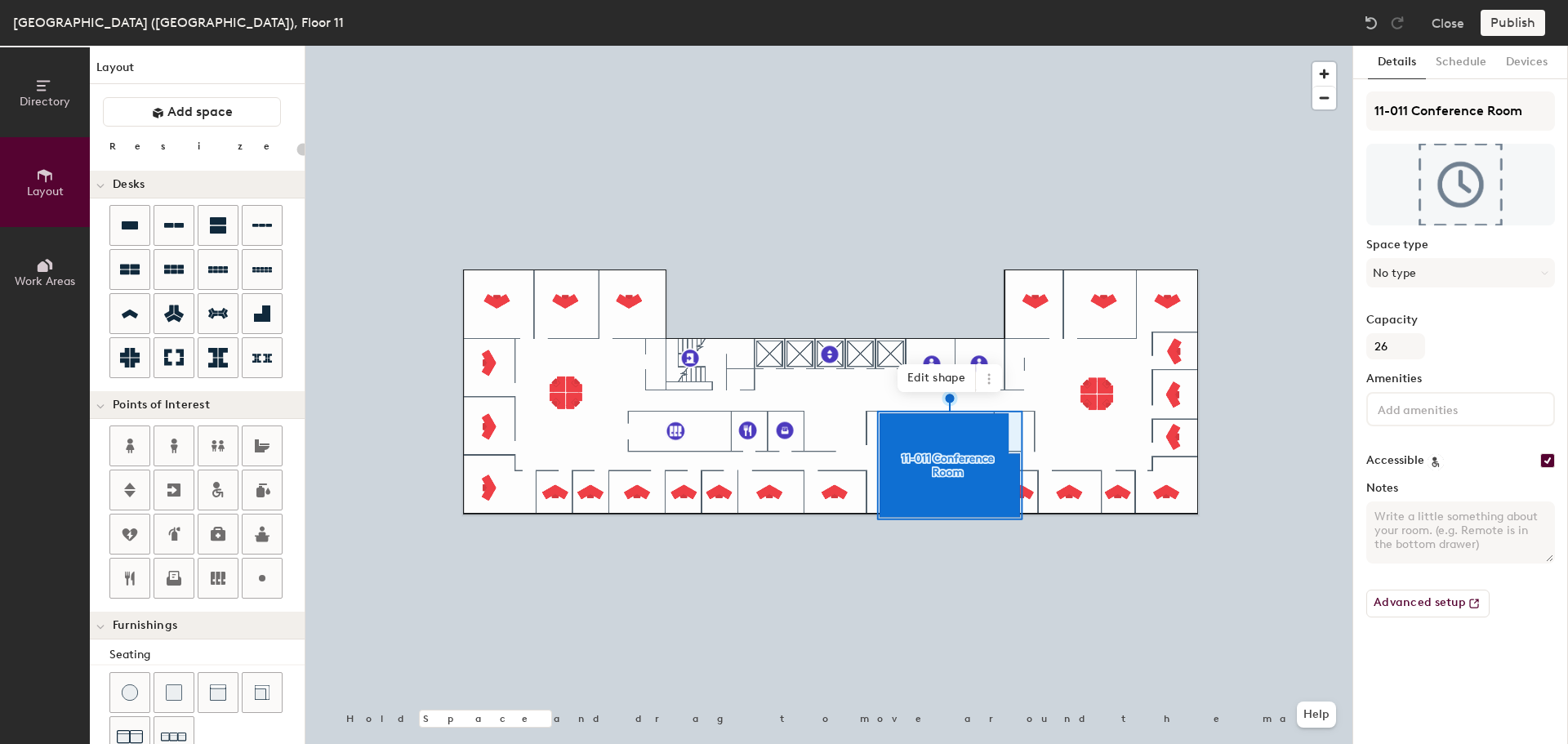
type input "20"
click at [1454, 616] on button "Advanced setup" at bounding box center [1428, 604] width 124 height 27
click at [27, 95] on span "Directory" at bounding box center [44, 102] width 50 height 14
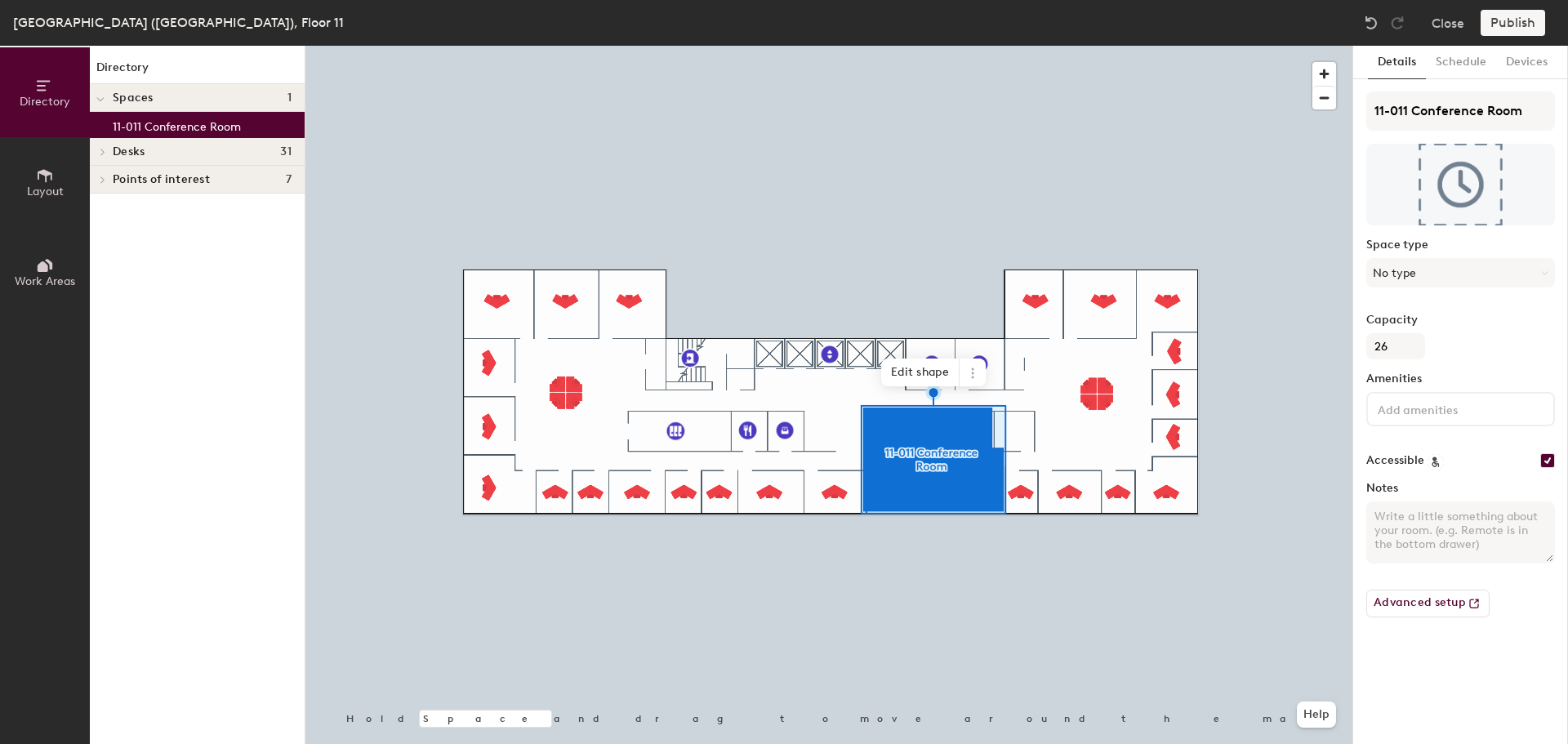
click at [970, 376] on icon at bounding box center [973, 373] width 13 height 13
click at [999, 406] on span "Remove from map" at bounding box center [1032, 410] width 146 height 27
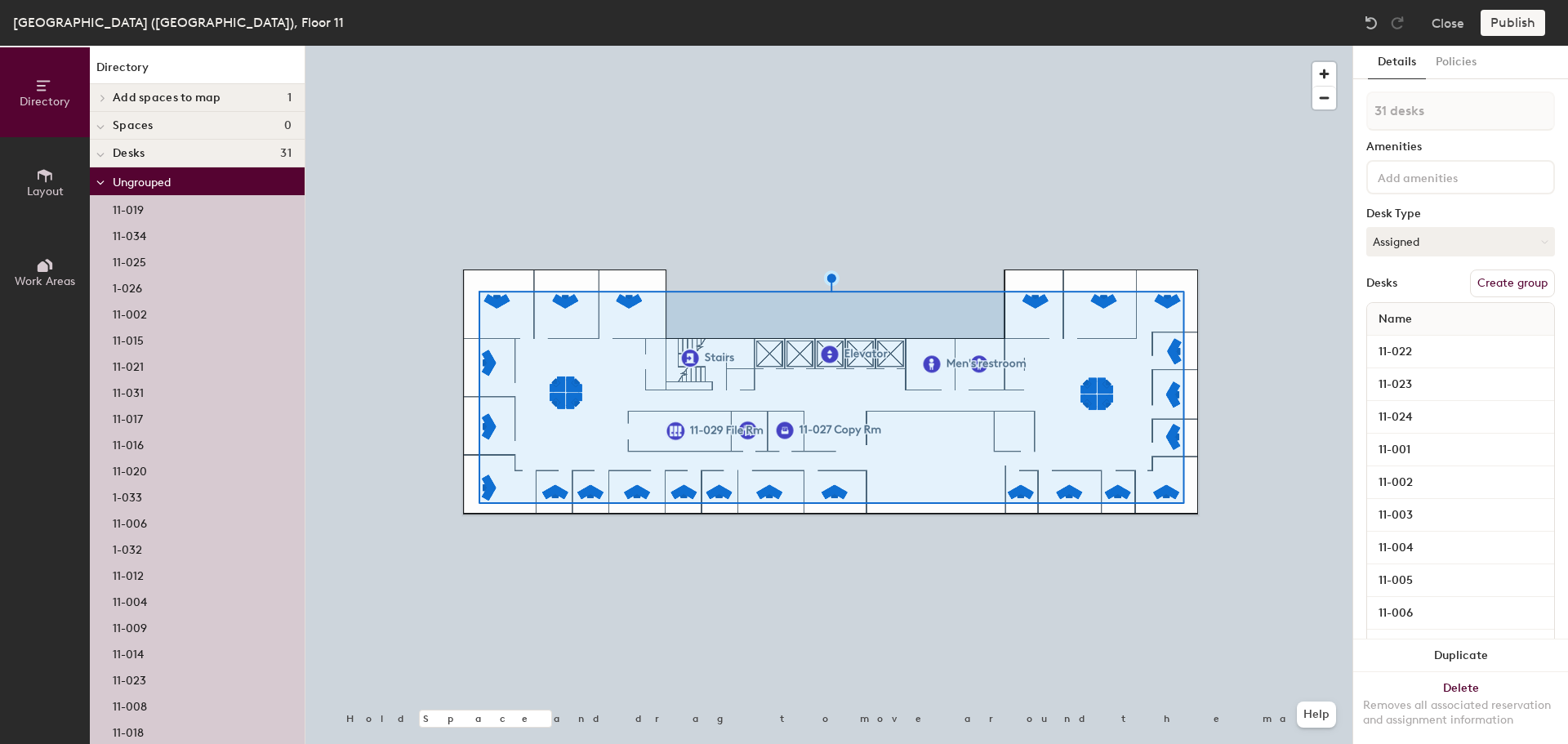
click at [1493, 292] on button "Create group" at bounding box center [1512, 283] width 85 height 27
click at [1347, 109] on div "Directory Layout Work Areas Directory Add spaces to map 1 11-011 Conference Roo…" at bounding box center [784, 395] width 1568 height 699
type input "Offices"
click at [1518, 28] on button "Publish" at bounding box center [1512, 23] width 64 height 27
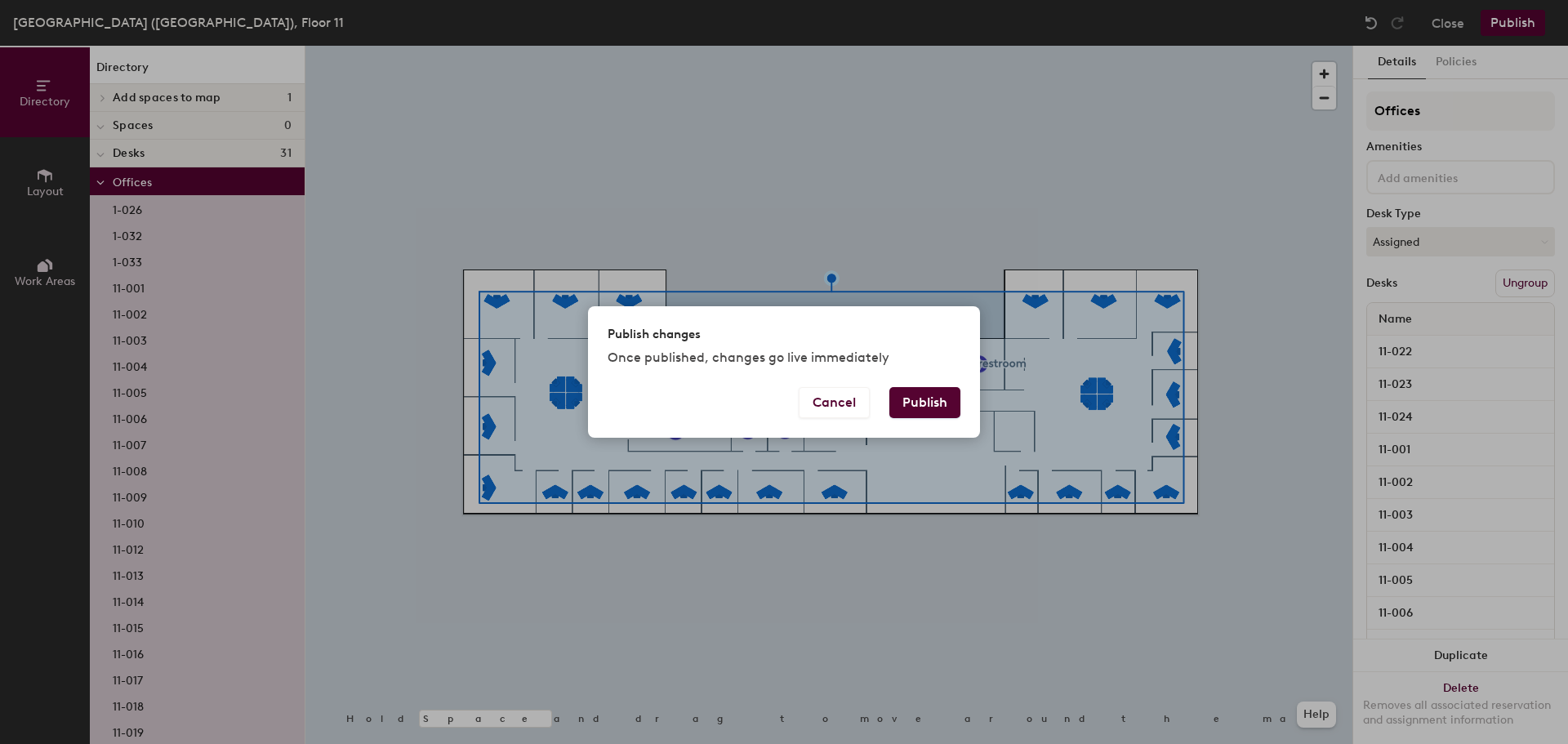
click at [1032, 171] on div "Publish changes Once published, changes go live immediately Cancel Publish" at bounding box center [784, 372] width 1568 height 744
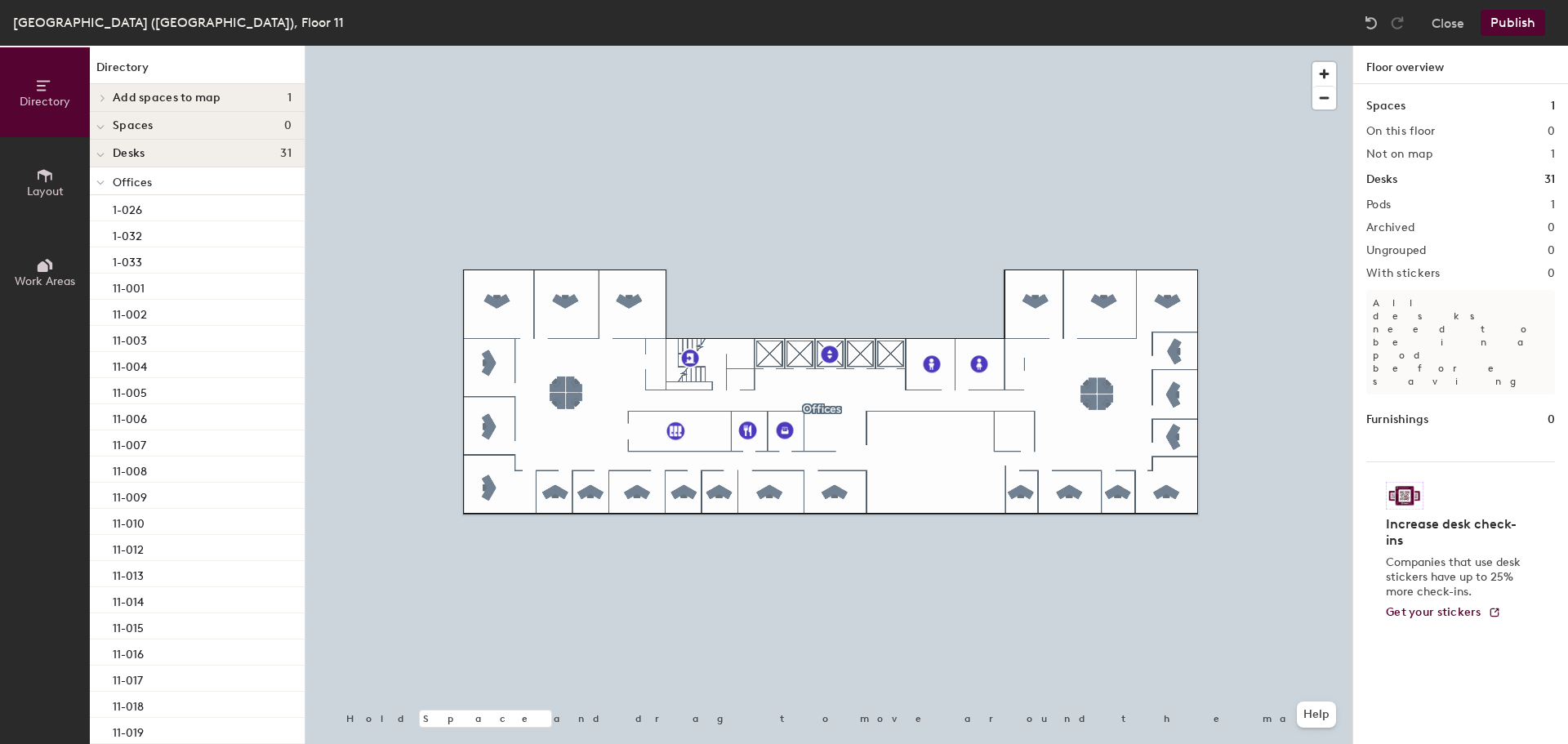
click at [97, 102] on span at bounding box center [102, 97] width 14 height 8
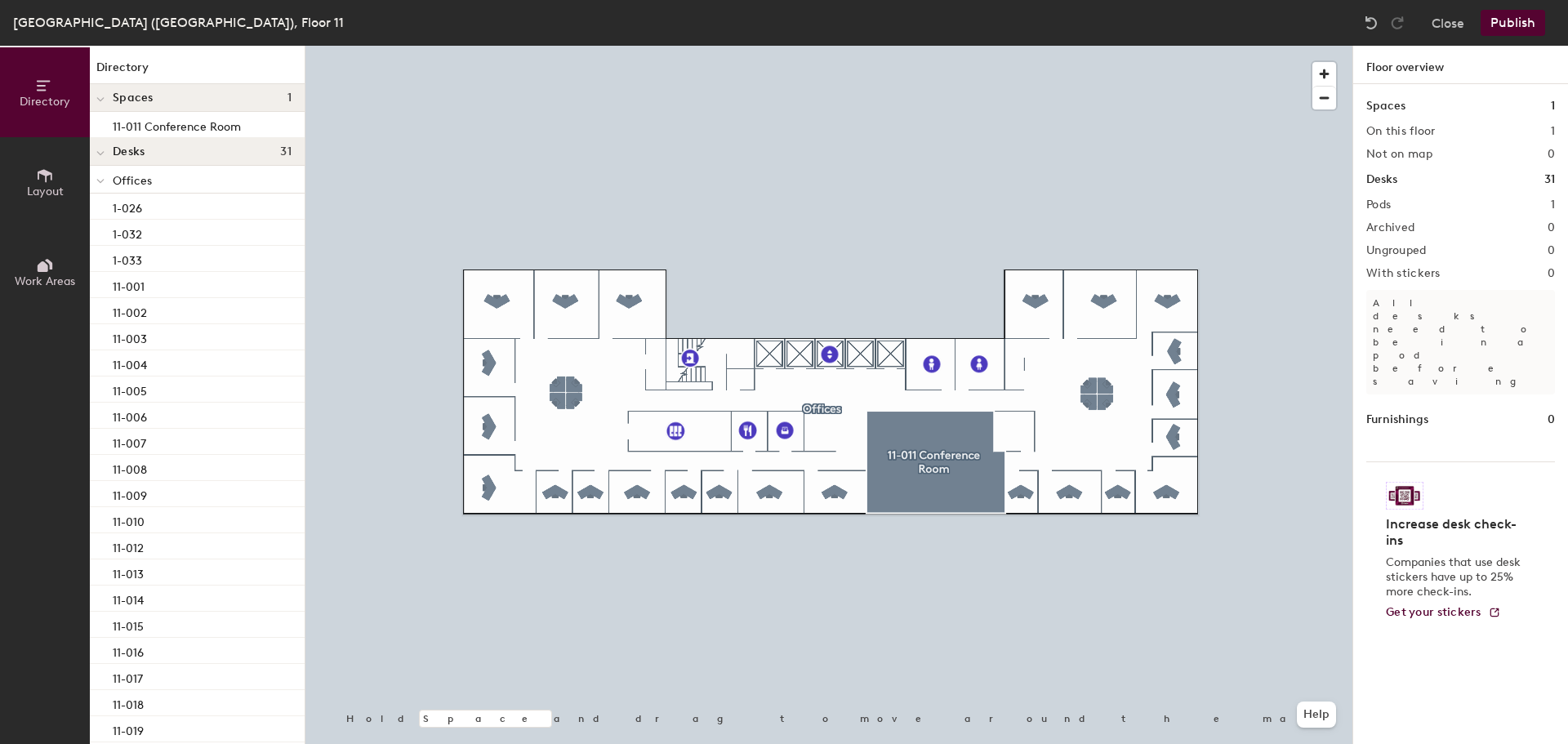
click at [1511, 12] on button "Publish" at bounding box center [1512, 23] width 64 height 27
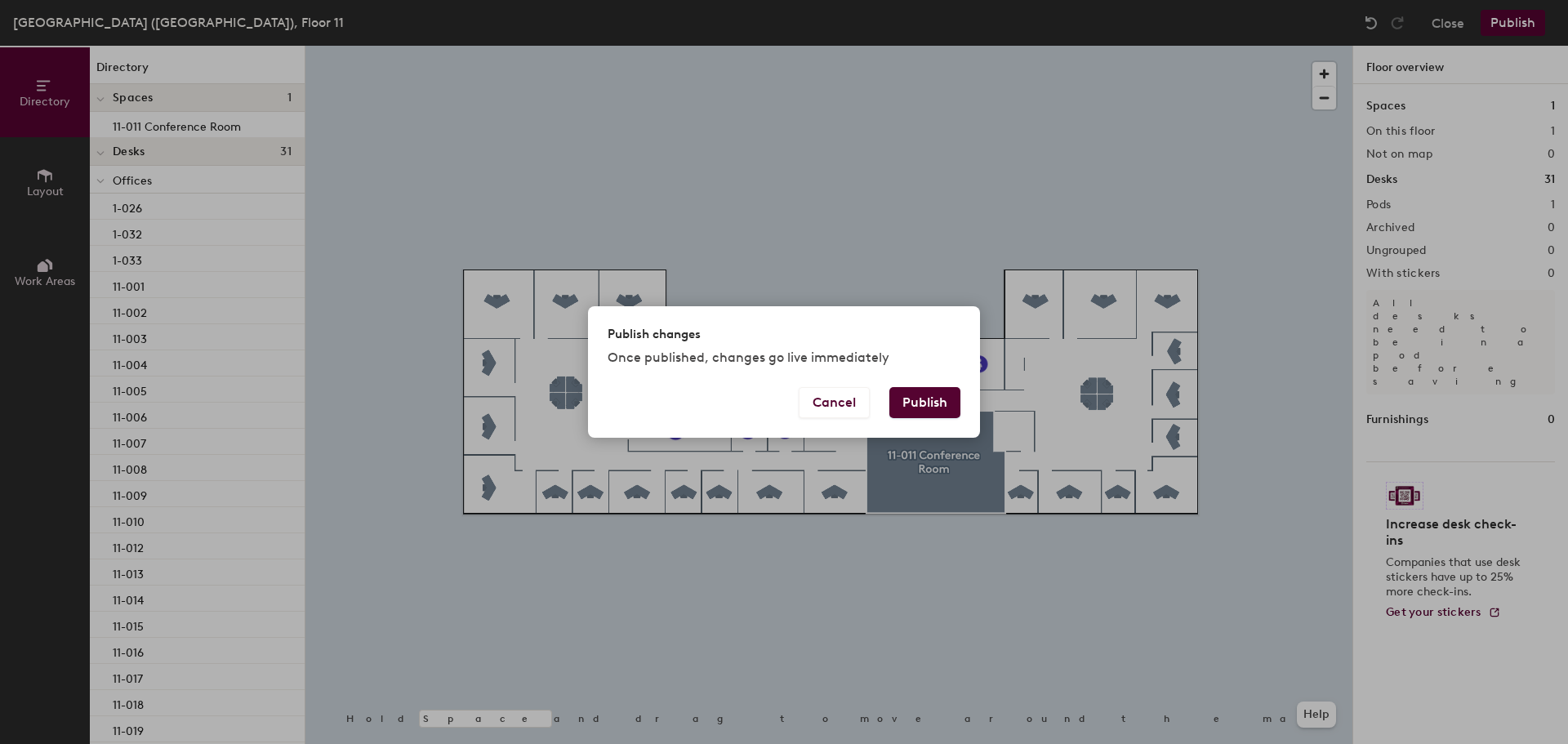
click at [927, 409] on button "Publish" at bounding box center [925, 402] width 71 height 31
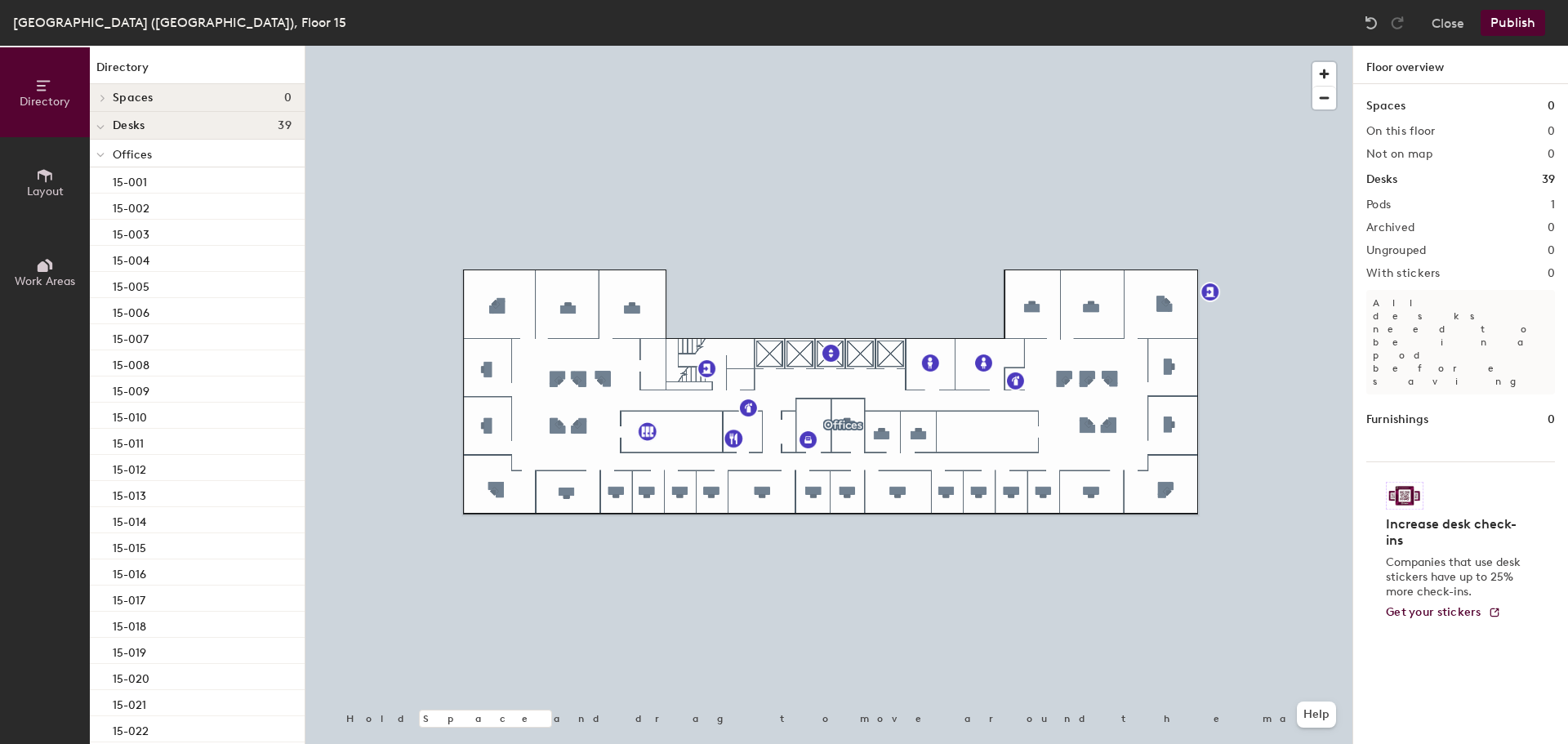
click at [1443, 25] on button "Close" at bounding box center [1448, 23] width 33 height 27
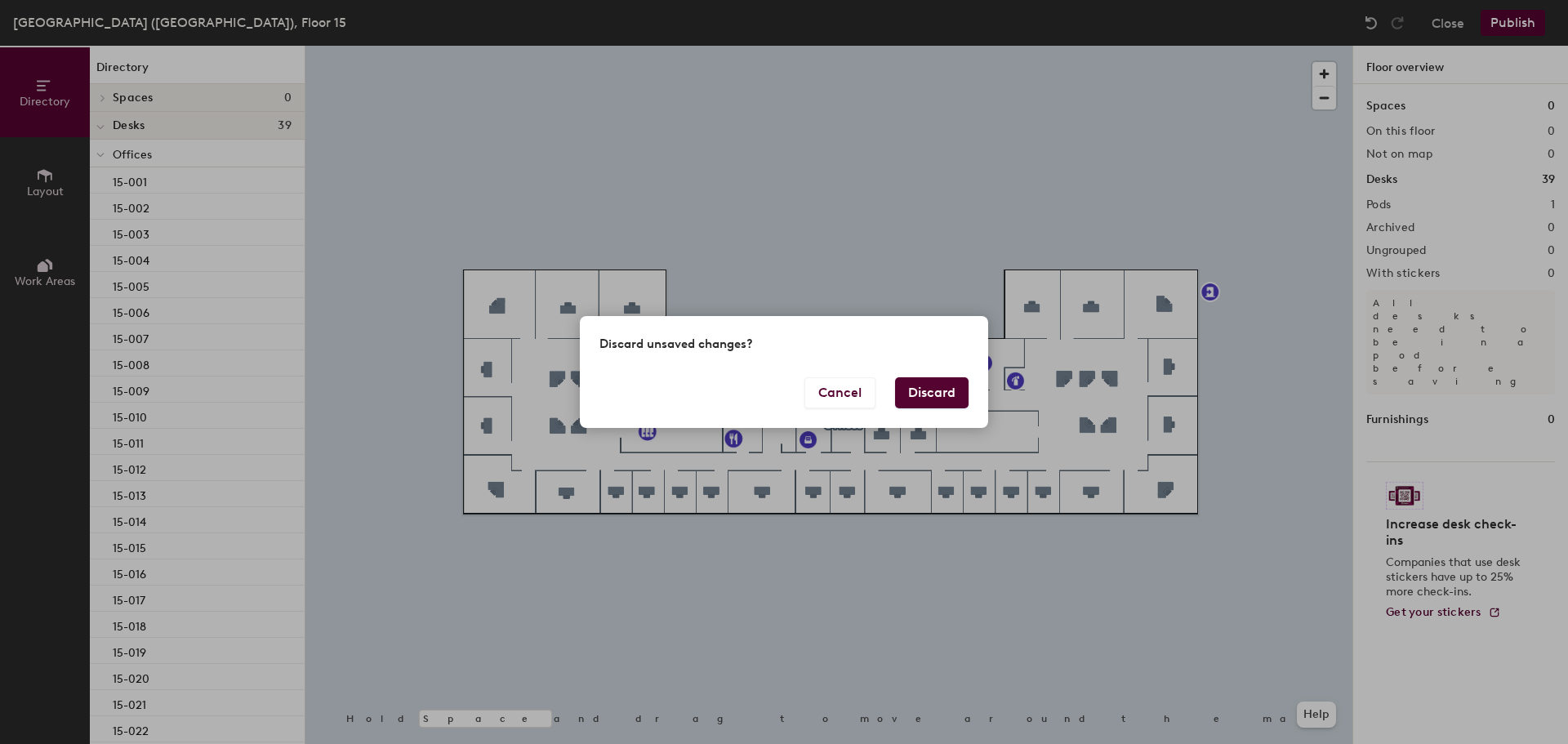
click at [946, 387] on button "Discard" at bounding box center [931, 392] width 73 height 31
